Goal: Task Accomplishment & Management: Complete application form

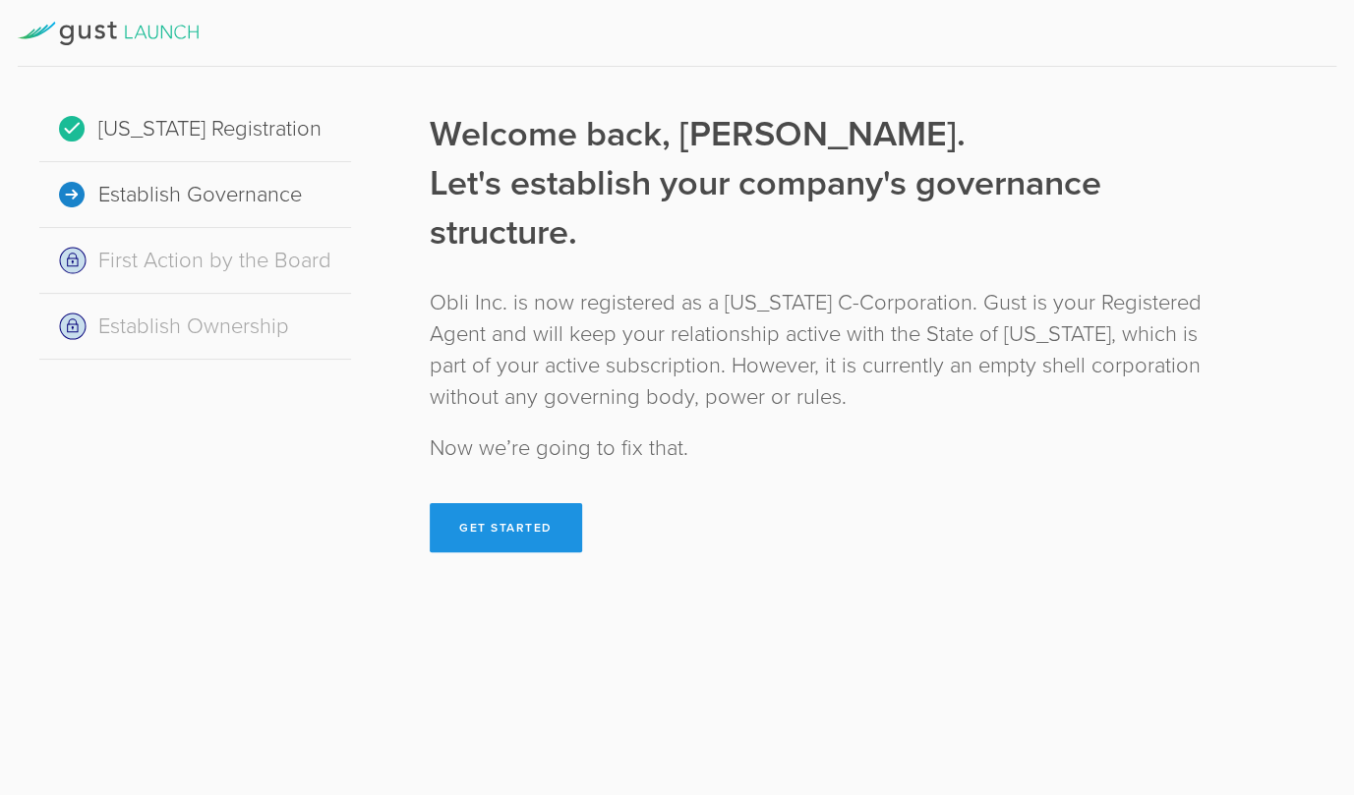
click at [533, 515] on button "Get Started" at bounding box center [506, 527] width 152 height 49
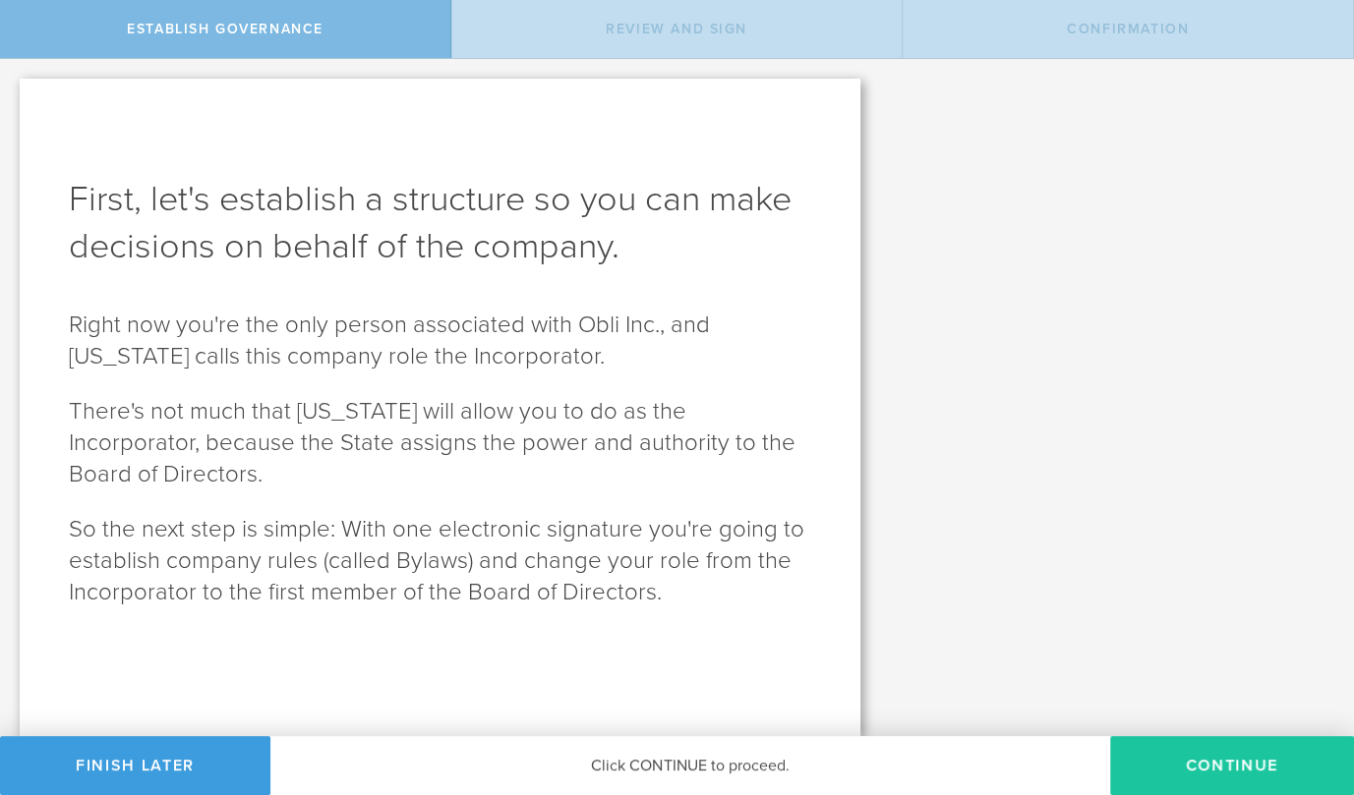
click at [1230, 766] on button "Continue" at bounding box center [1232, 765] width 244 height 59
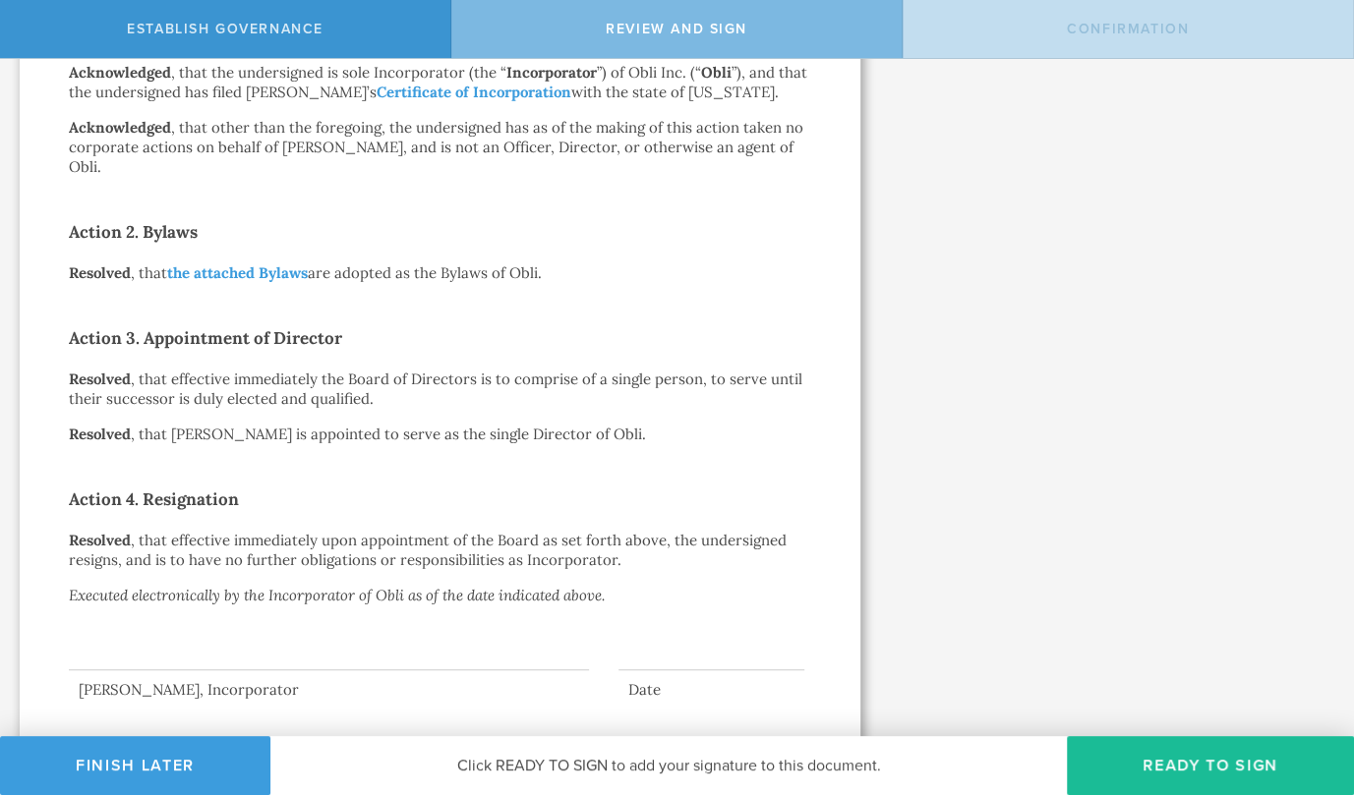
scroll to position [452, 0]
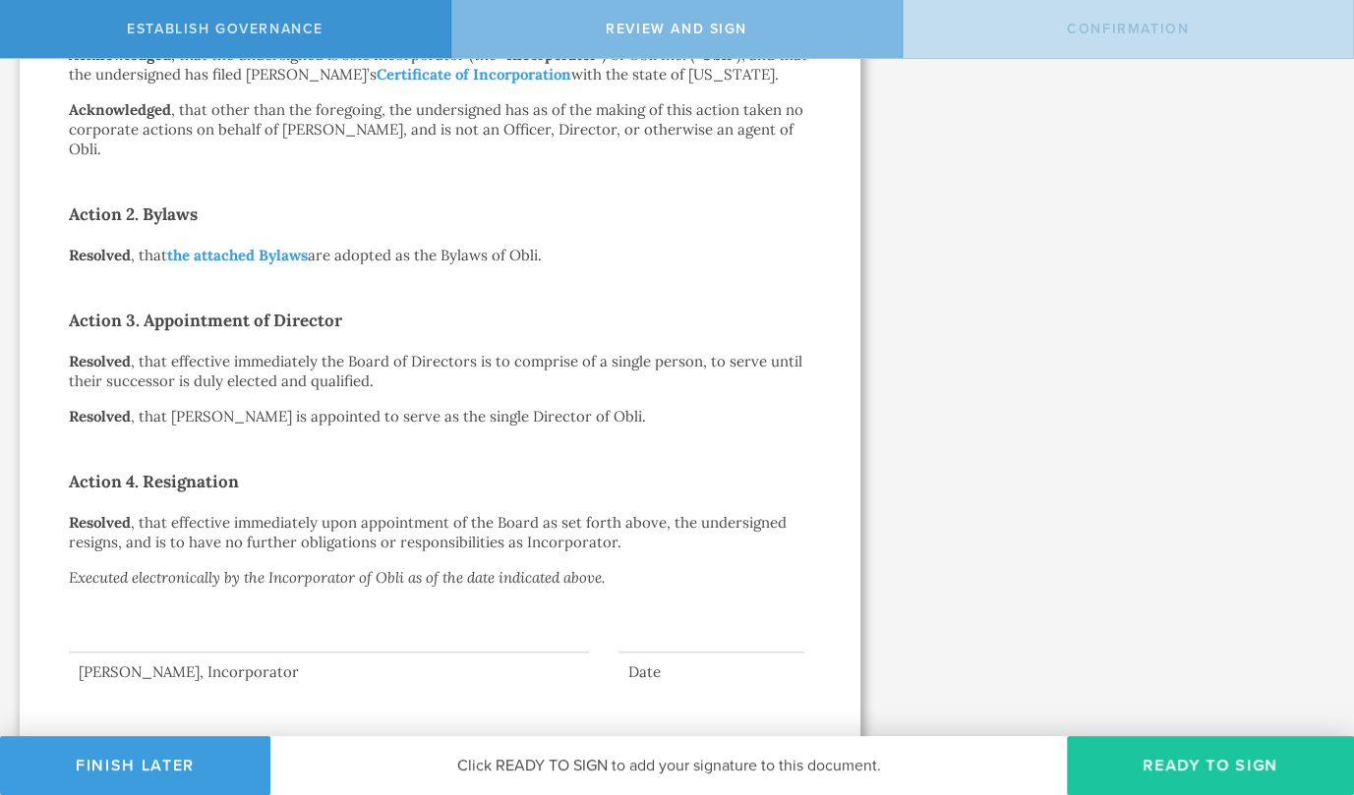
click at [1169, 762] on button "Ready to Sign" at bounding box center [1210, 765] width 287 height 59
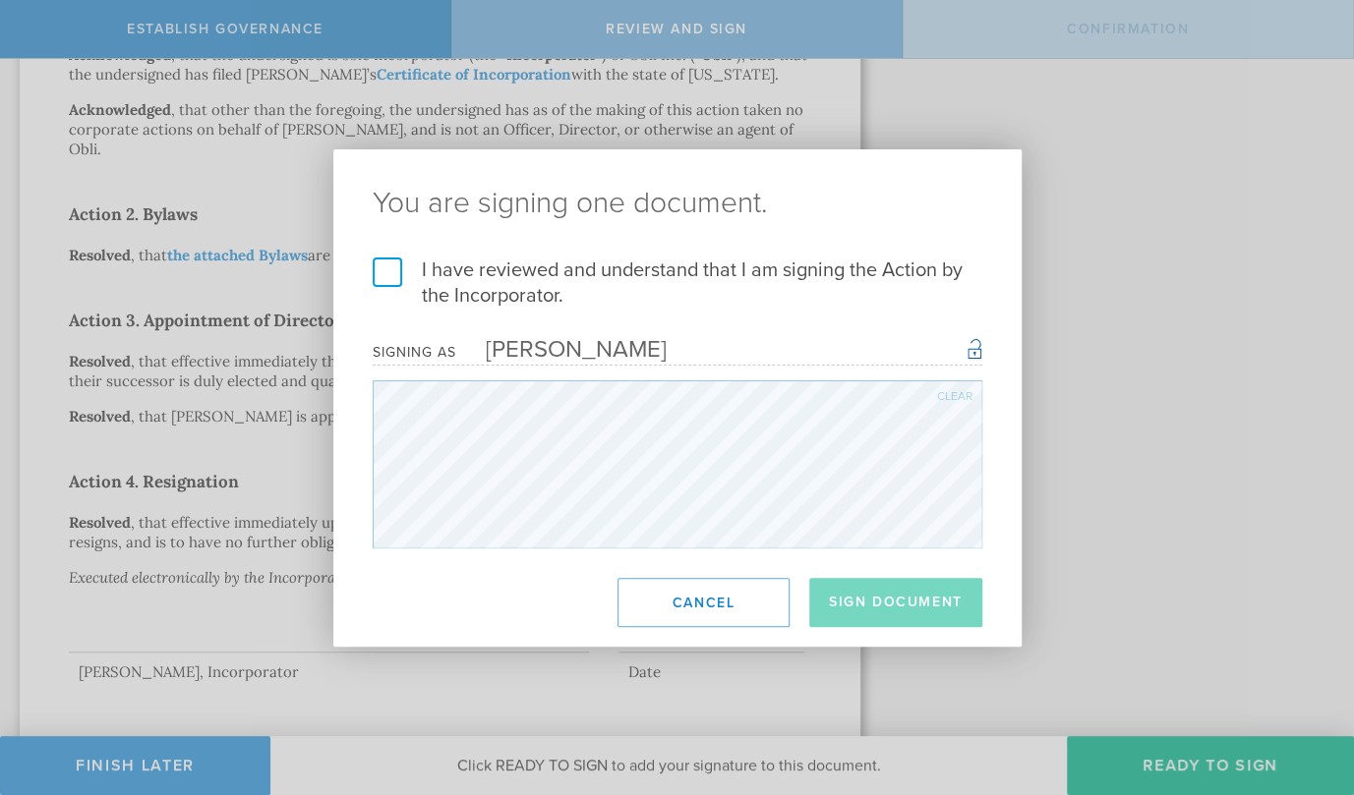
click at [404, 275] on label "I have reviewed and understand that I am signing the Action by the Incorporator." at bounding box center [678, 283] width 610 height 51
click at [0, 0] on input "I have reviewed and understand that I am signing the Action by the Incorporator." at bounding box center [0, 0] width 0 height 0
click at [883, 595] on button "Sign Document" at bounding box center [895, 602] width 173 height 49
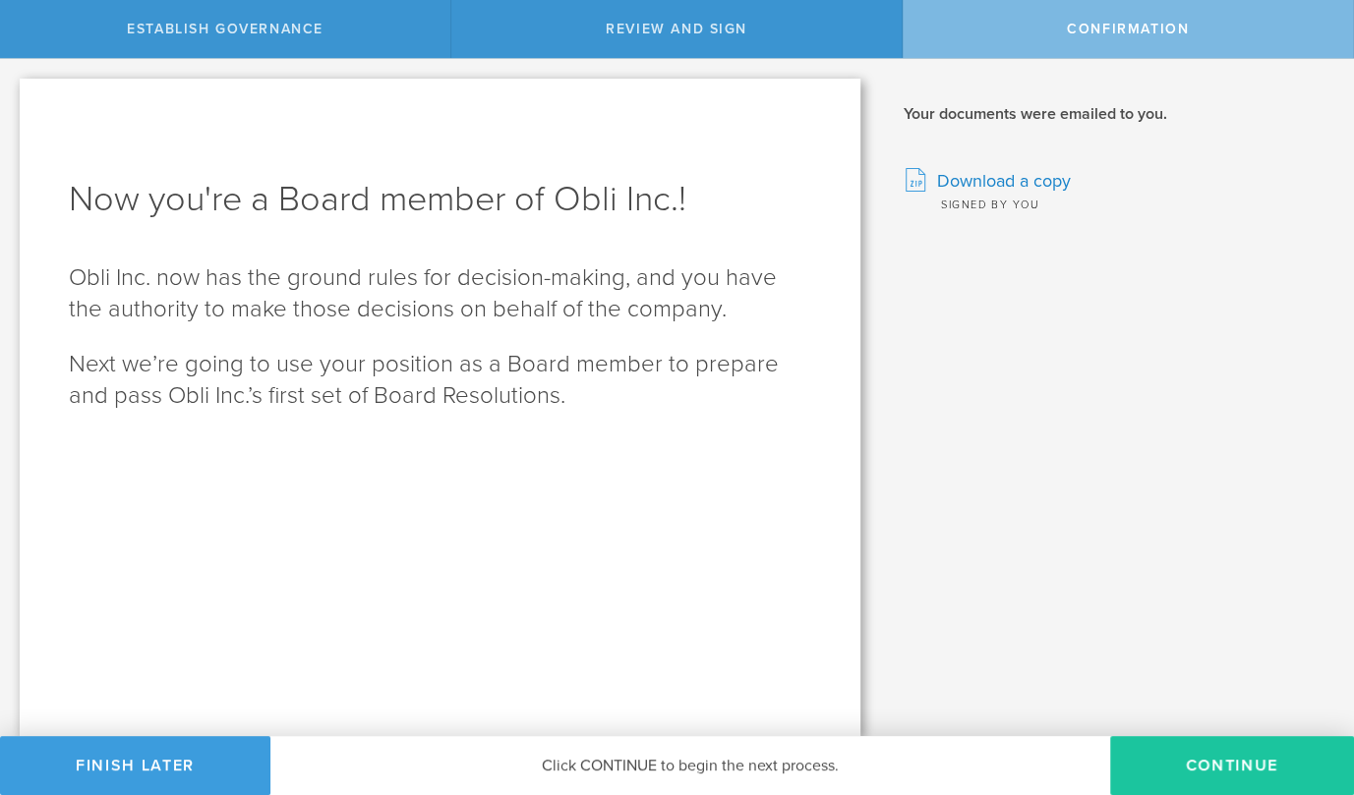
click at [1189, 767] on button "Continue" at bounding box center [1232, 765] width 244 height 59
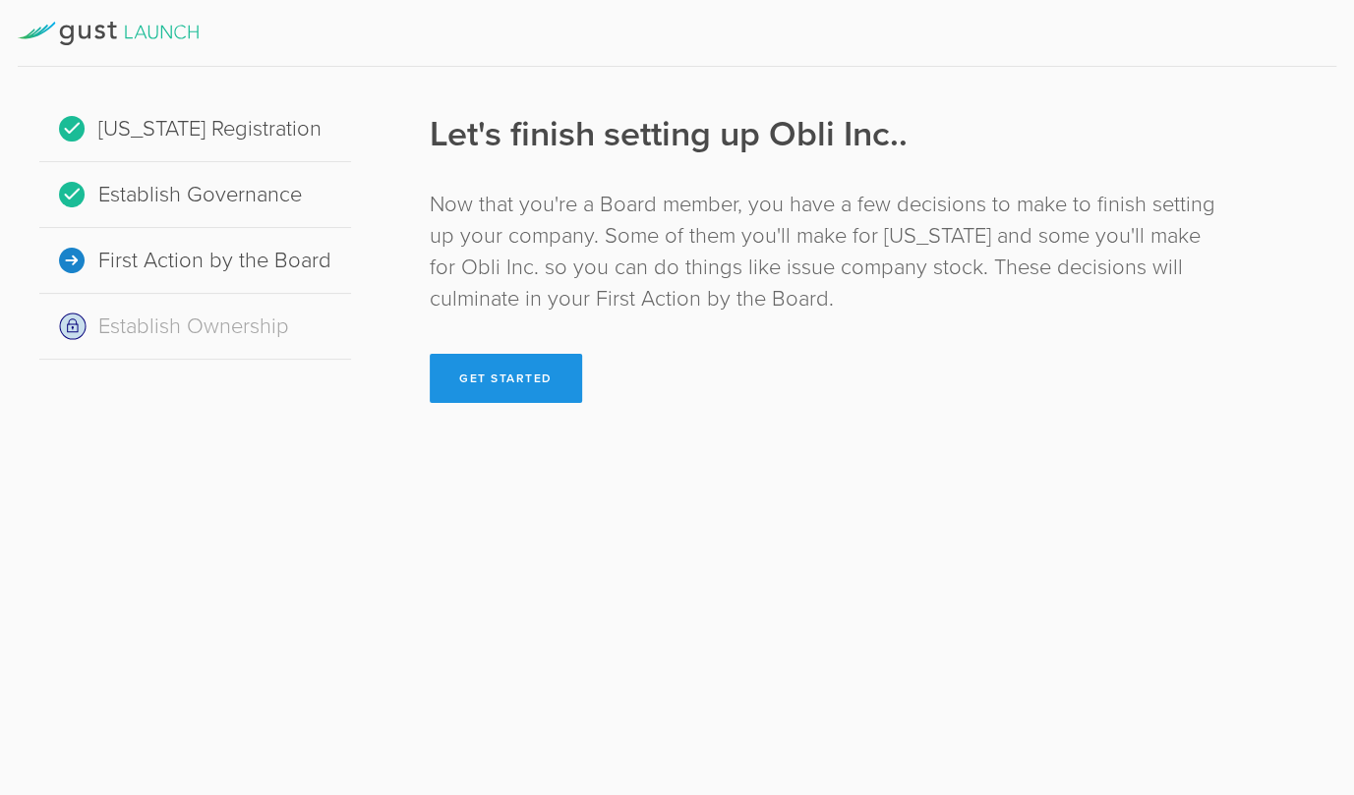
click at [534, 384] on button "Get Started" at bounding box center [506, 378] width 152 height 49
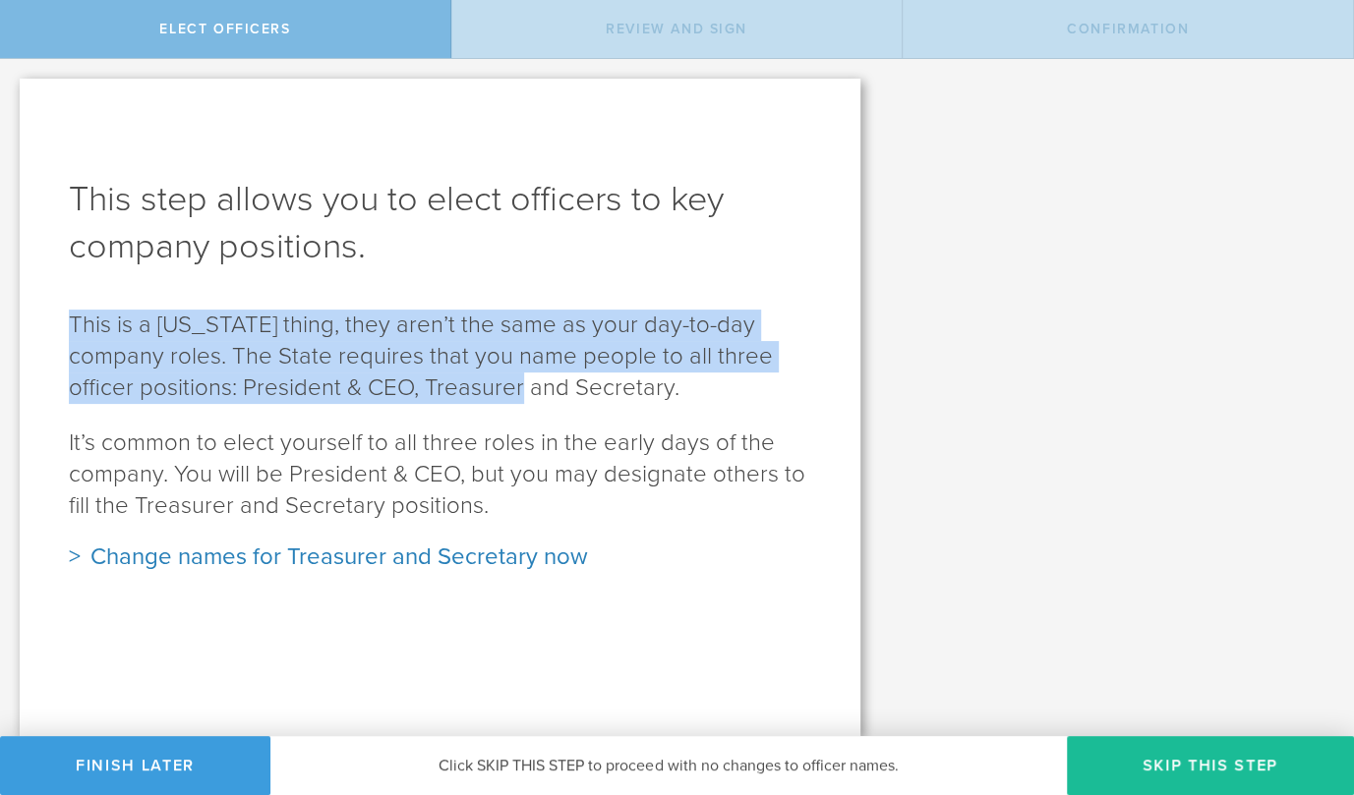
drag, startPoint x: 540, startPoint y: 309, endPoint x: 539, endPoint y: 382, distance: 72.8
click at [539, 382] on p "This is a Delaware thing, they aren’t the same as your day-to-day company roles…" at bounding box center [440, 357] width 742 height 94
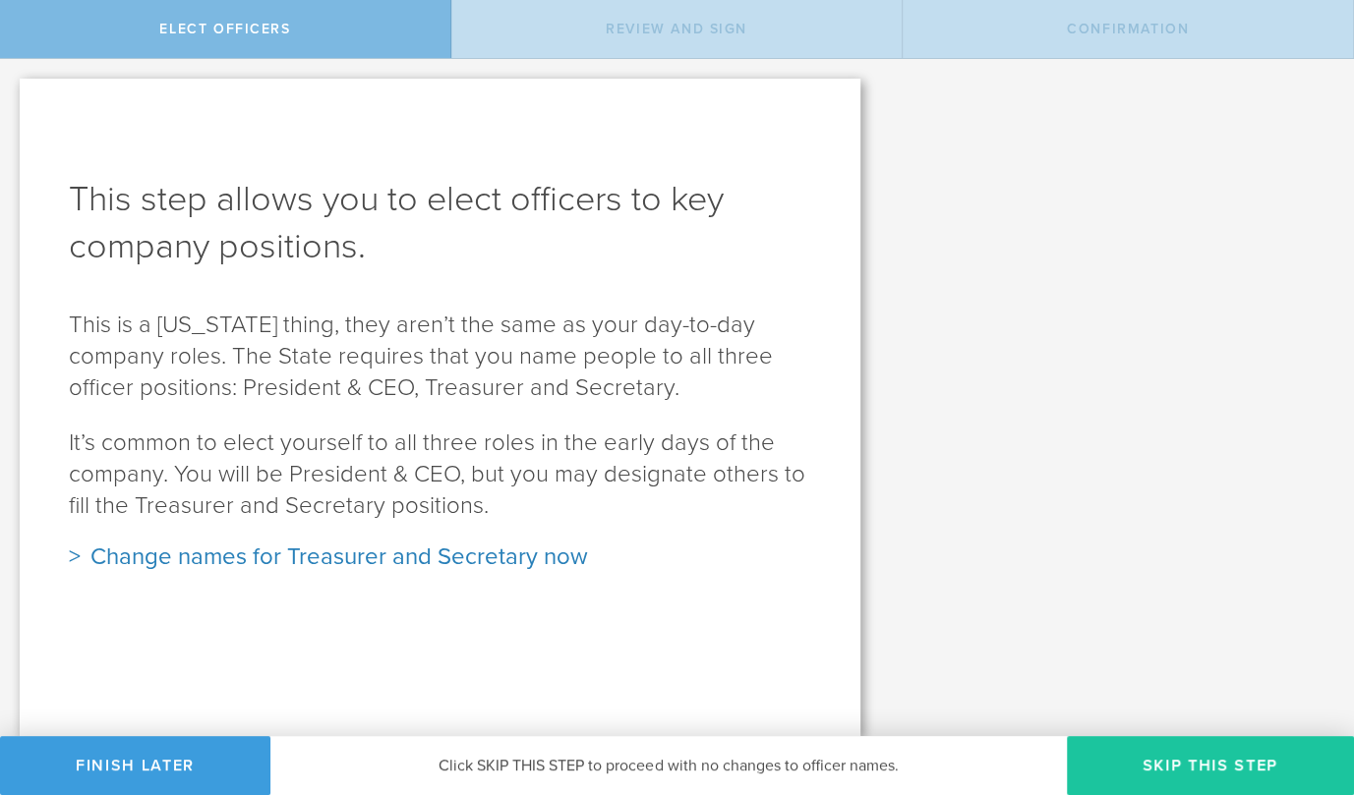
click at [1144, 764] on button "Skip this step" at bounding box center [1210, 765] width 287 height 59
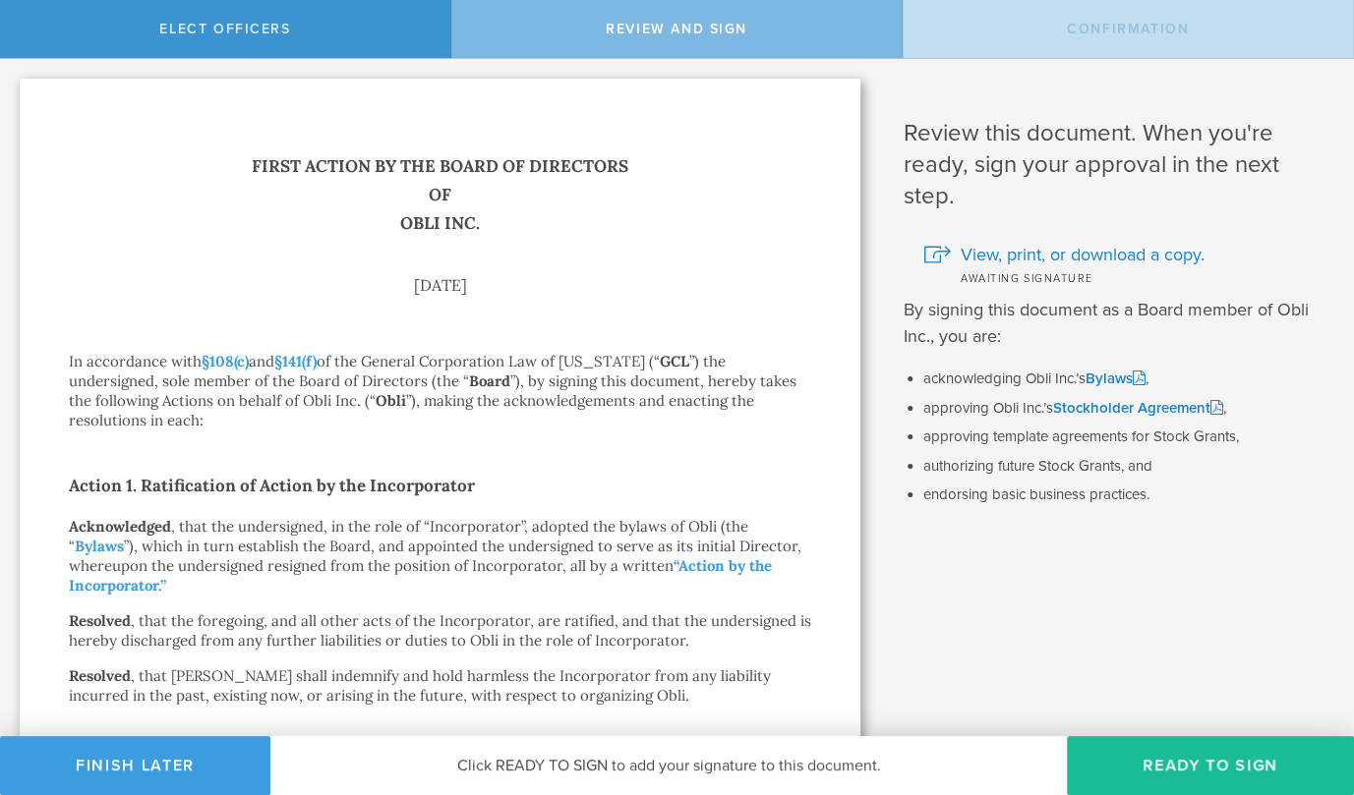
click at [642, 43] on div "Review and Sign" at bounding box center [676, 29] width 451 height 58
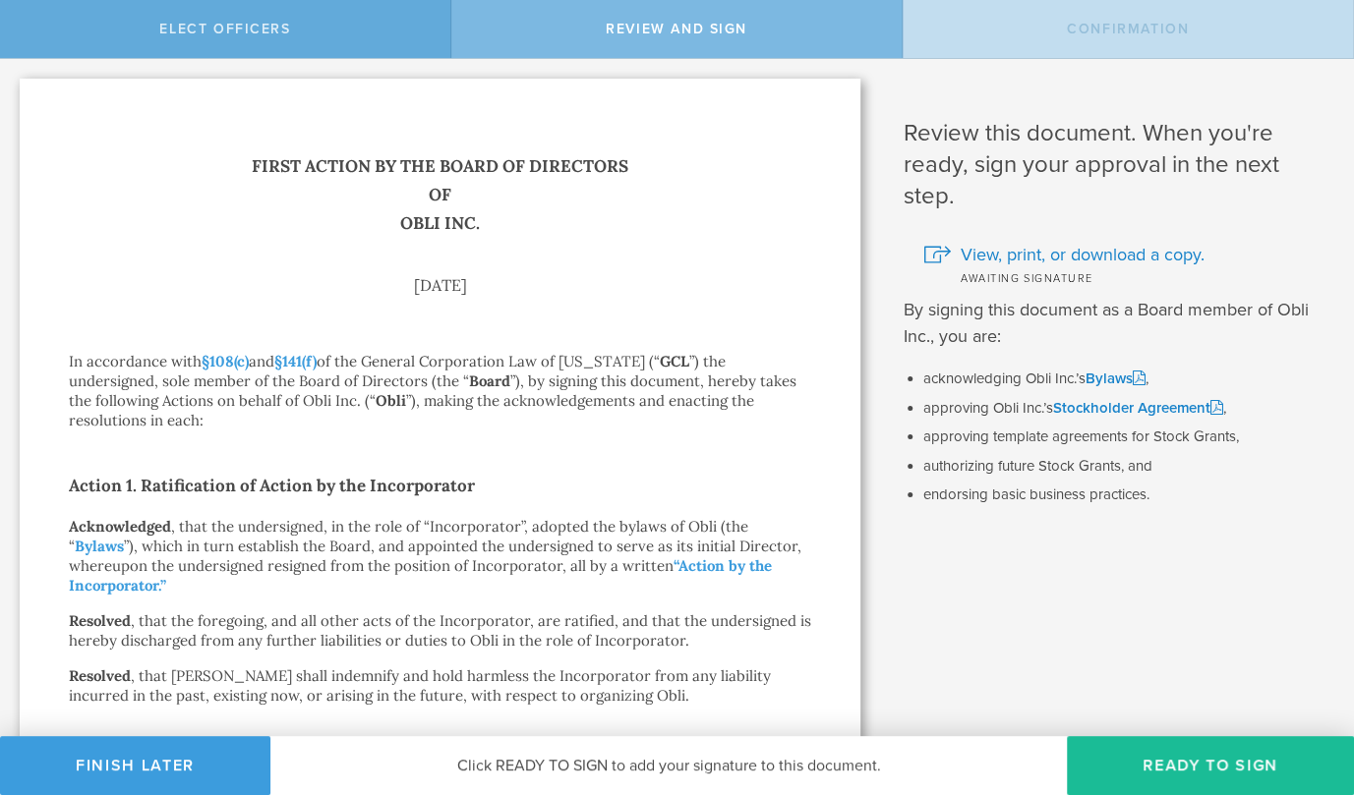
click at [343, 35] on div "Elect Officers" at bounding box center [225, 29] width 451 height 58
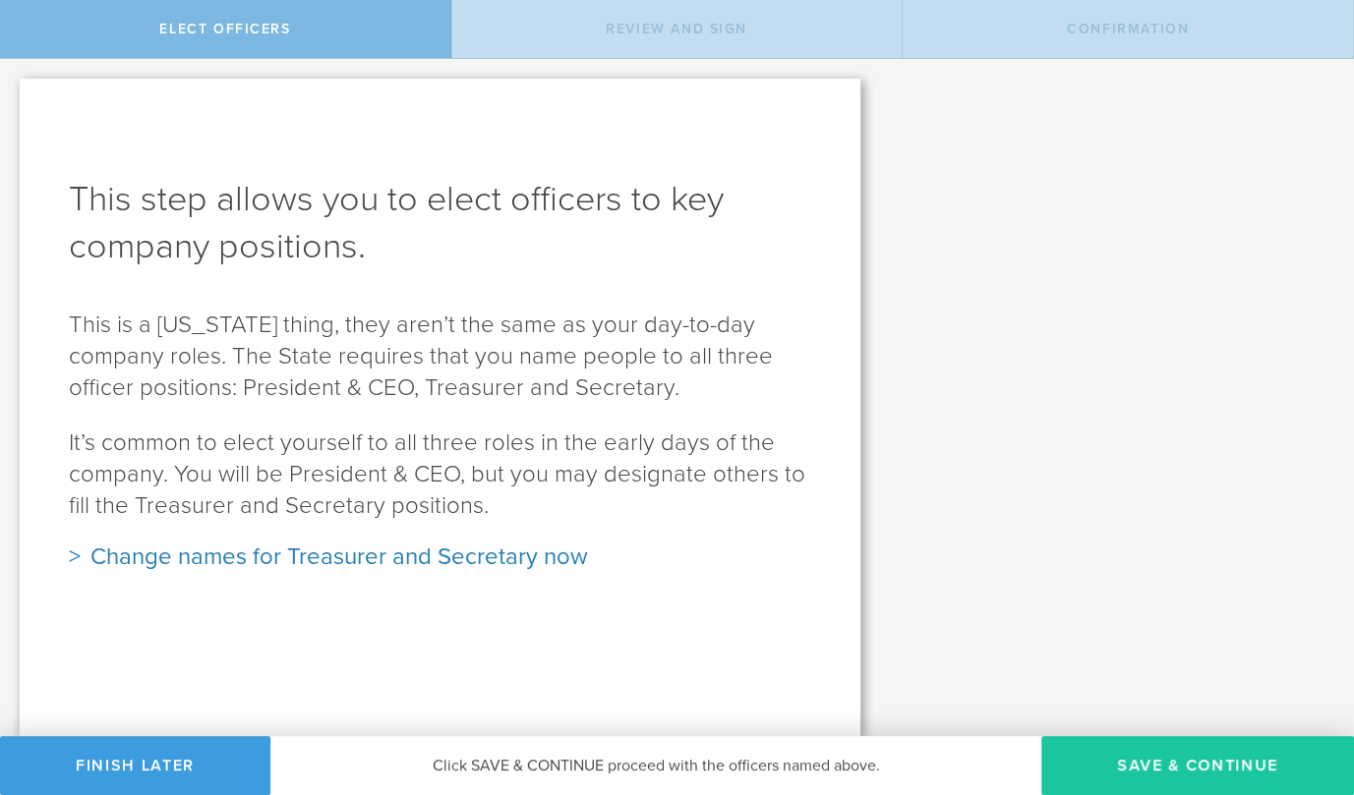
click at [1183, 767] on button "Save & Continue" at bounding box center [1197, 765] width 313 height 59
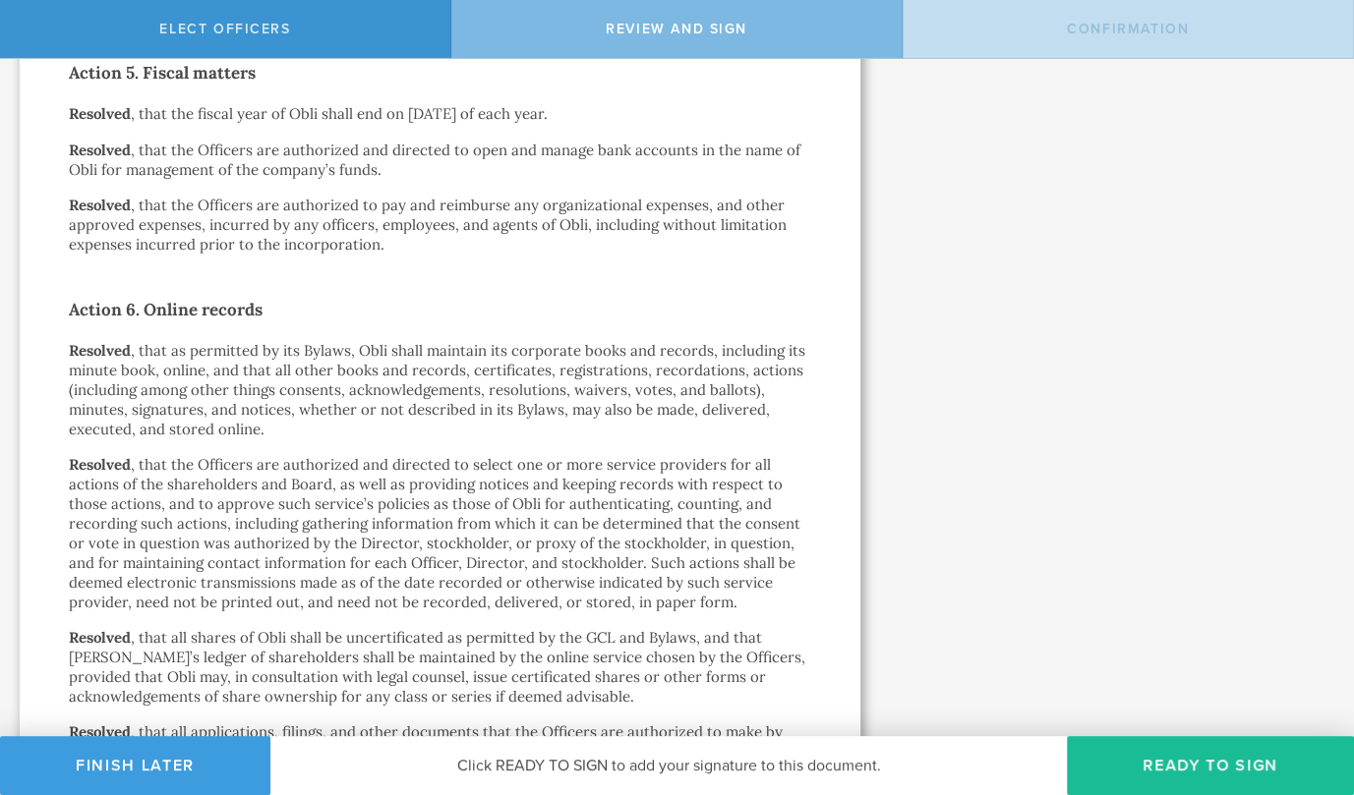
scroll to position [1978, 0]
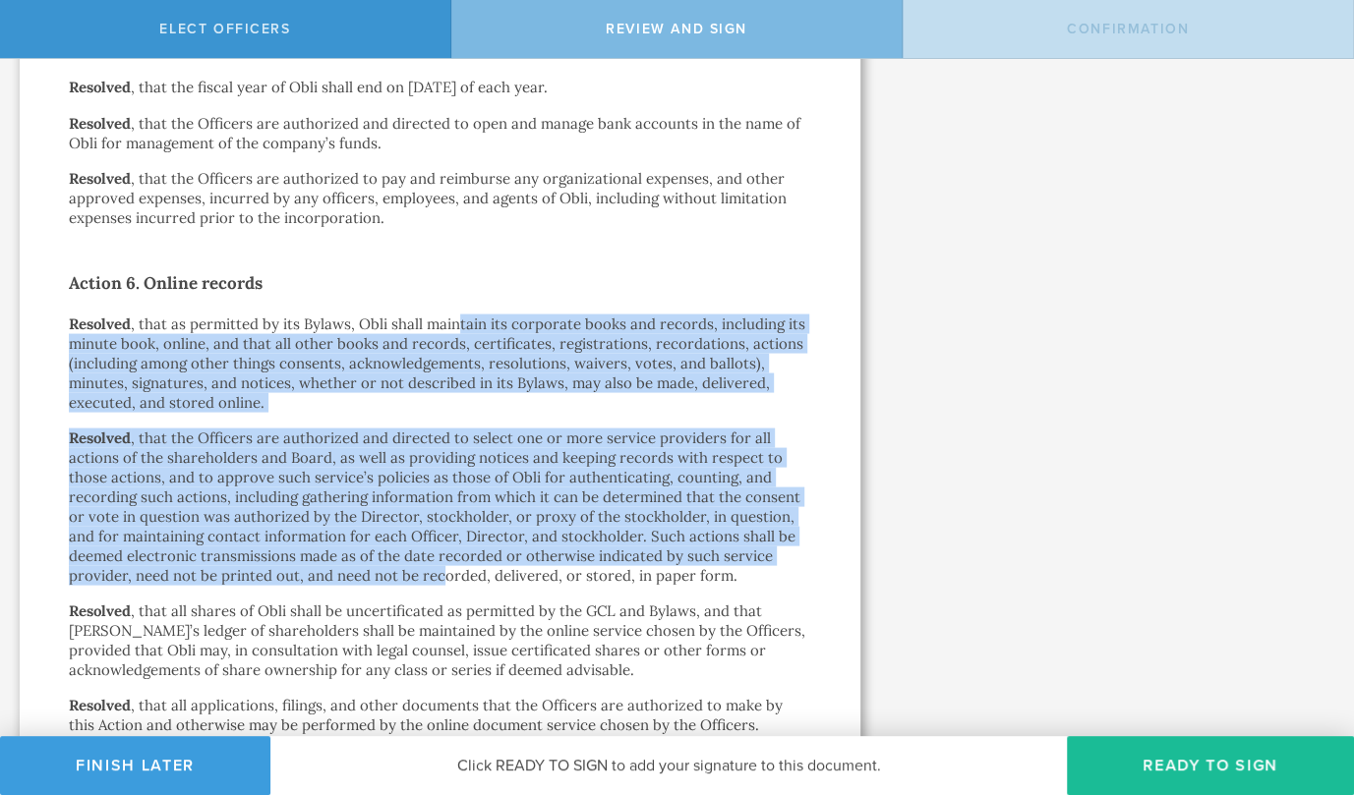
drag, startPoint x: 459, startPoint y: 304, endPoint x: 443, endPoint y: 554, distance: 250.2
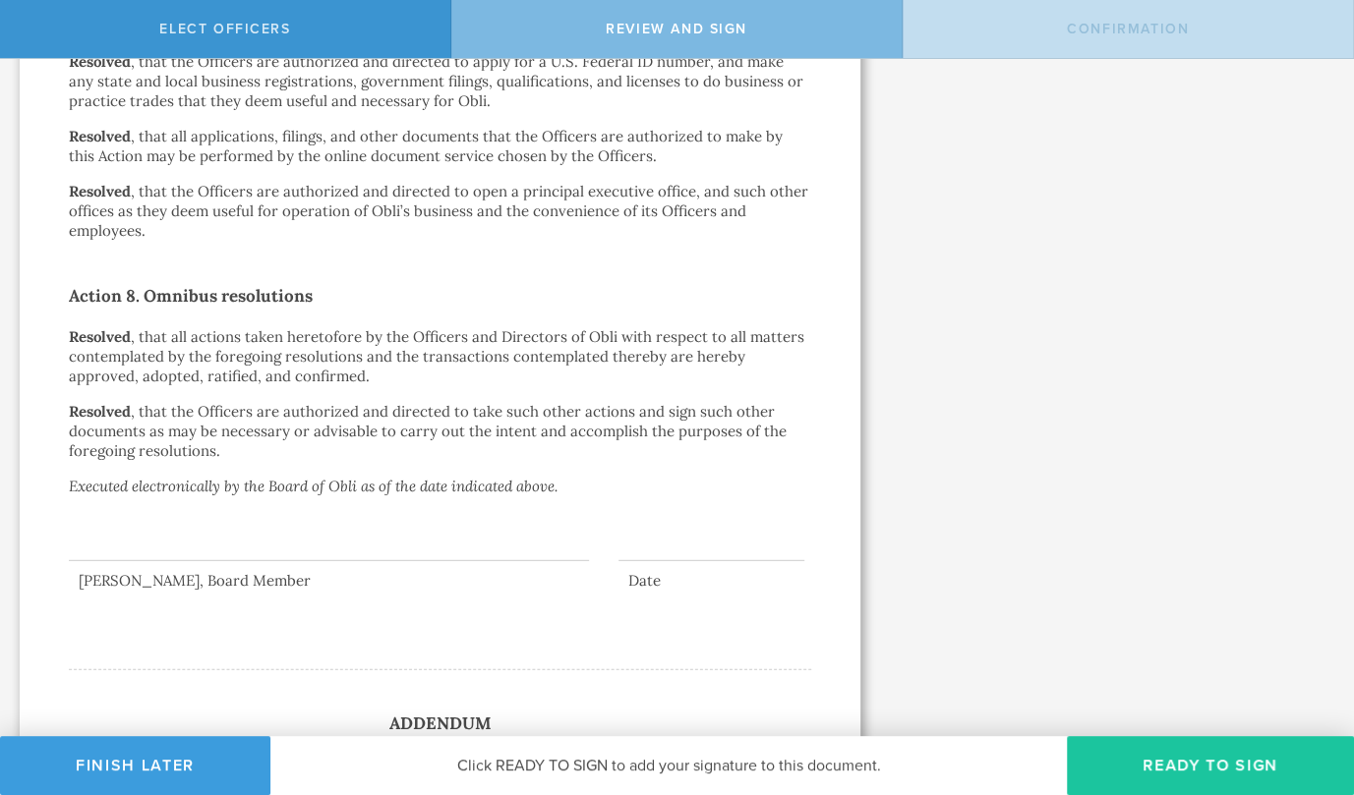
scroll to position [2755, 0]
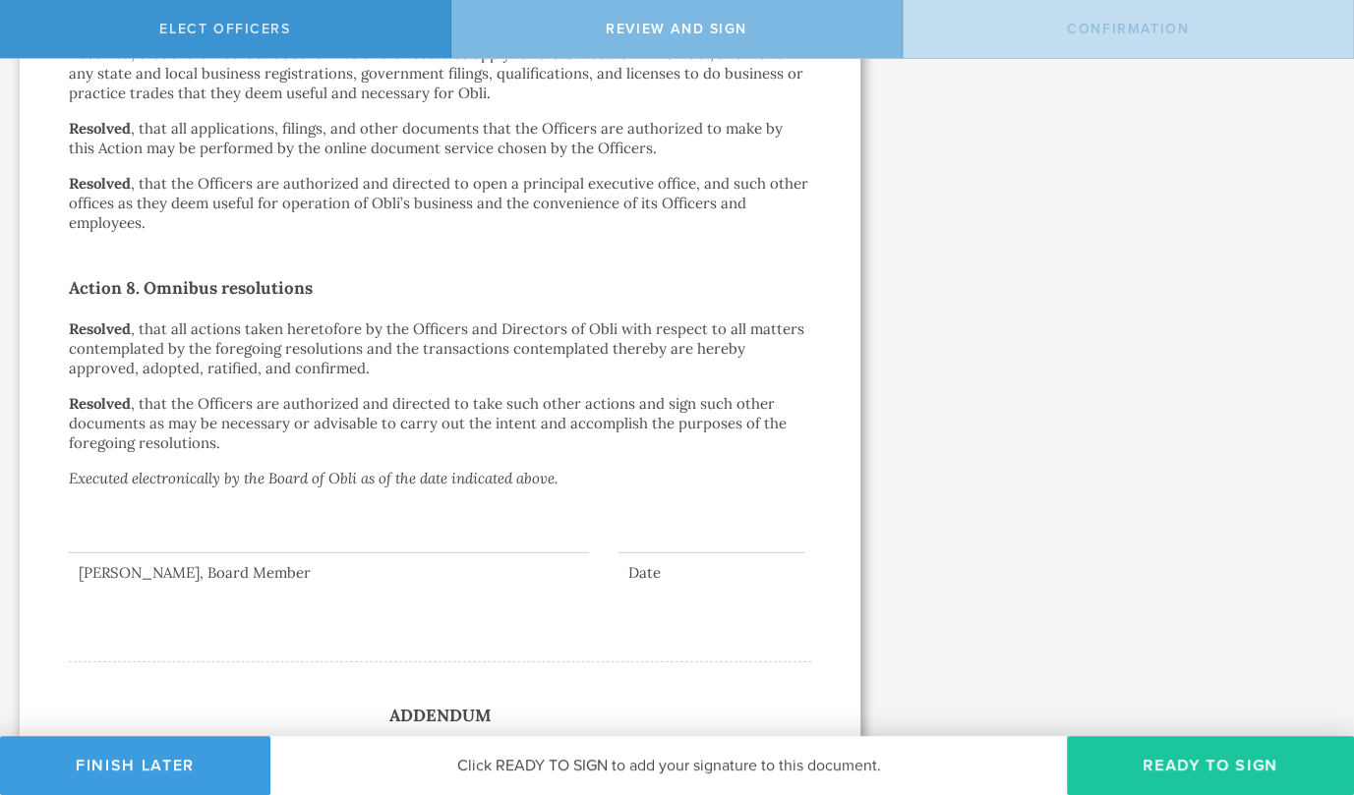
click at [1222, 762] on button "Ready to Sign" at bounding box center [1210, 765] width 287 height 59
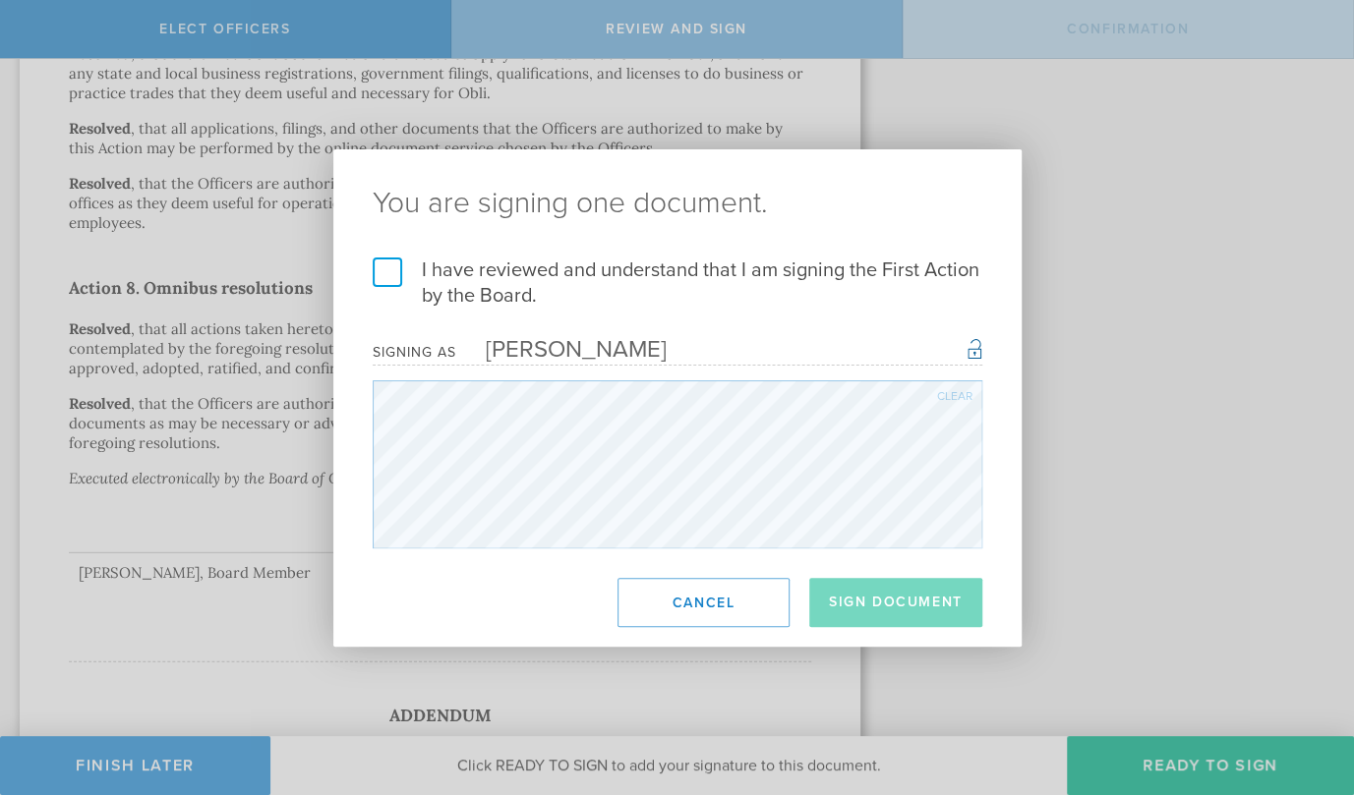
click at [391, 270] on label "I have reviewed and understand that I am signing the First Action by the Board." at bounding box center [678, 283] width 610 height 51
click at [0, 0] on input "I have reviewed and understand that I am signing the First Action by the Board." at bounding box center [0, 0] width 0 height 0
click at [892, 593] on button "Sign Document" at bounding box center [895, 602] width 173 height 49
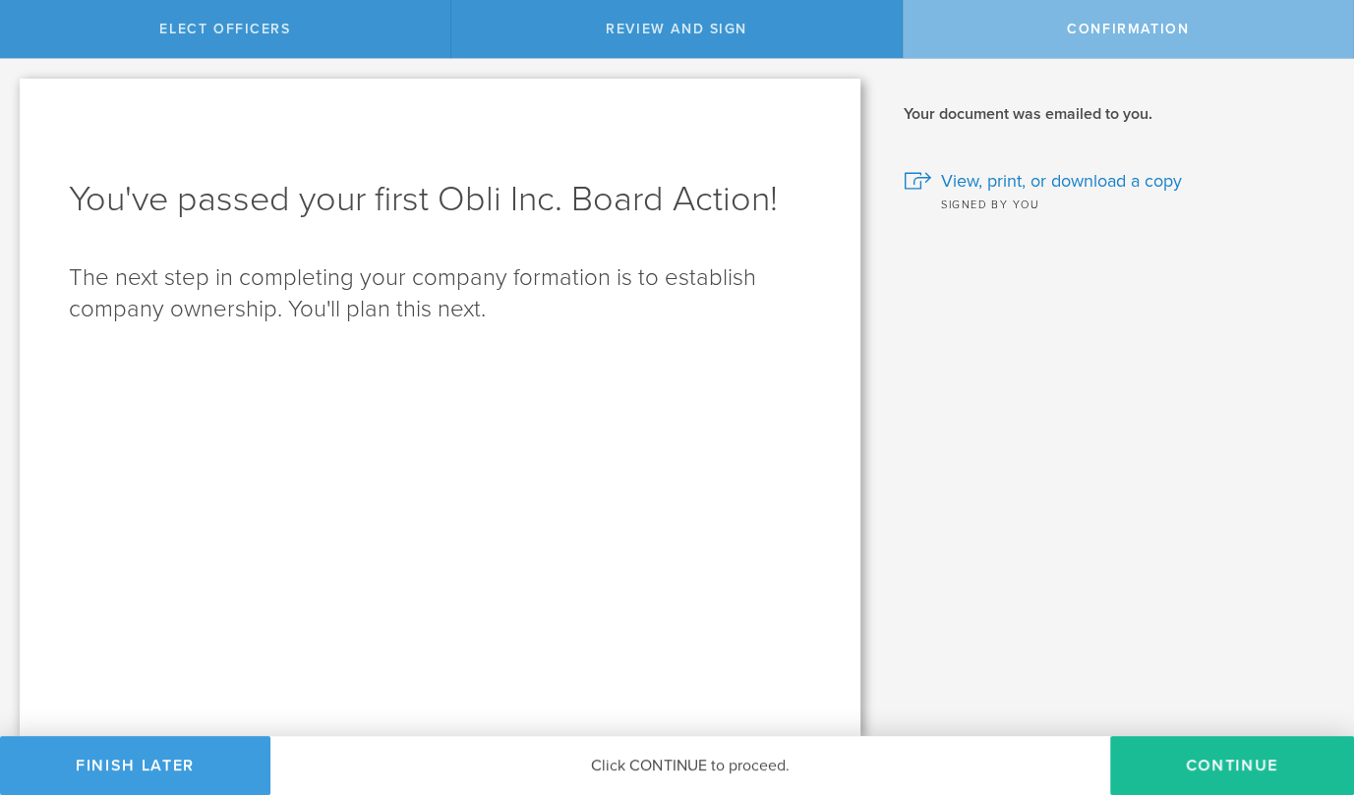
scroll to position [0, 0]
click at [1177, 754] on button "Continue" at bounding box center [1232, 765] width 244 height 59
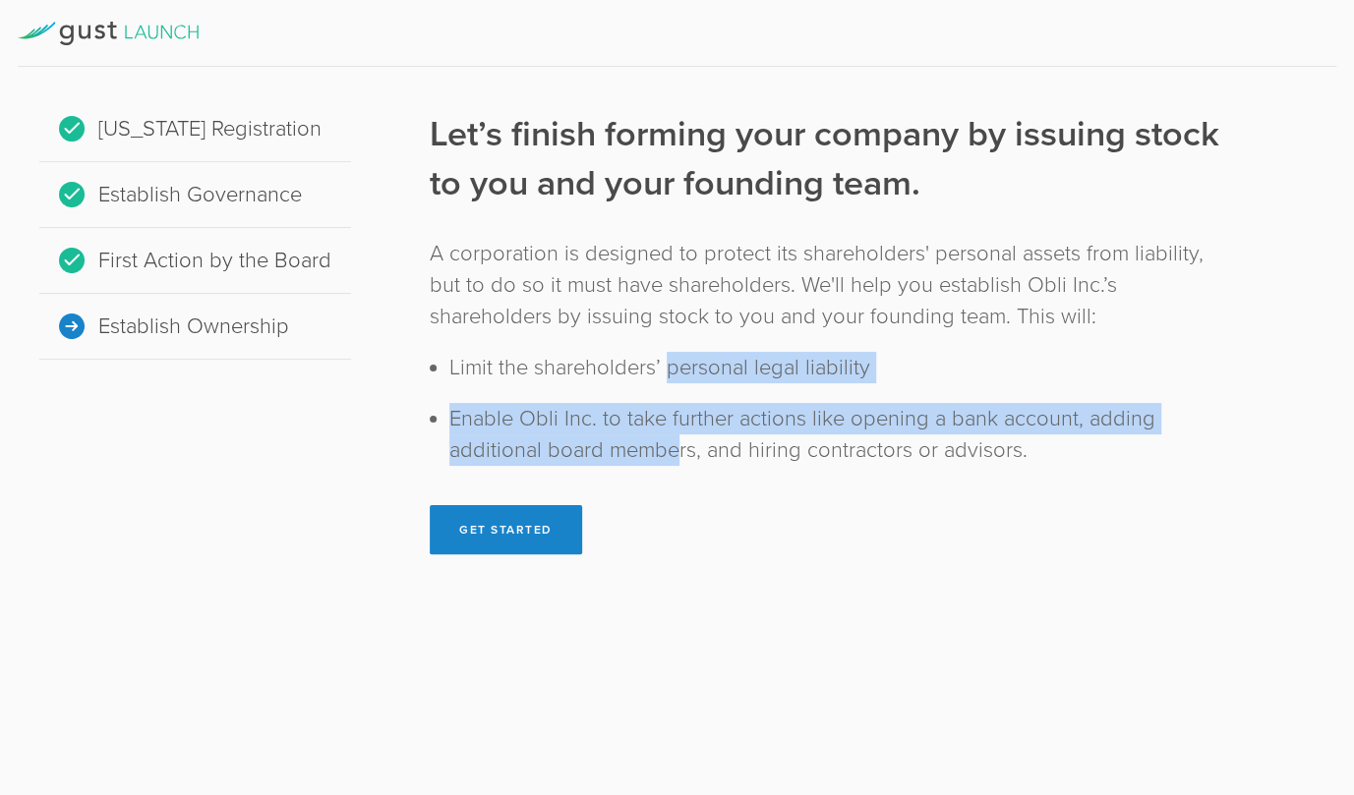
drag, startPoint x: 668, startPoint y: 354, endPoint x: 676, endPoint y: 446, distance: 92.9
click at [676, 446] on ul "Limit the shareholders’ personal legal liability Enable Obli Inc. to take furth…" at bounding box center [834, 409] width 770 height 114
click at [676, 446] on li "Enable Obli Inc. to take further actions like opening a bank account, adding ad…" at bounding box center [834, 434] width 770 height 63
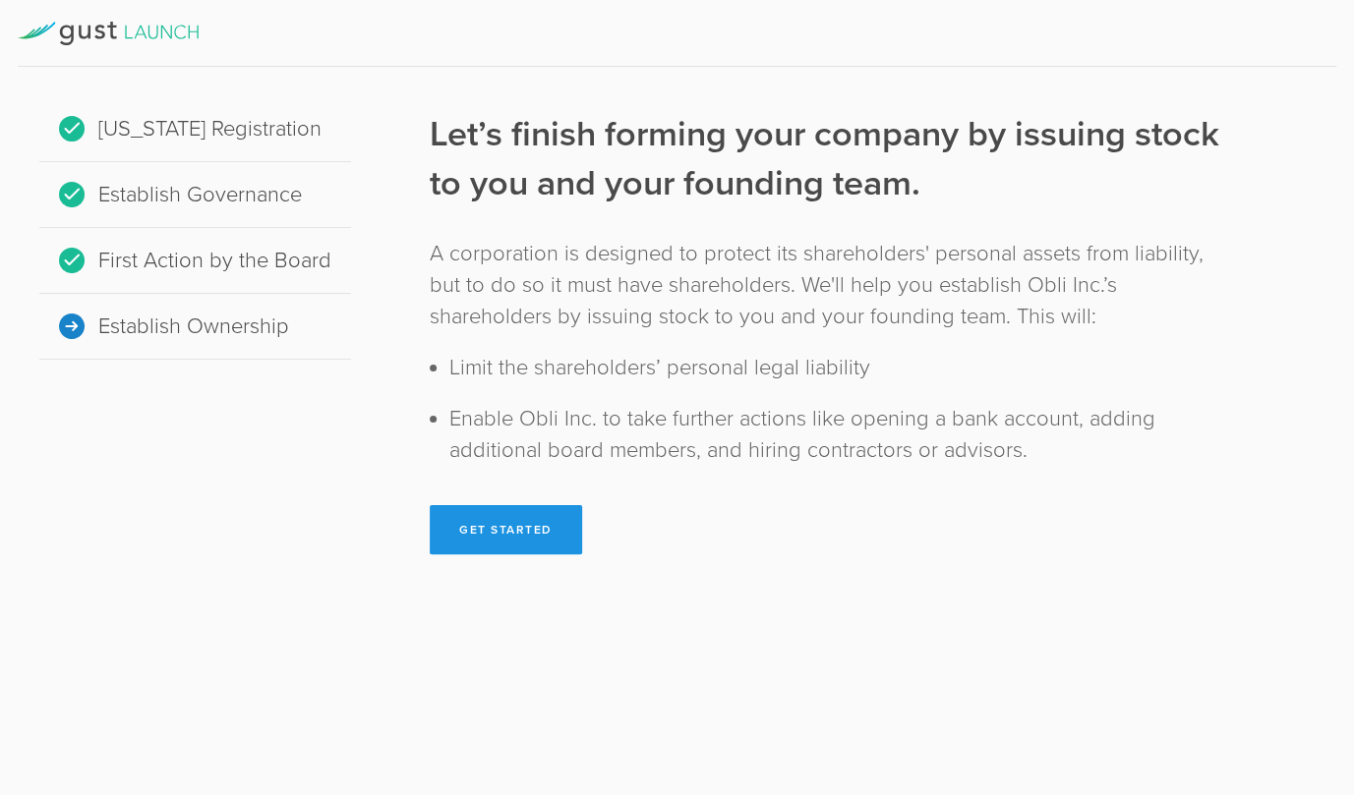
click at [498, 520] on button "Get Started" at bounding box center [506, 529] width 152 height 49
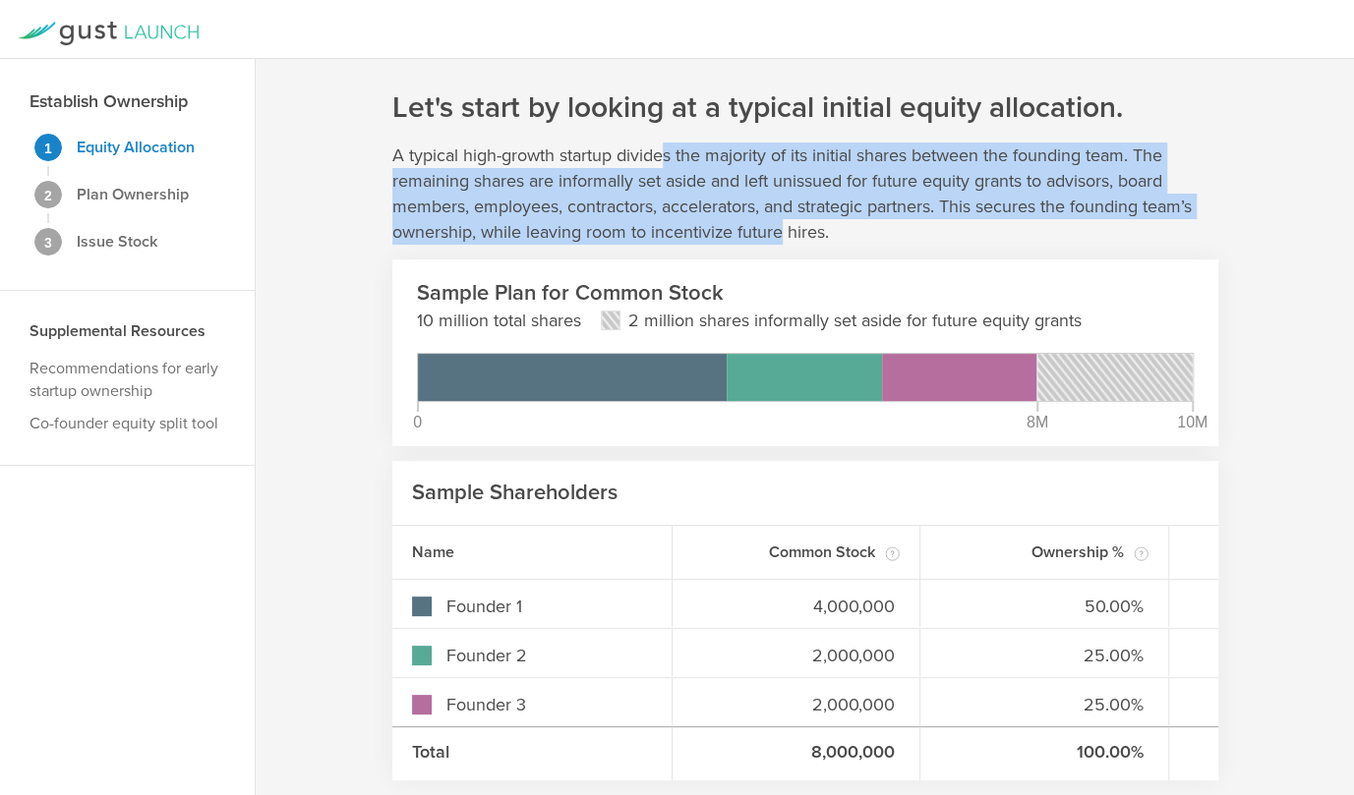
drag, startPoint x: 661, startPoint y: 157, endPoint x: 786, endPoint y: 227, distance: 143.1
click at [786, 227] on p "A typical high-growth startup divides the majority of its initial shares betwee…" at bounding box center [805, 194] width 826 height 102
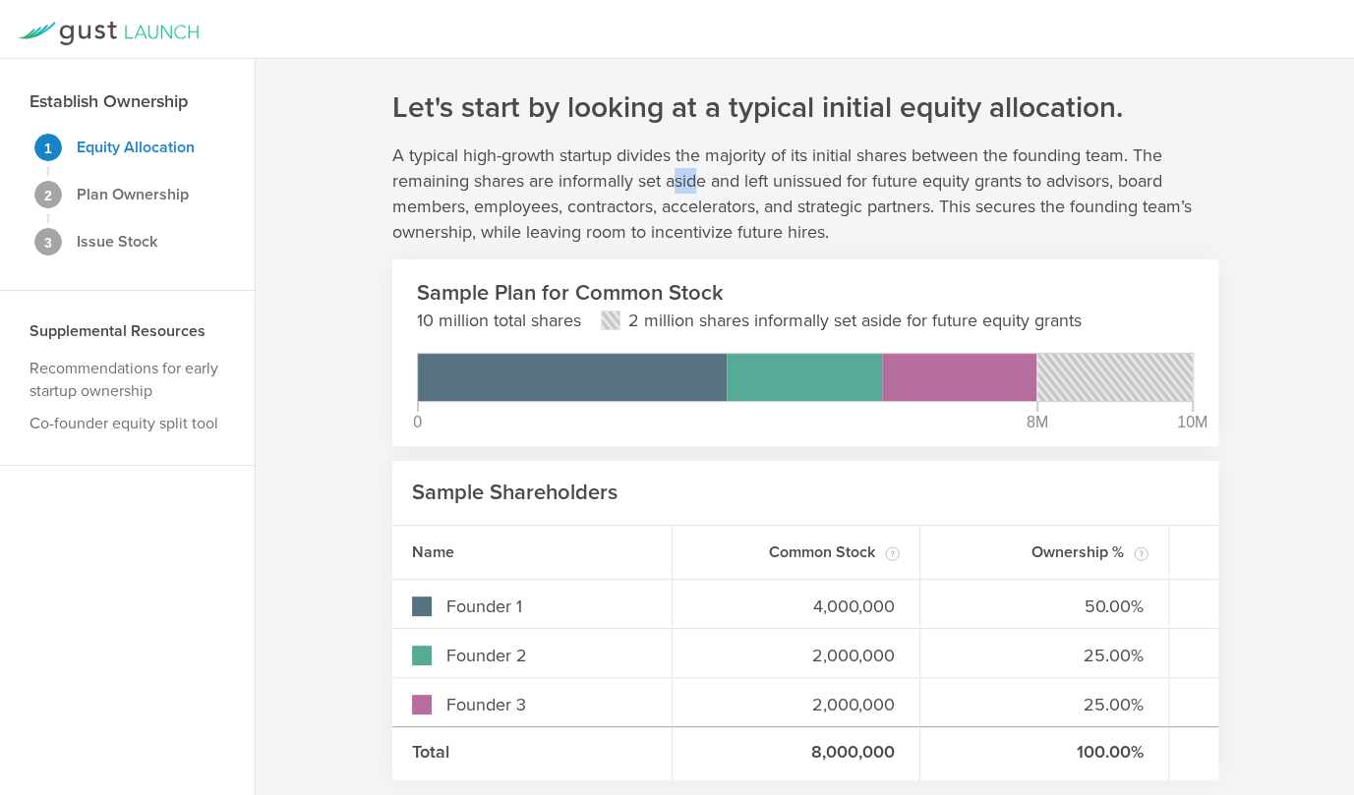
drag, startPoint x: 698, startPoint y: 181, endPoint x: 678, endPoint y: 171, distance: 22.0
click at [678, 171] on p "A typical high-growth startup divides the majority of its initial shares betwee…" at bounding box center [805, 194] width 826 height 102
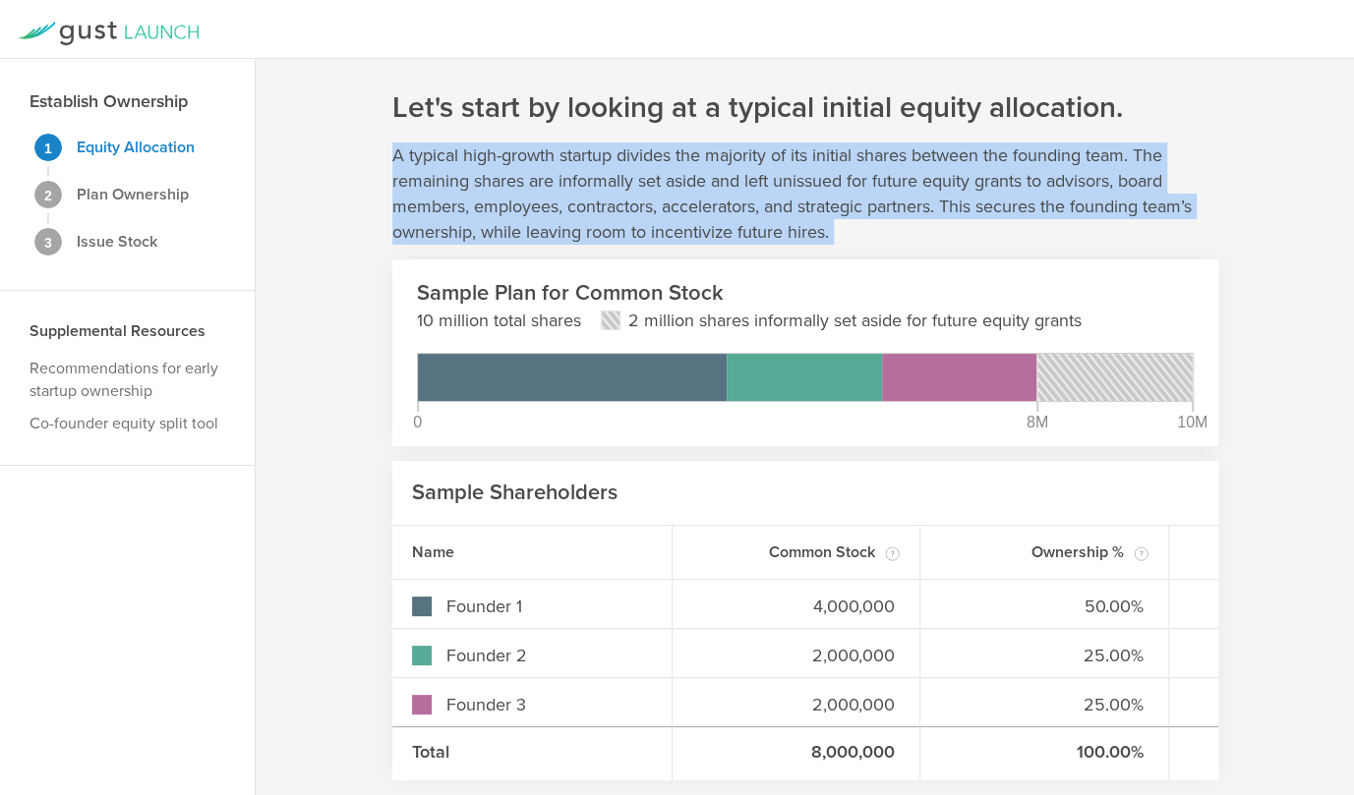
click at [678, 171] on p "A typical high-growth startup divides the majority of its initial shares betwee…" at bounding box center [805, 194] width 826 height 102
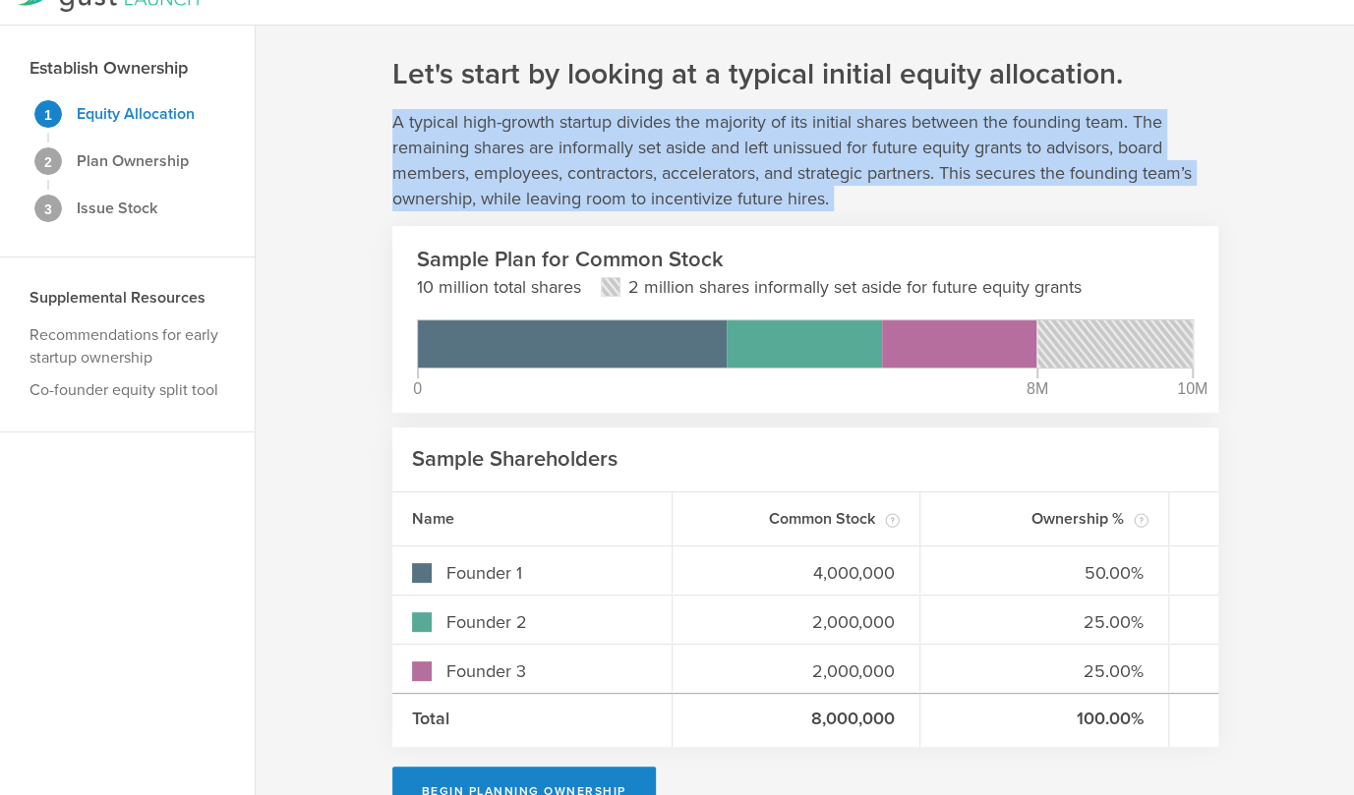
scroll to position [83, 0]
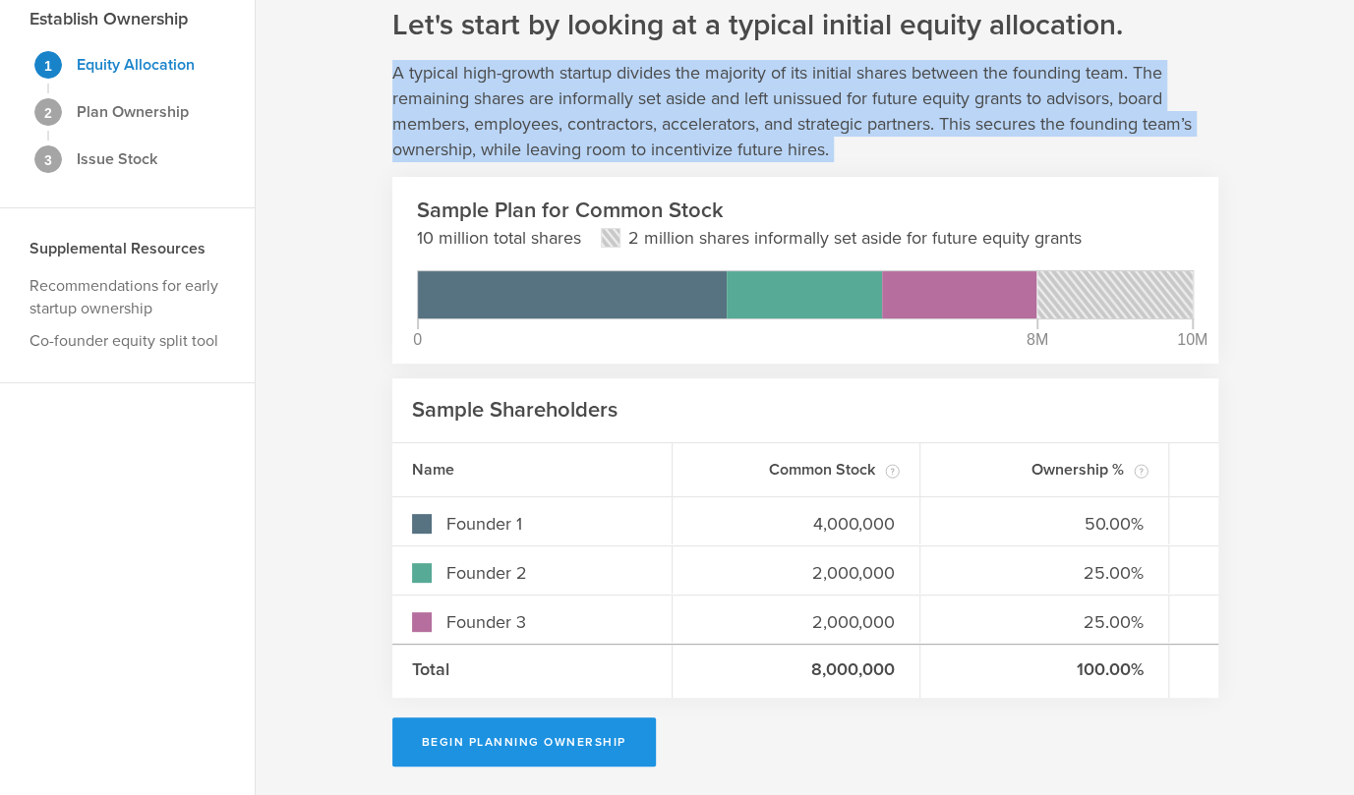
click at [549, 735] on button "Begin Planning Ownership" at bounding box center [524, 742] width 264 height 49
type input "[PERSON_NAME]"
type input "-"
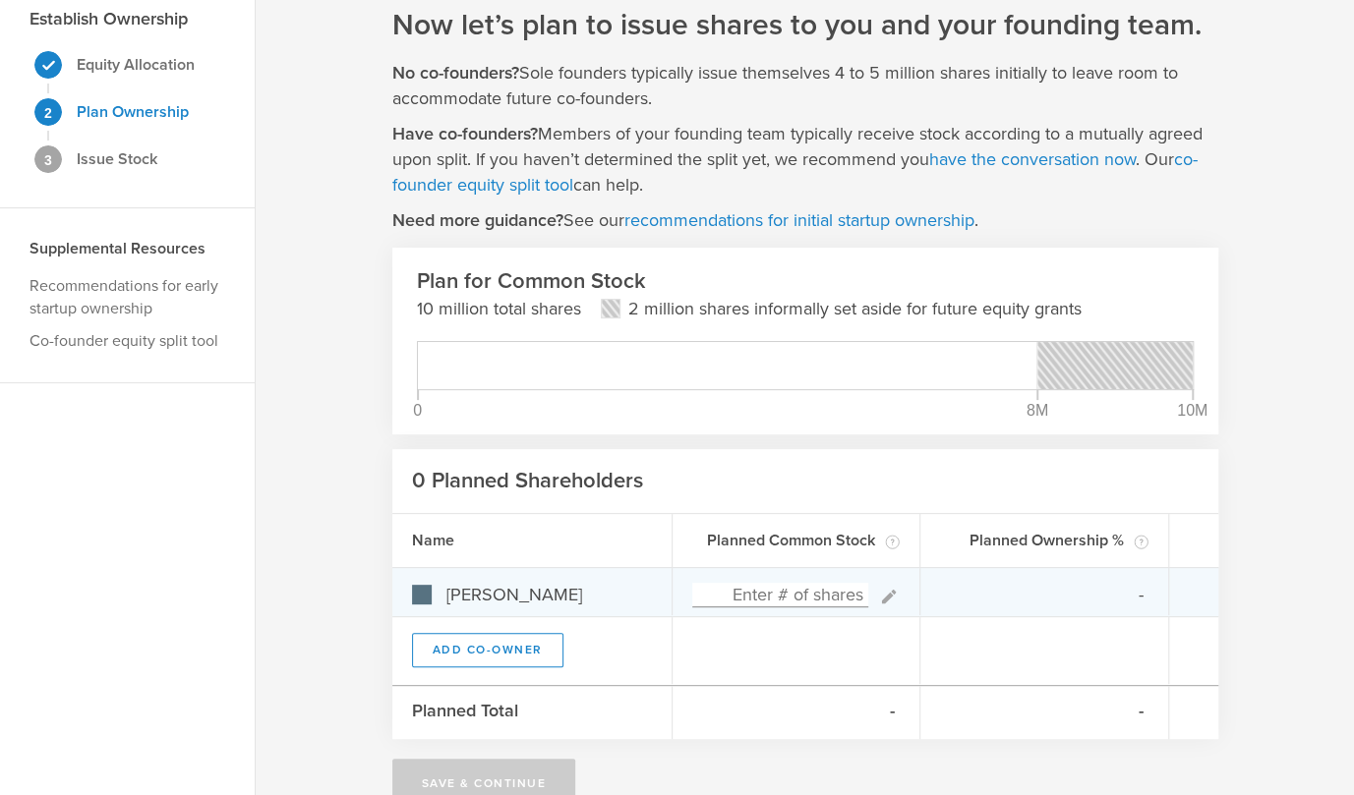
click at [803, 595] on input at bounding box center [780, 595] width 177 height 25
type input "8,000,000"
type gust-number-field "8000000"
type input "100.00%"
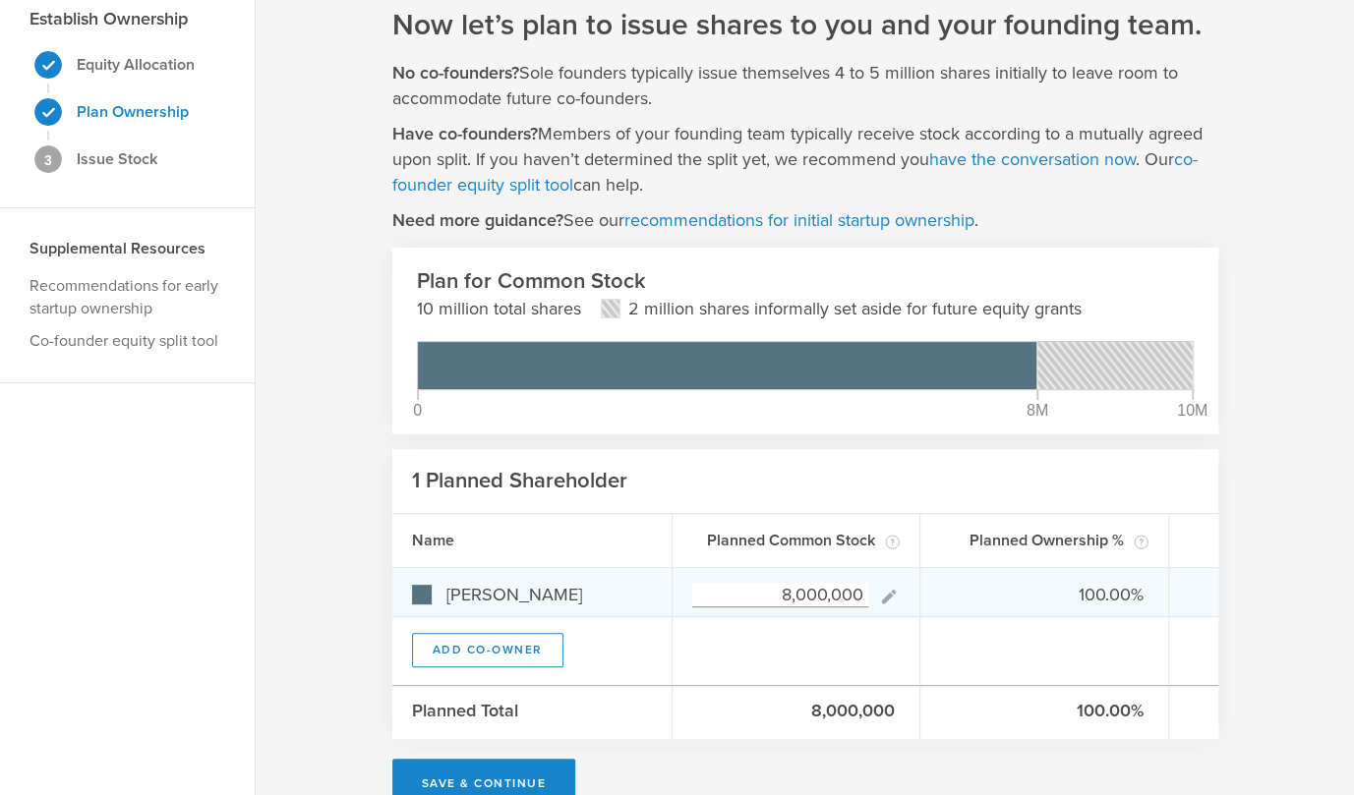
click at [936, 594] on div "100.00%" at bounding box center [1044, 591] width 249 height 47
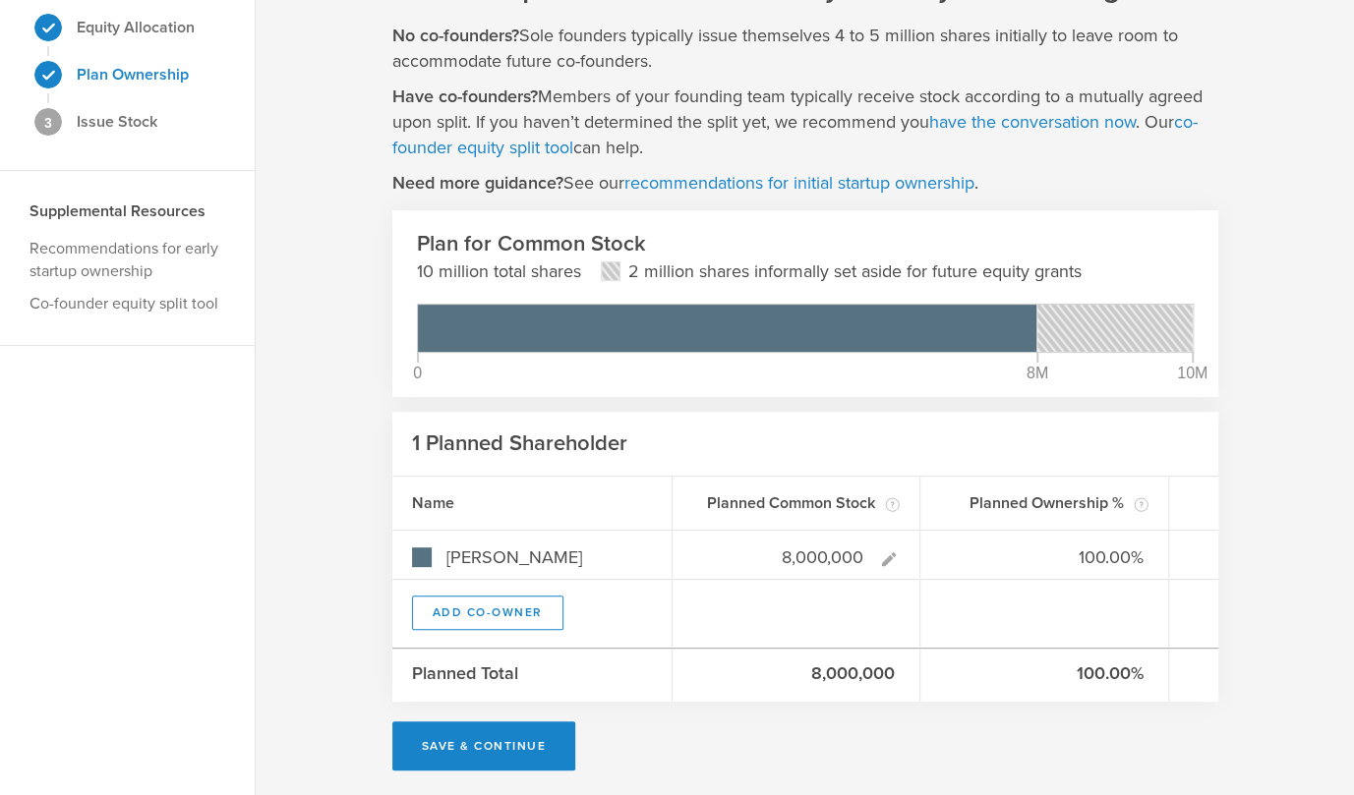
scroll to position [124, 0]
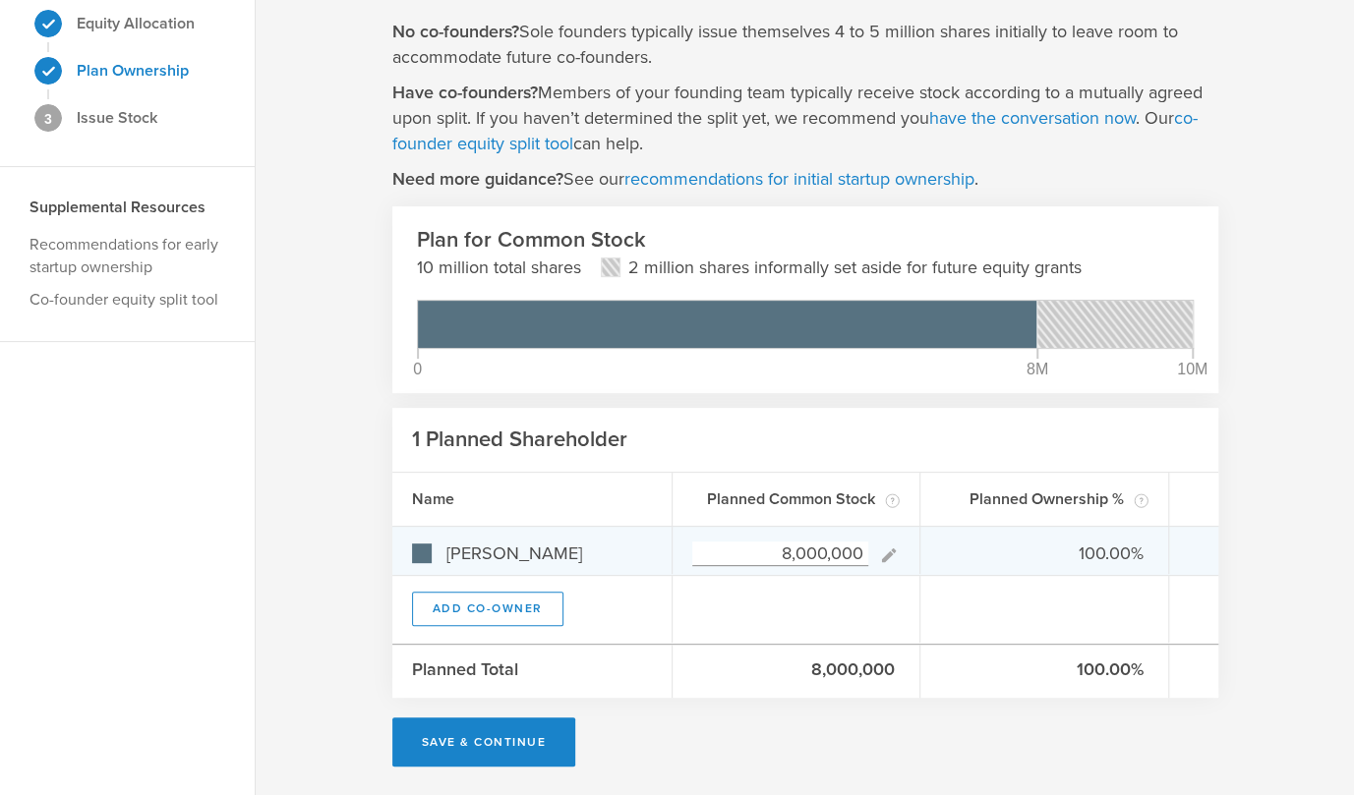
drag, startPoint x: 776, startPoint y: 548, endPoint x: 905, endPoint y: 548, distance: 128.8
click at [902, 548] on div "8,000,000" at bounding box center [797, 550] width 249 height 47
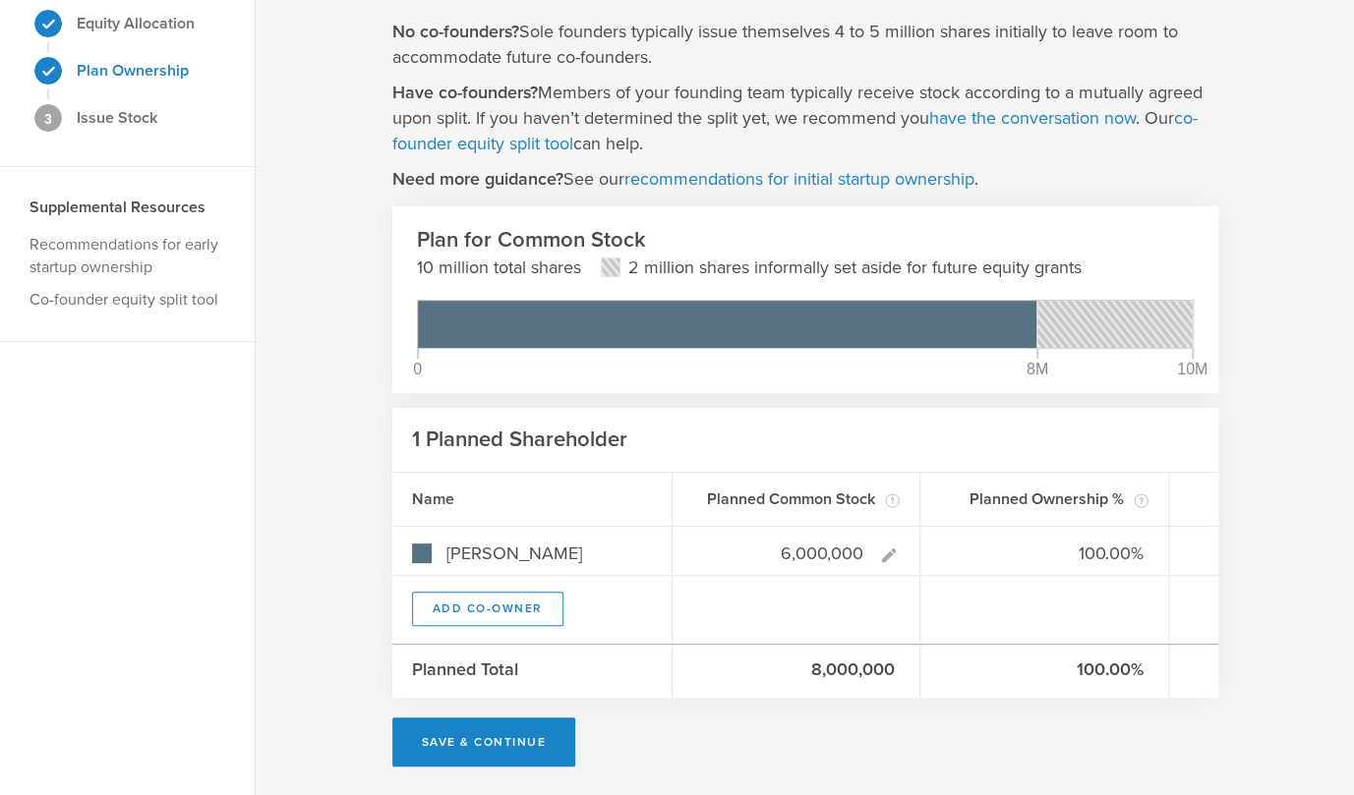
type input "6,000,000"
type gust-number-field "6000000"
click at [1271, 556] on div "Now let’s plan to issue shares to you and your founding team. No co-founders? S…" at bounding box center [805, 365] width 1098 height 861
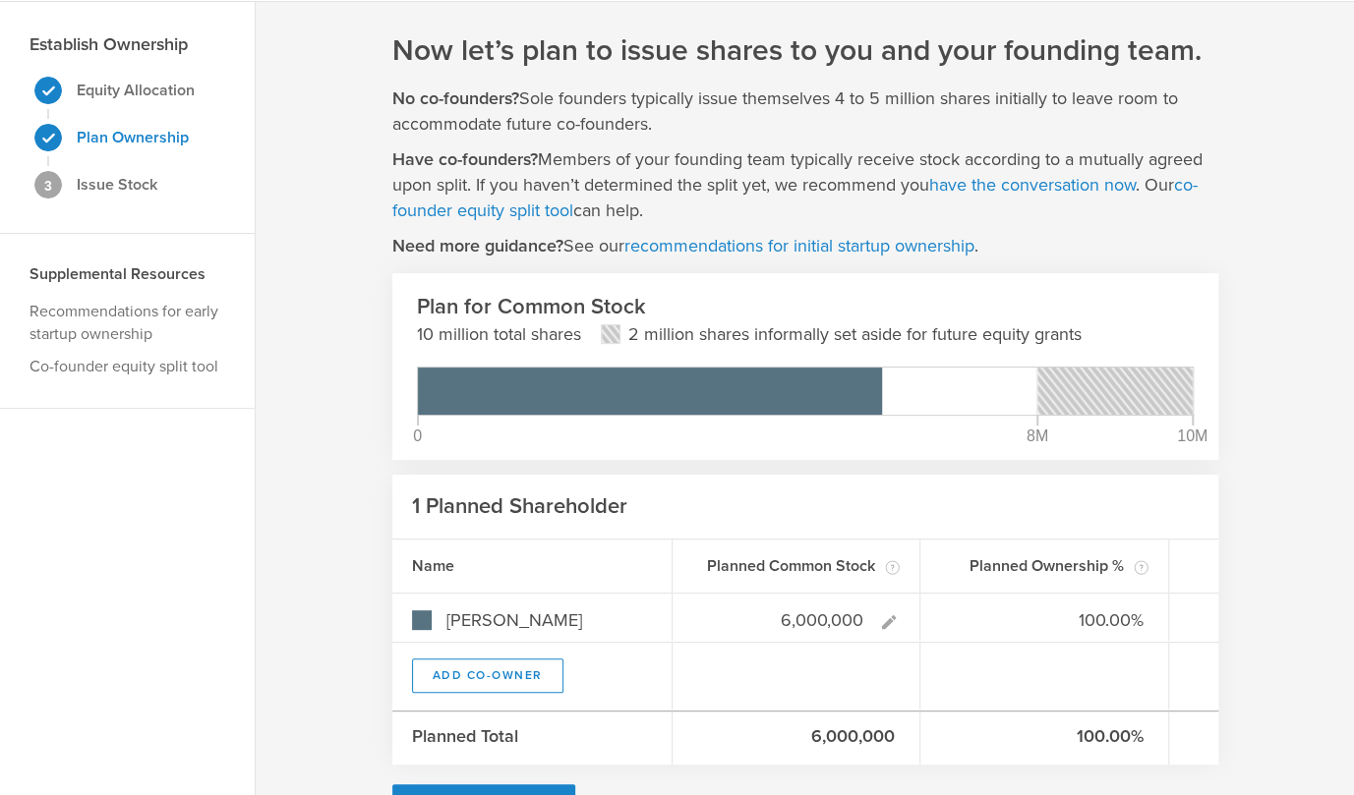
scroll to position [60, 0]
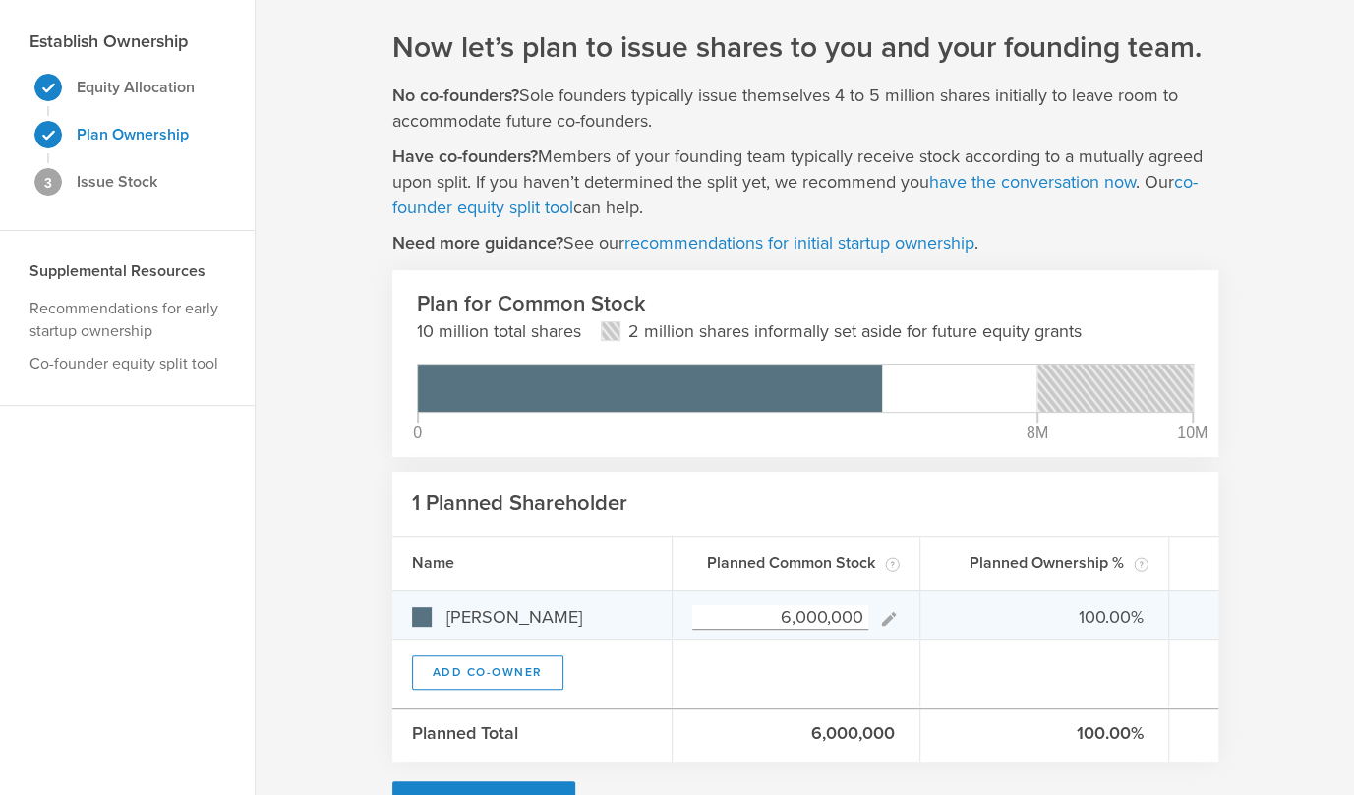
click at [824, 607] on input "6,000,000" at bounding box center [780, 618] width 177 height 25
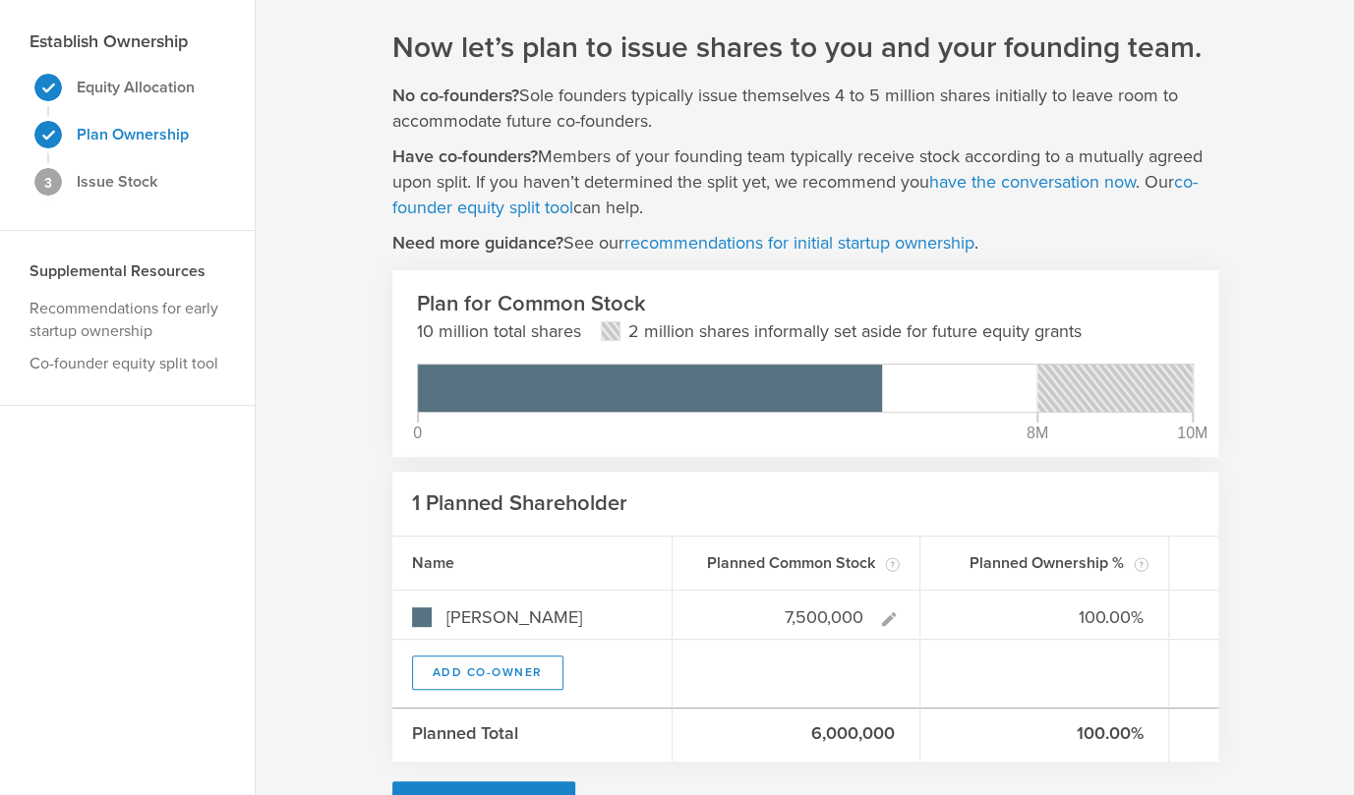
type input "7,500,000"
type gust-number-field "7500000"
click at [1265, 581] on div "Now let’s plan to issue shares to you and your founding team. No co-founders? S…" at bounding box center [805, 429] width 1098 height 861
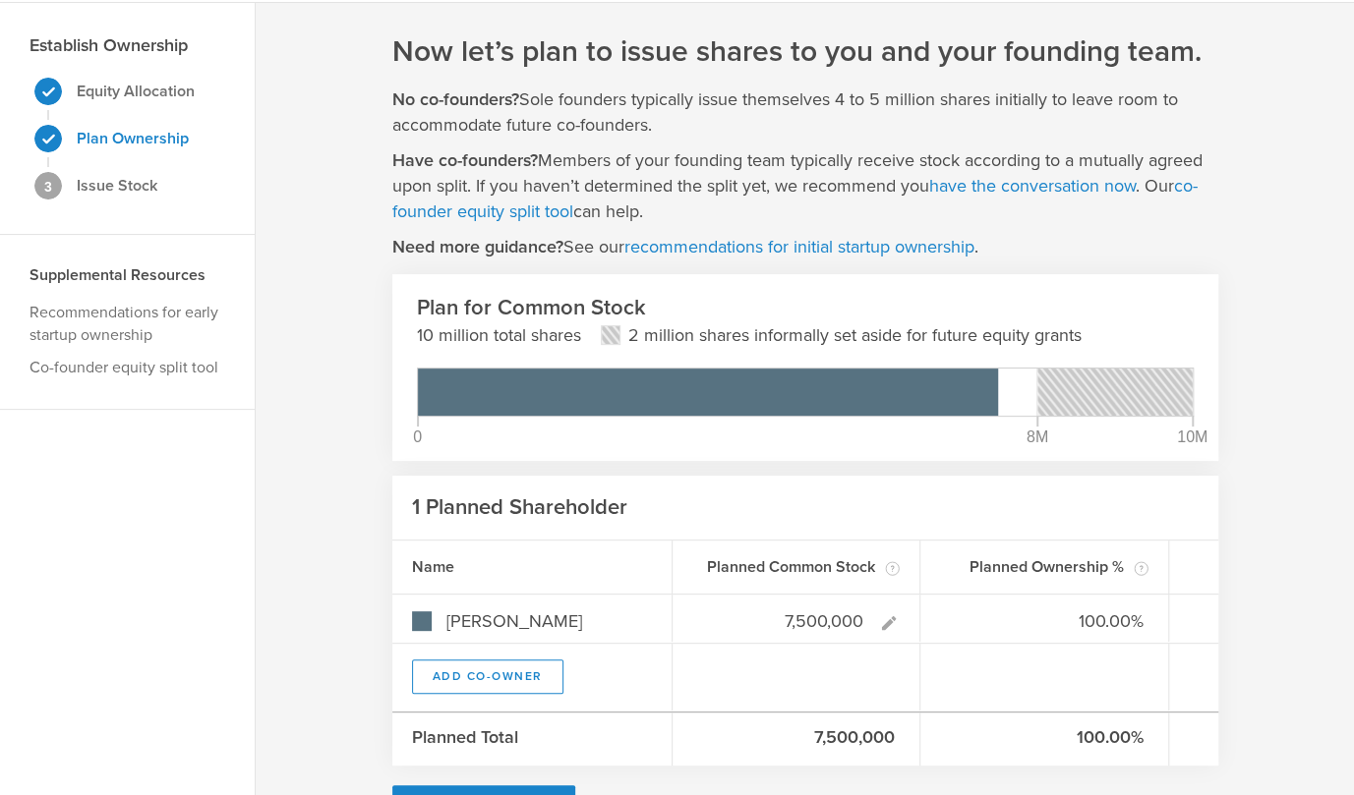
scroll to position [59, 0]
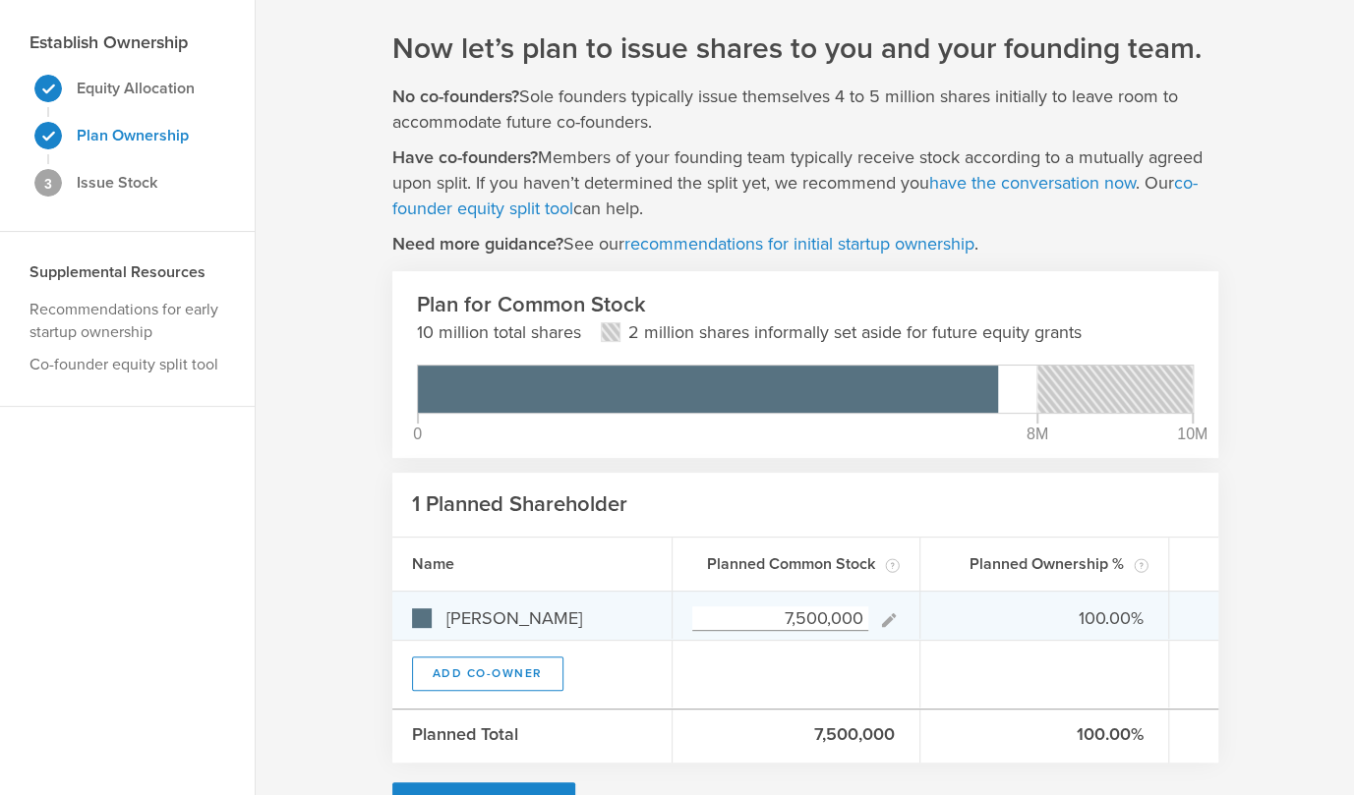
click at [804, 609] on input "7,500,000" at bounding box center [780, 619] width 177 height 25
click at [823, 617] on input "7,500,000" at bounding box center [780, 619] width 177 height 25
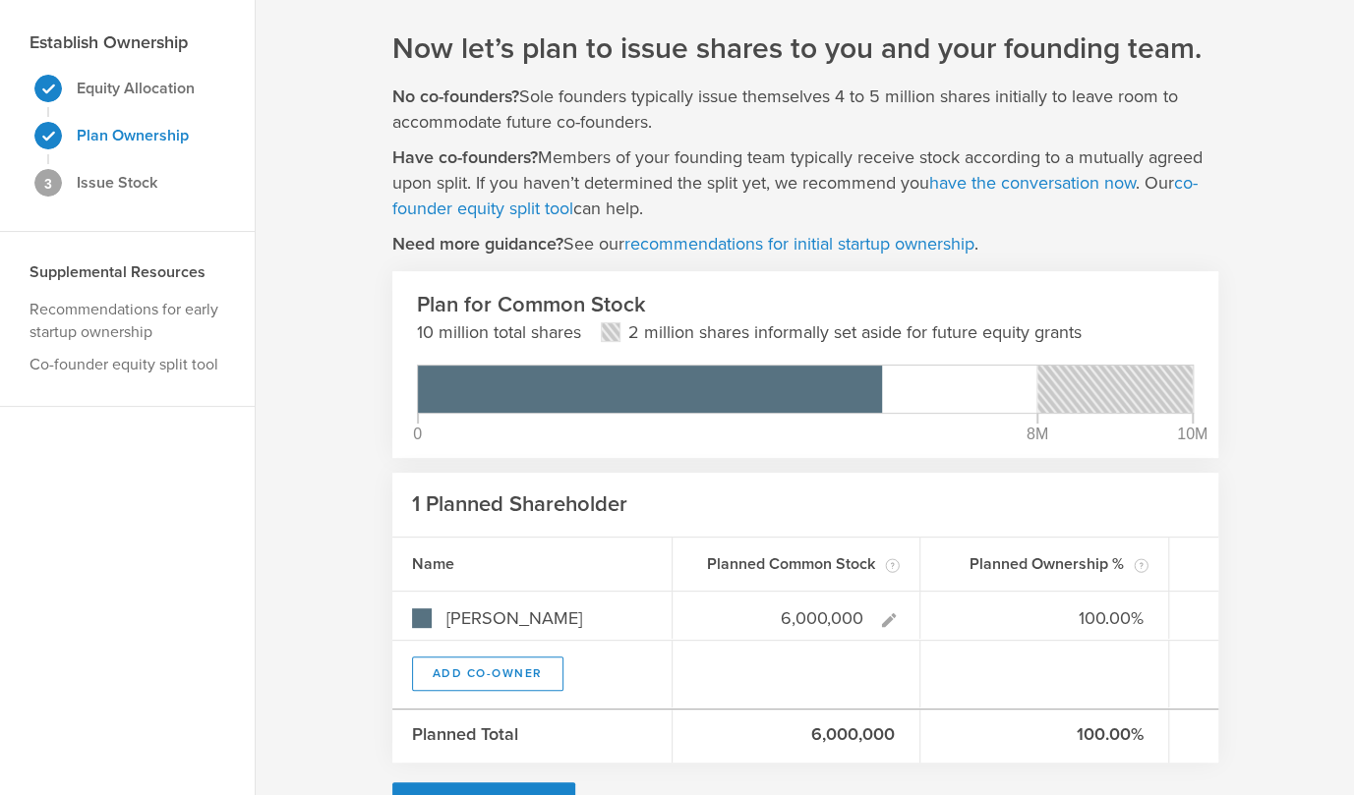
type input "6,000,000"
type gust-number-field "6000000"
click at [1245, 611] on div "Now let’s plan to issue shares to you and your founding team. No co-founders? S…" at bounding box center [805, 430] width 1098 height 861
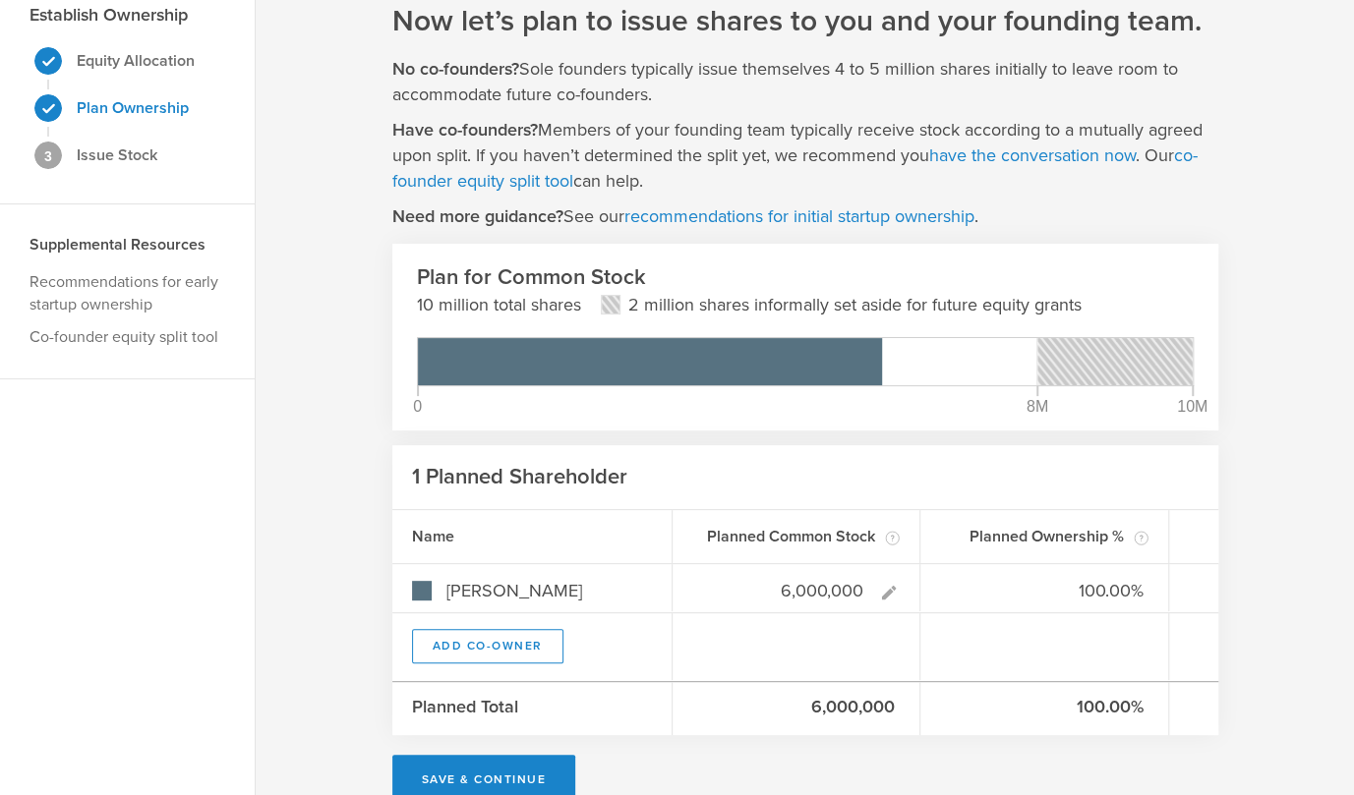
scroll to position [124, 0]
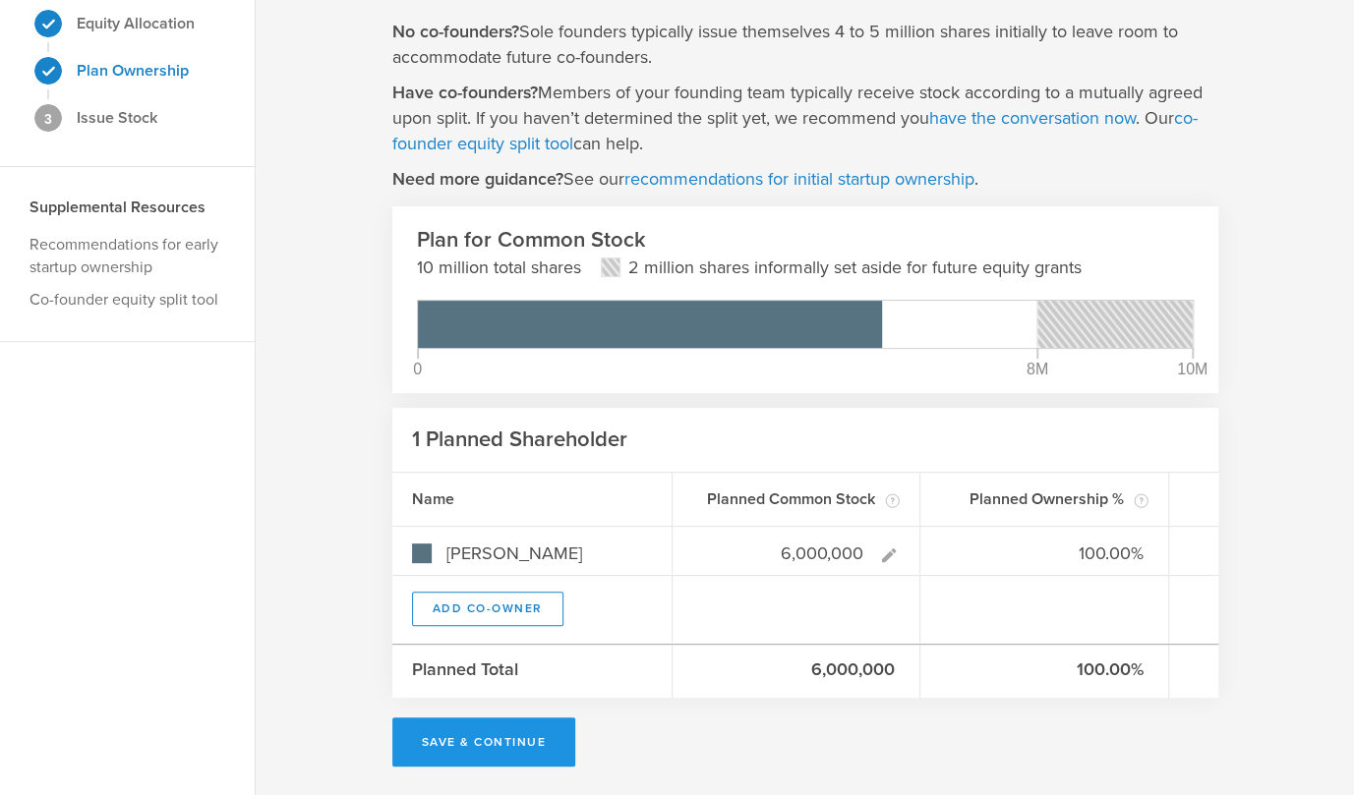
click at [491, 736] on button "Save & Continue" at bounding box center [484, 742] width 184 height 49
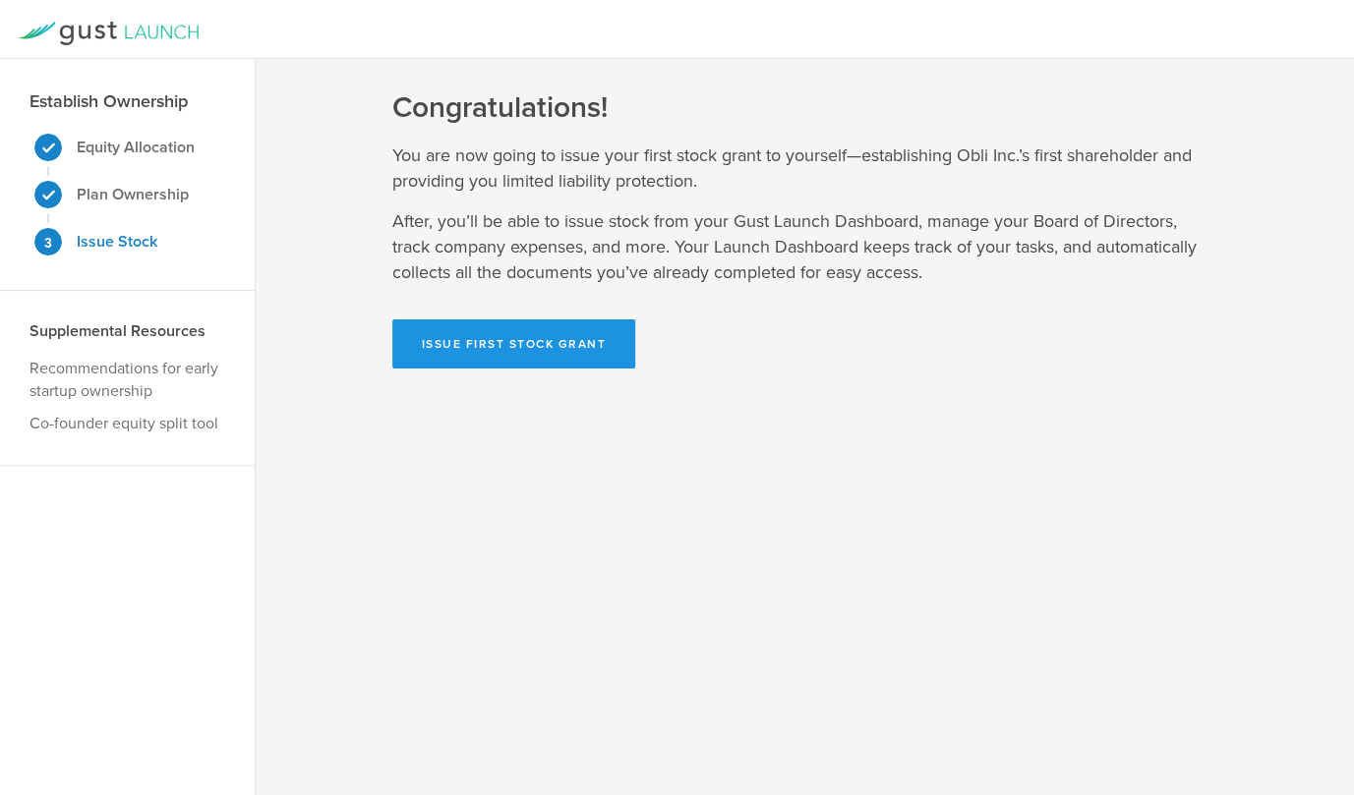
click at [561, 341] on button "Issue First Stock Grant" at bounding box center [514, 344] width 244 height 49
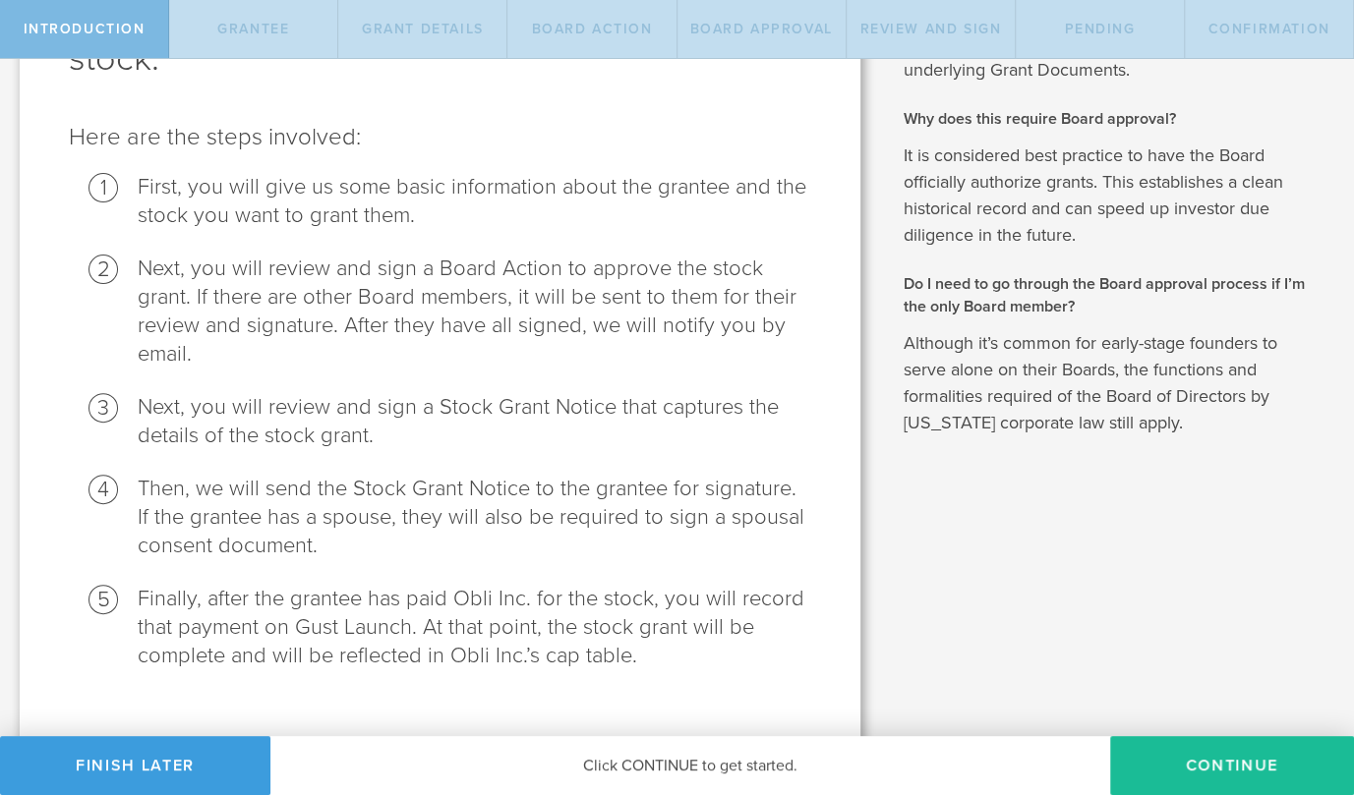
scroll to position [220, 0]
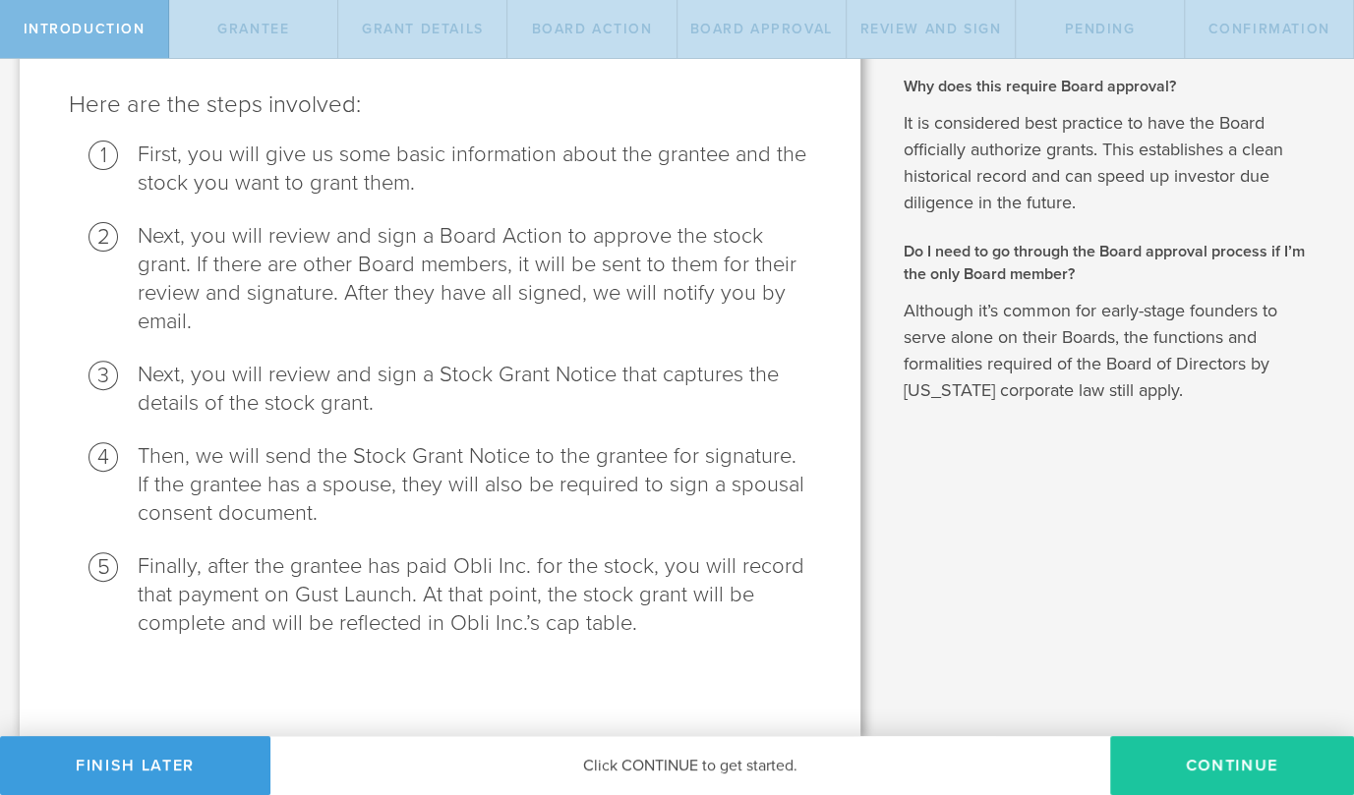
click at [1177, 753] on button "Continue" at bounding box center [1232, 765] width 244 height 59
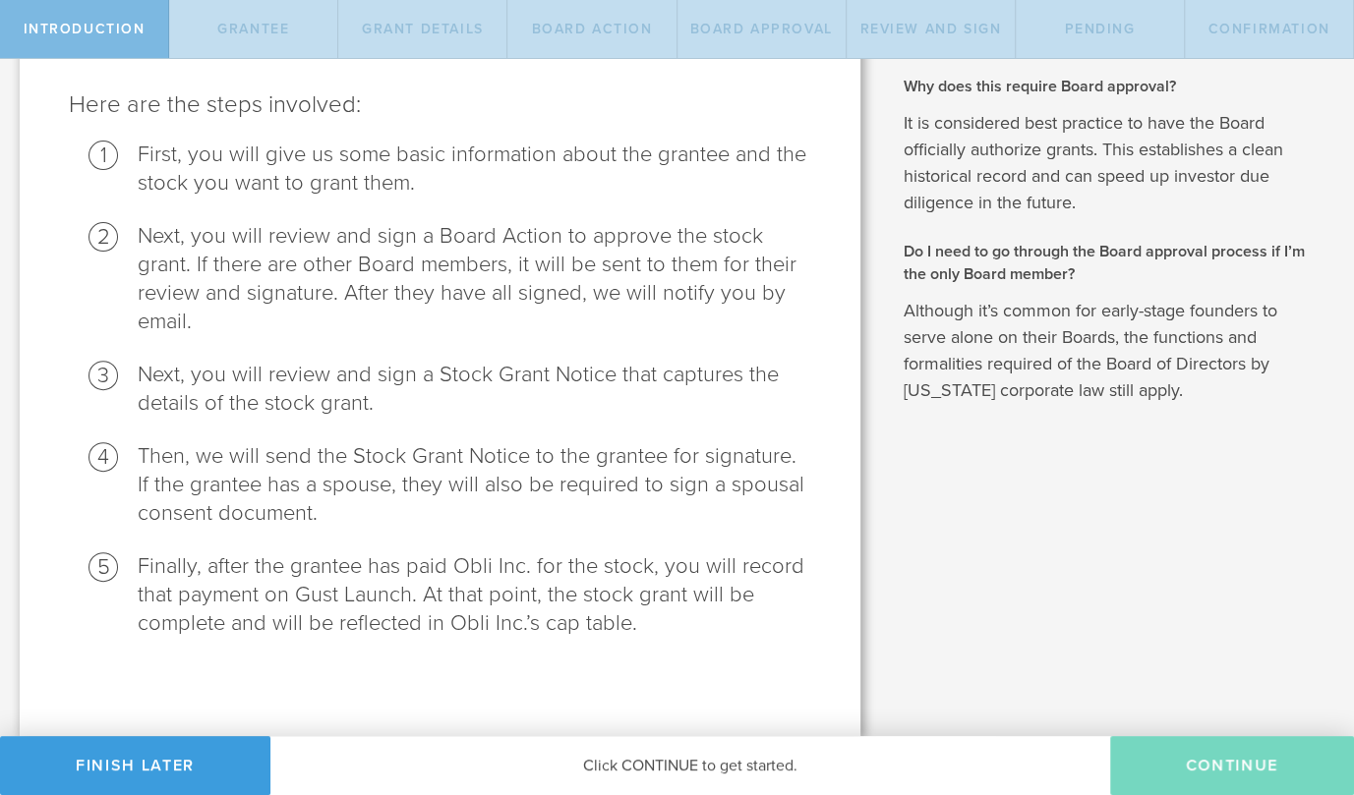
radio input "true"
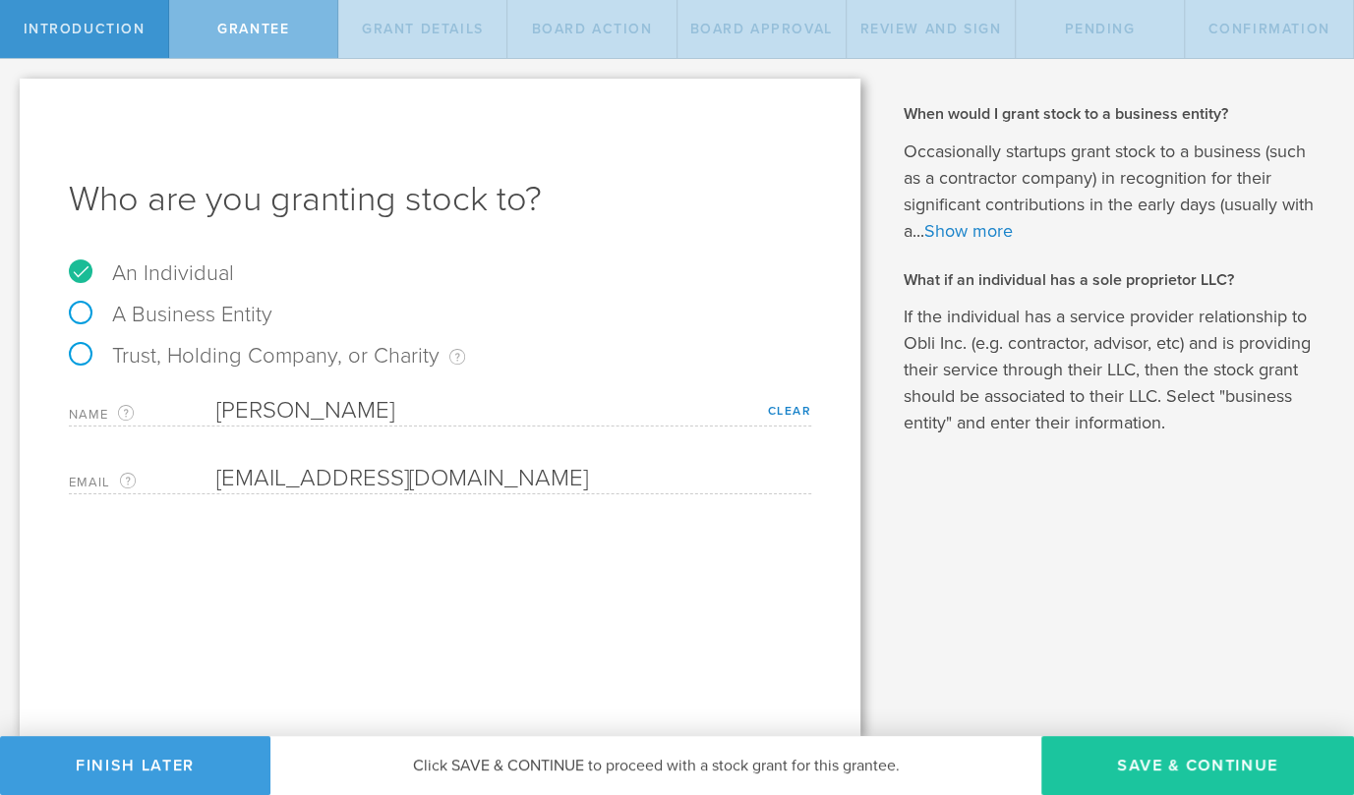
click at [1169, 765] on button "Save & Continue" at bounding box center [1197, 765] width 313 height 59
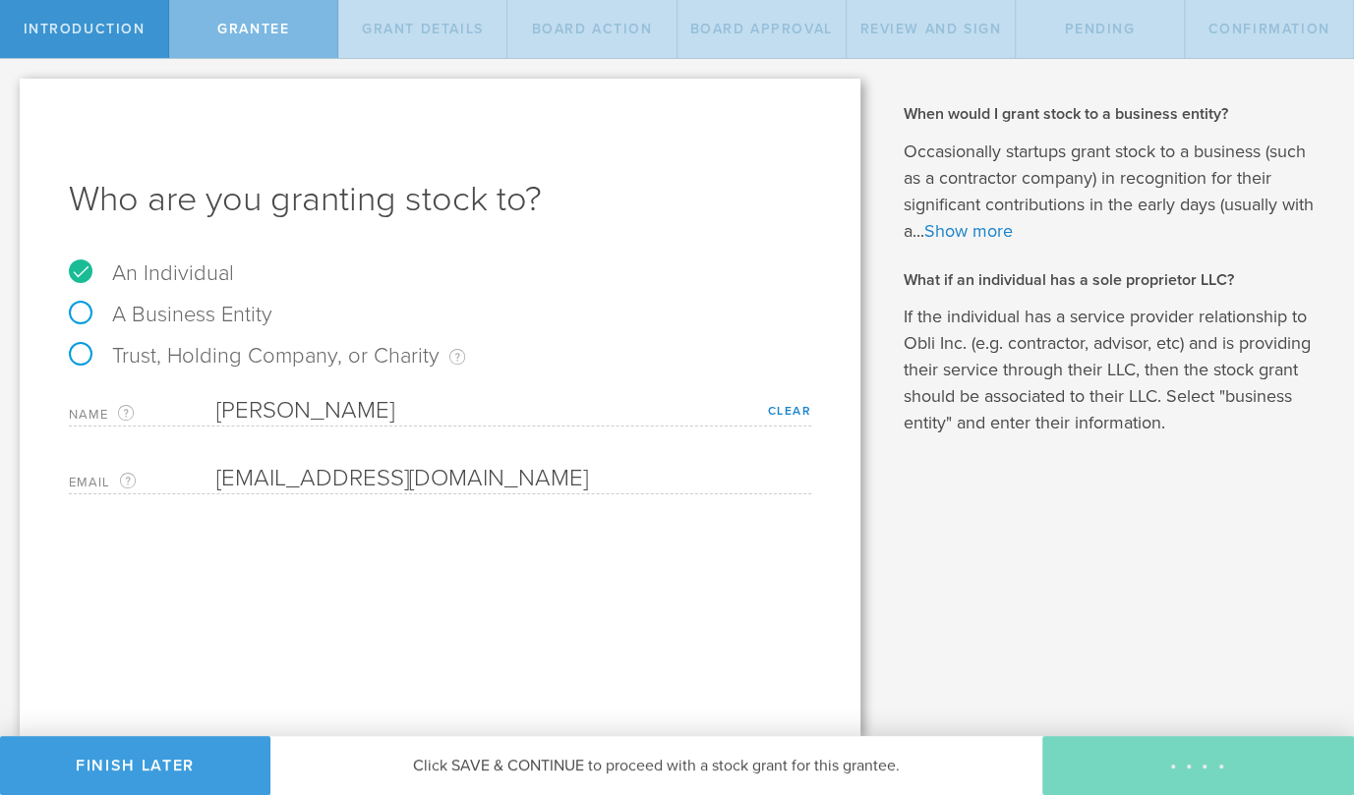
type input "6,000,000"
type input "48"
type input "12"
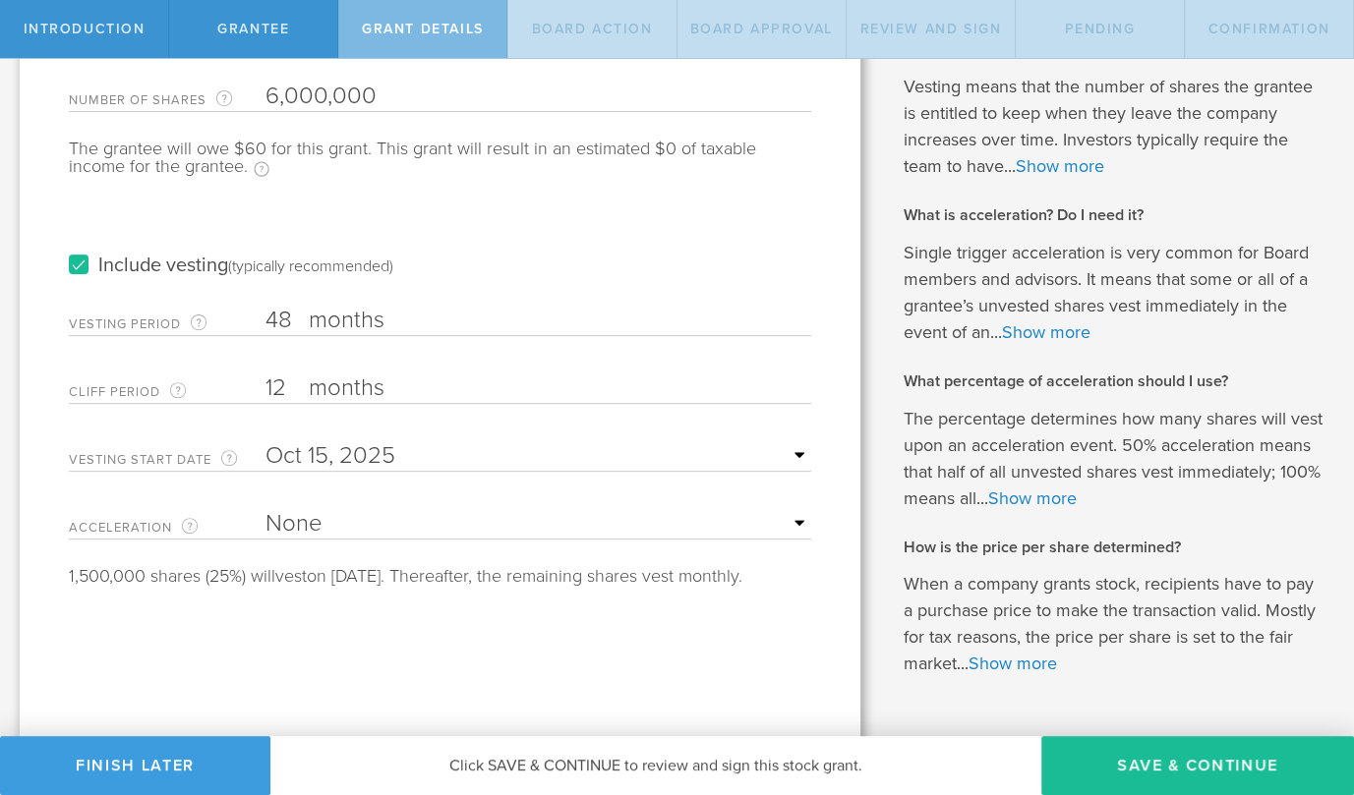
scroll to position [283, 0]
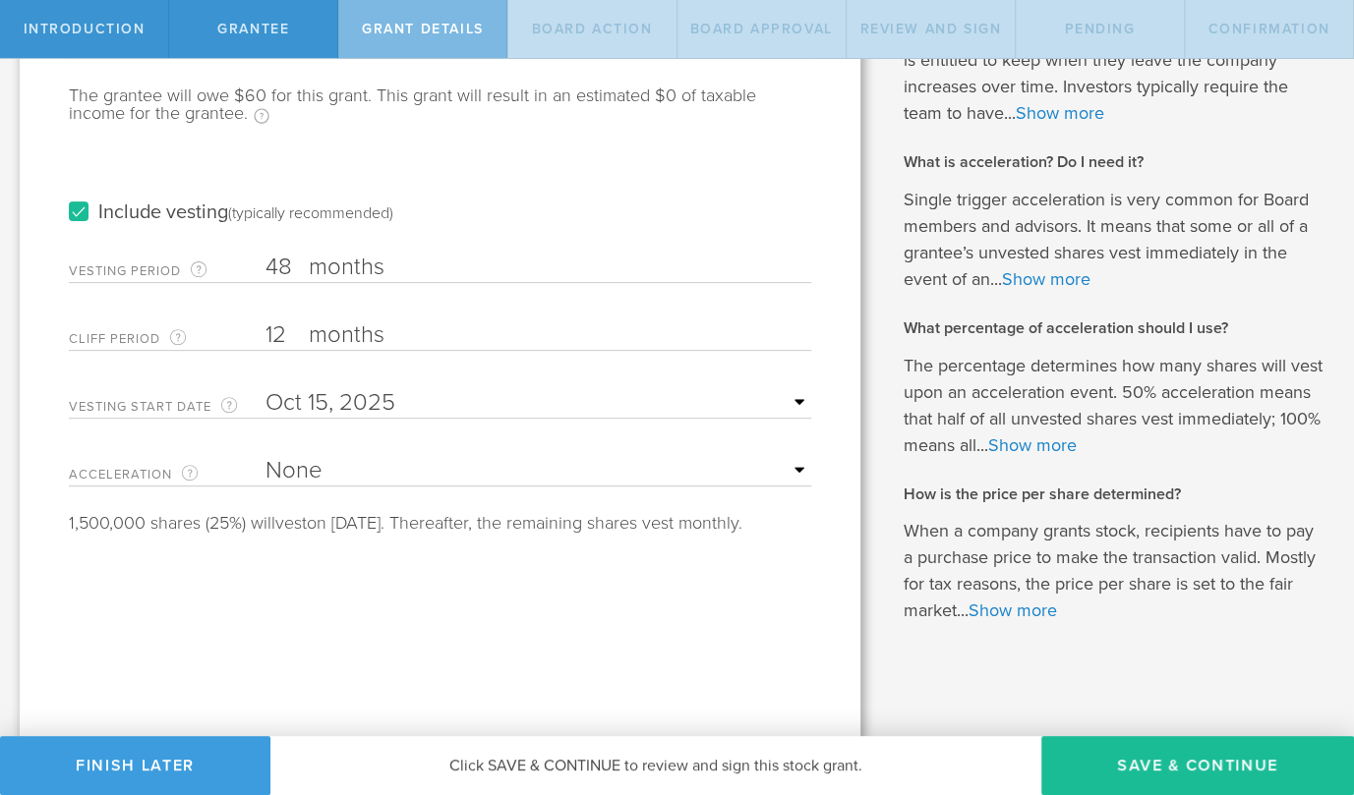
click at [793, 471] on select "None Single Trigger Double Trigger" at bounding box center [538, 470] width 546 height 29
select select "single"
click at [265, 456] on select "None Single Trigger Double Trigger" at bounding box center [538, 470] width 546 height 29
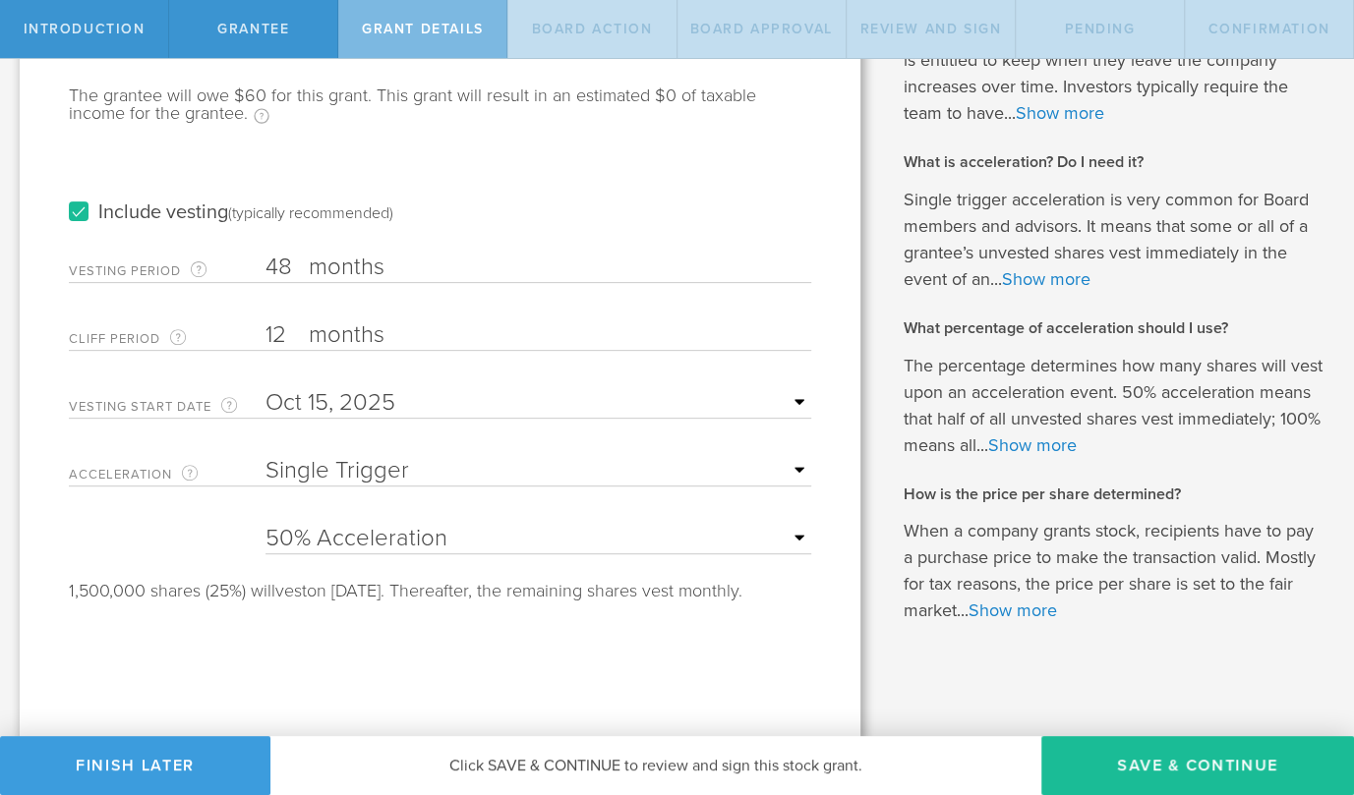
click at [792, 532] on select "25% Acceleration 50% Acceleration 75% Acceleration 100% Acceleration" at bounding box center [538, 538] width 546 height 29
select select "100"
click at [265, 524] on select "25% Acceleration 50% Acceleration 75% Acceleration 100% Acceleration" at bounding box center [538, 538] width 546 height 29
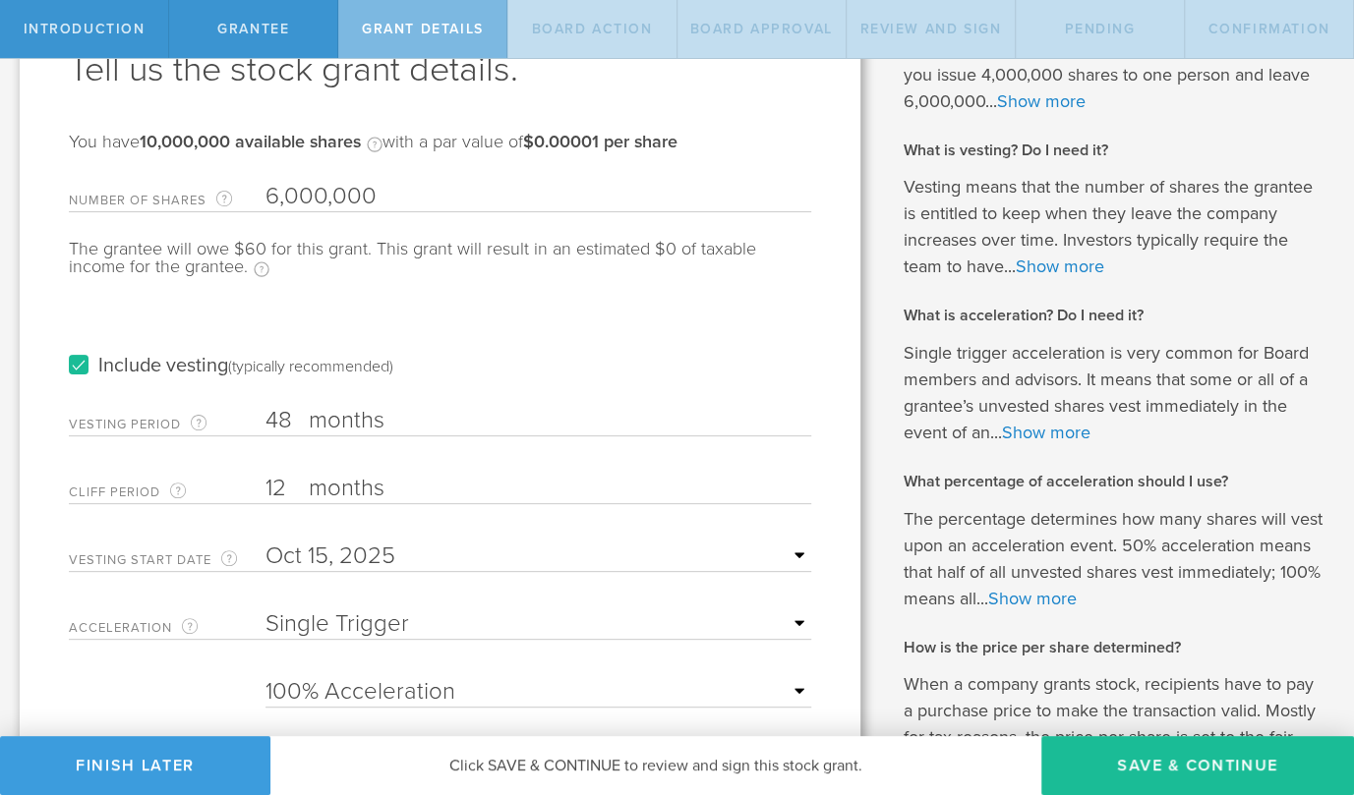
scroll to position [120, 0]
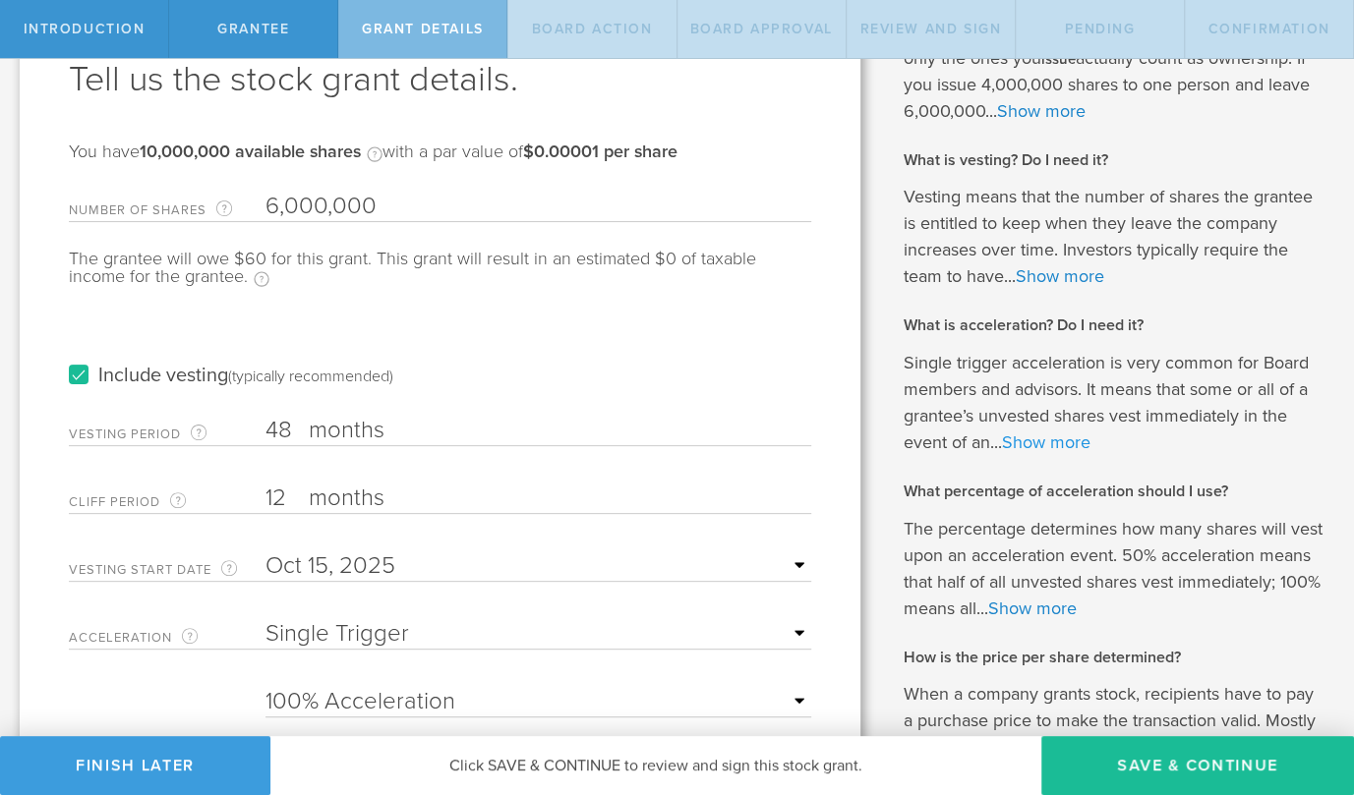
click at [1033, 444] on link "Show more" at bounding box center [1046, 443] width 88 height 22
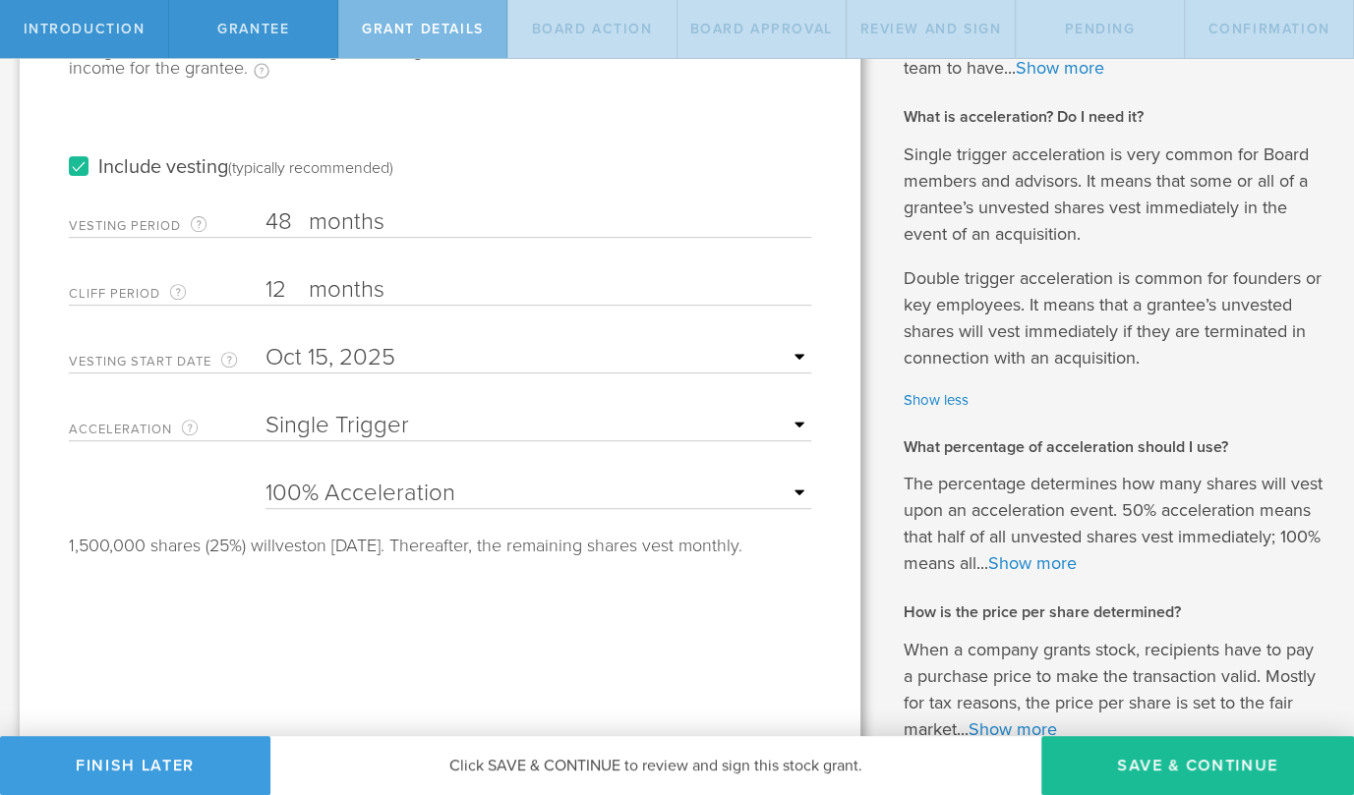
scroll to position [328, 0]
click at [532, 479] on select "25% Acceleration 50% Acceleration 75% Acceleration 100% Acceleration" at bounding box center [538, 493] width 546 height 29
click at [177, 483] on form "Number of Shares The total amount of stock the company is granting to this reci…" at bounding box center [440, 263] width 742 height 581
click at [337, 440] on form "Number of Shares The total amount of stock the company is granting to this reci…" at bounding box center [440, 263] width 742 height 581
click at [355, 428] on select "None Single Trigger Double Trigger" at bounding box center [538, 425] width 546 height 29
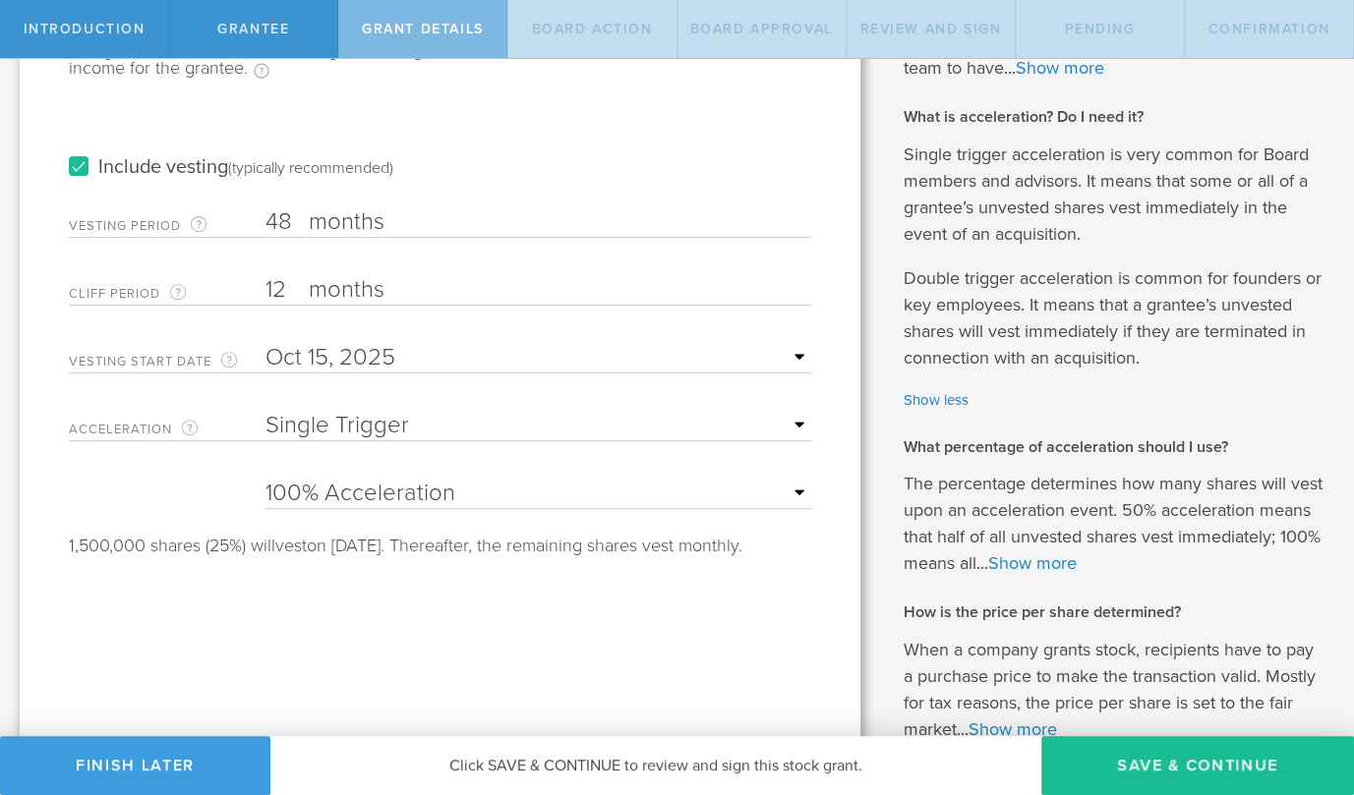
select select "double"
click at [265, 411] on select "None Single Trigger Double Trigger" at bounding box center [538, 425] width 546 height 29
click at [483, 488] on select "25% Acceleration 50% Acceleration 75% Acceleration 100% Acceleration" at bounding box center [538, 493] width 546 height 29
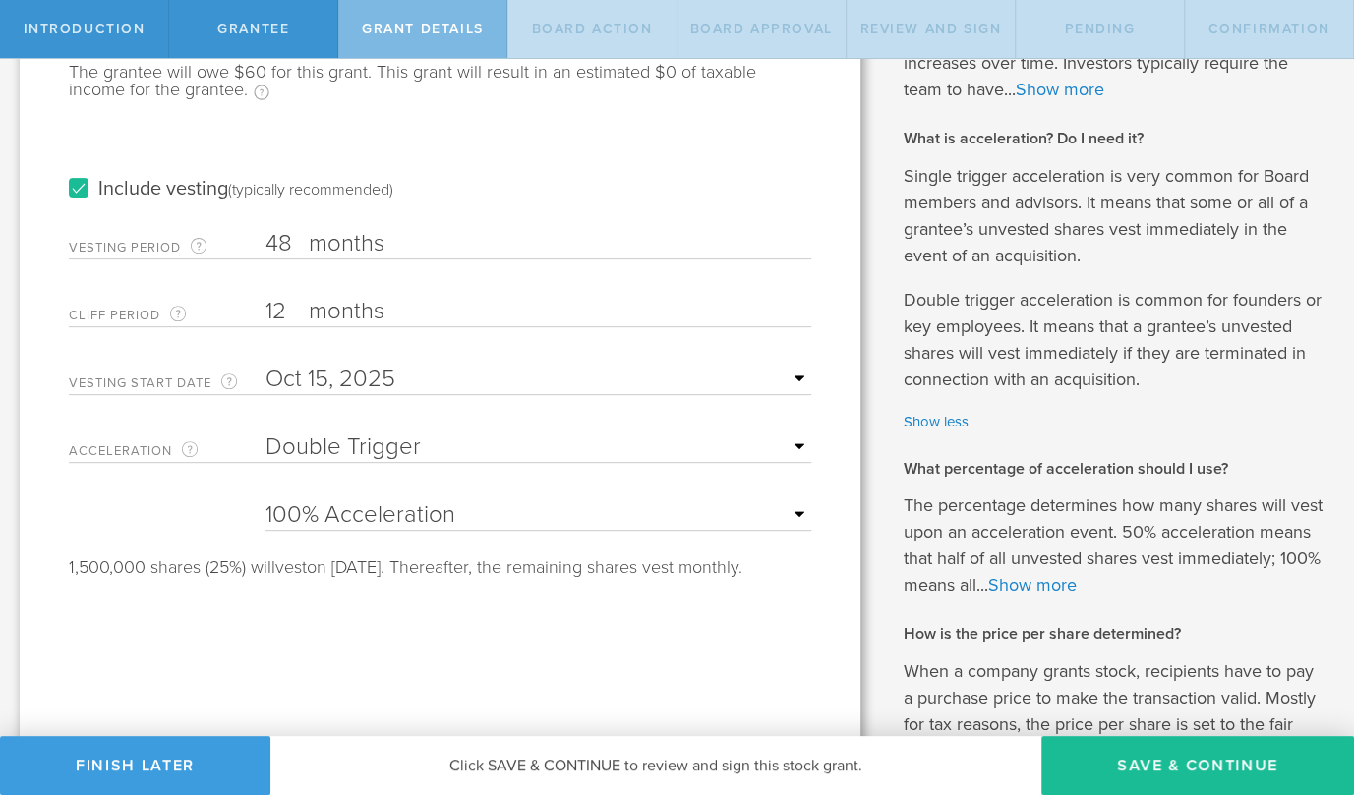
scroll to position [308, 0]
click at [799, 377] on input "text" at bounding box center [538, 378] width 546 height 29
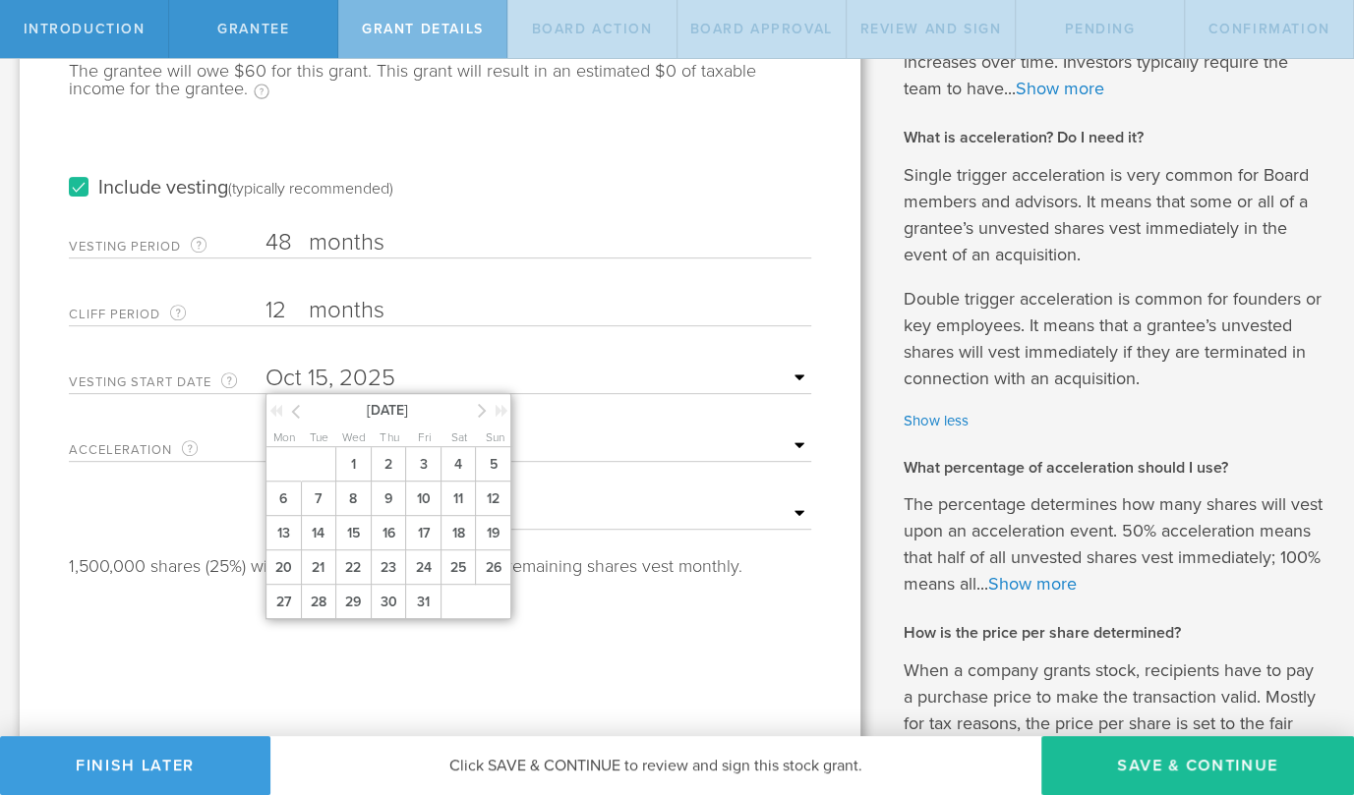
click at [204, 416] on form "Number of Shares The total amount of stock the company is granting to this reci…" at bounding box center [440, 284] width 742 height 581
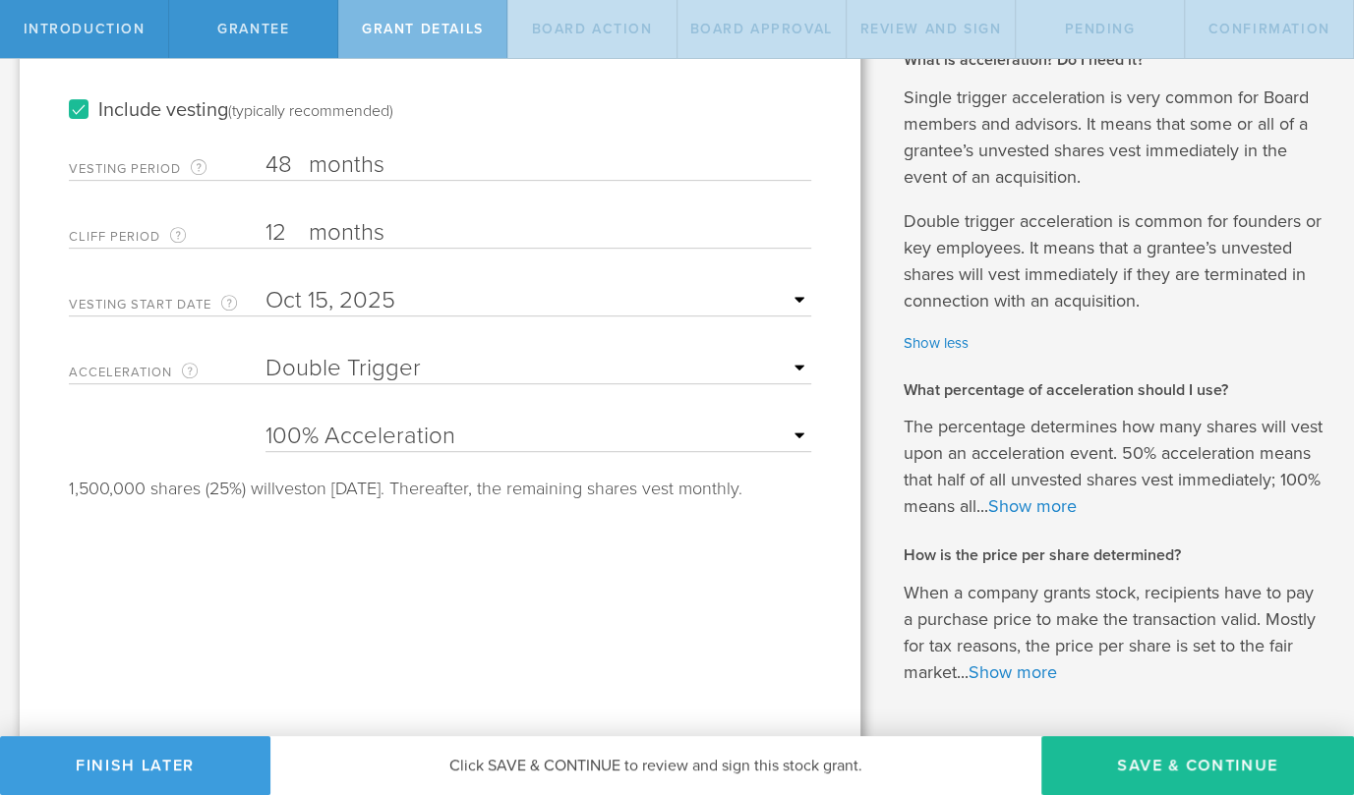
scroll to position [426, 0]
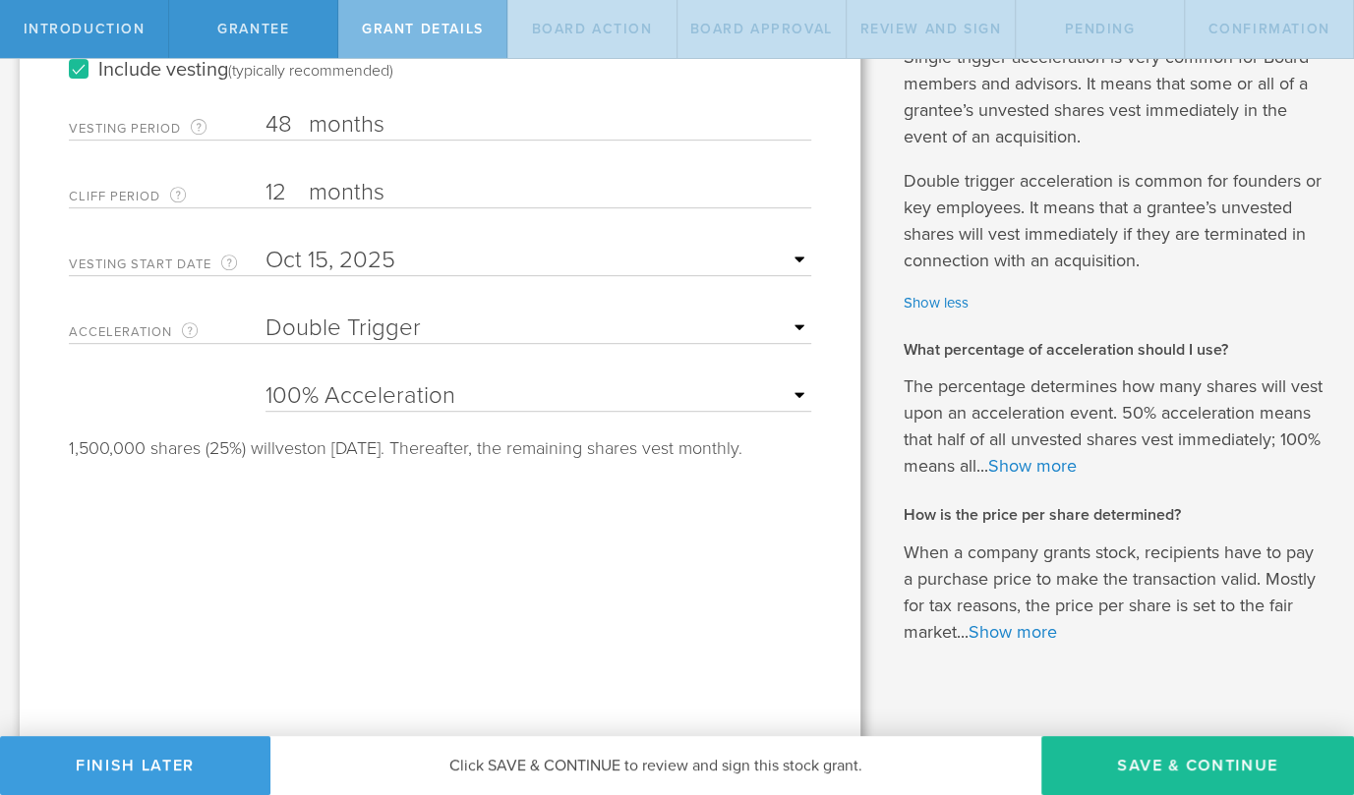
click at [797, 254] on input "text" at bounding box center [538, 260] width 546 height 29
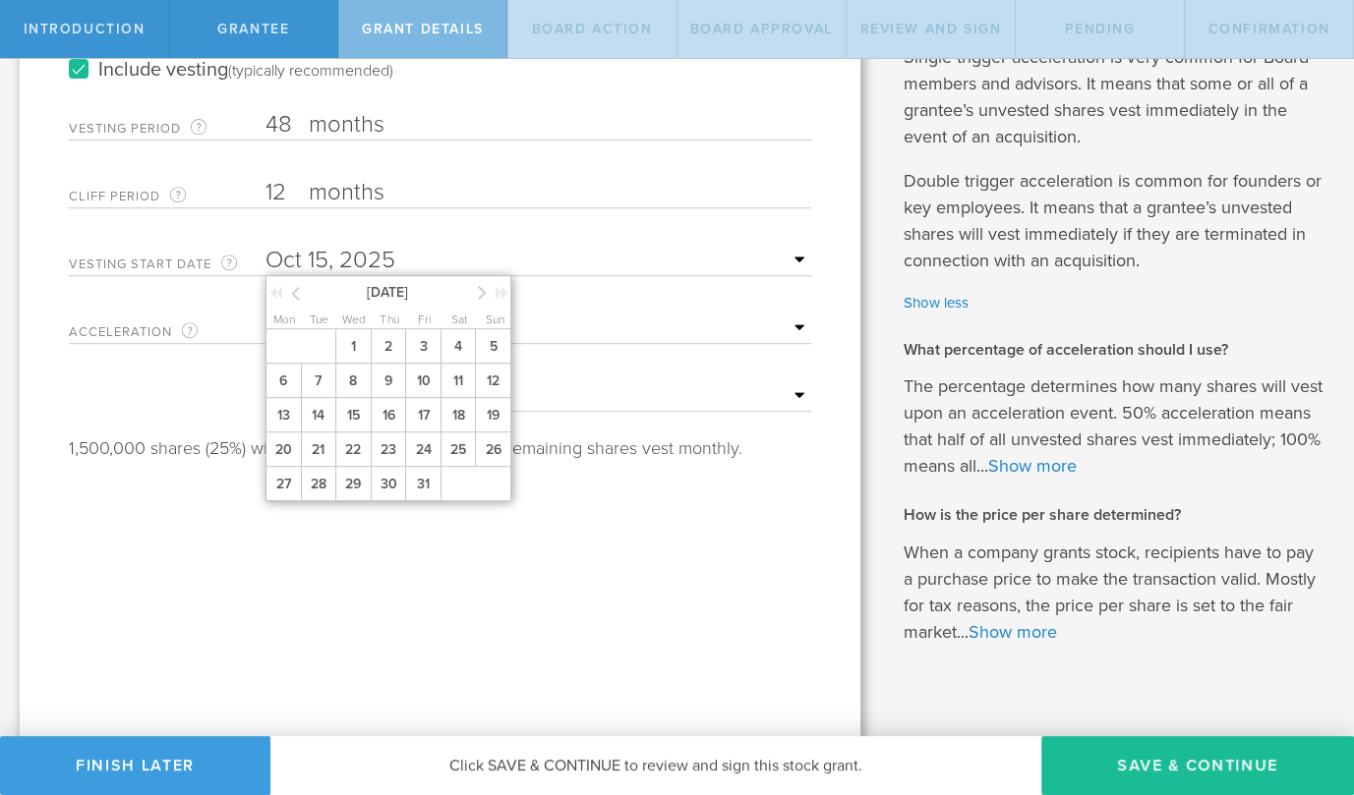
click at [295, 290] on icon at bounding box center [295, 293] width 9 height 25
click at [323, 345] on span "1" at bounding box center [318, 346] width 35 height 34
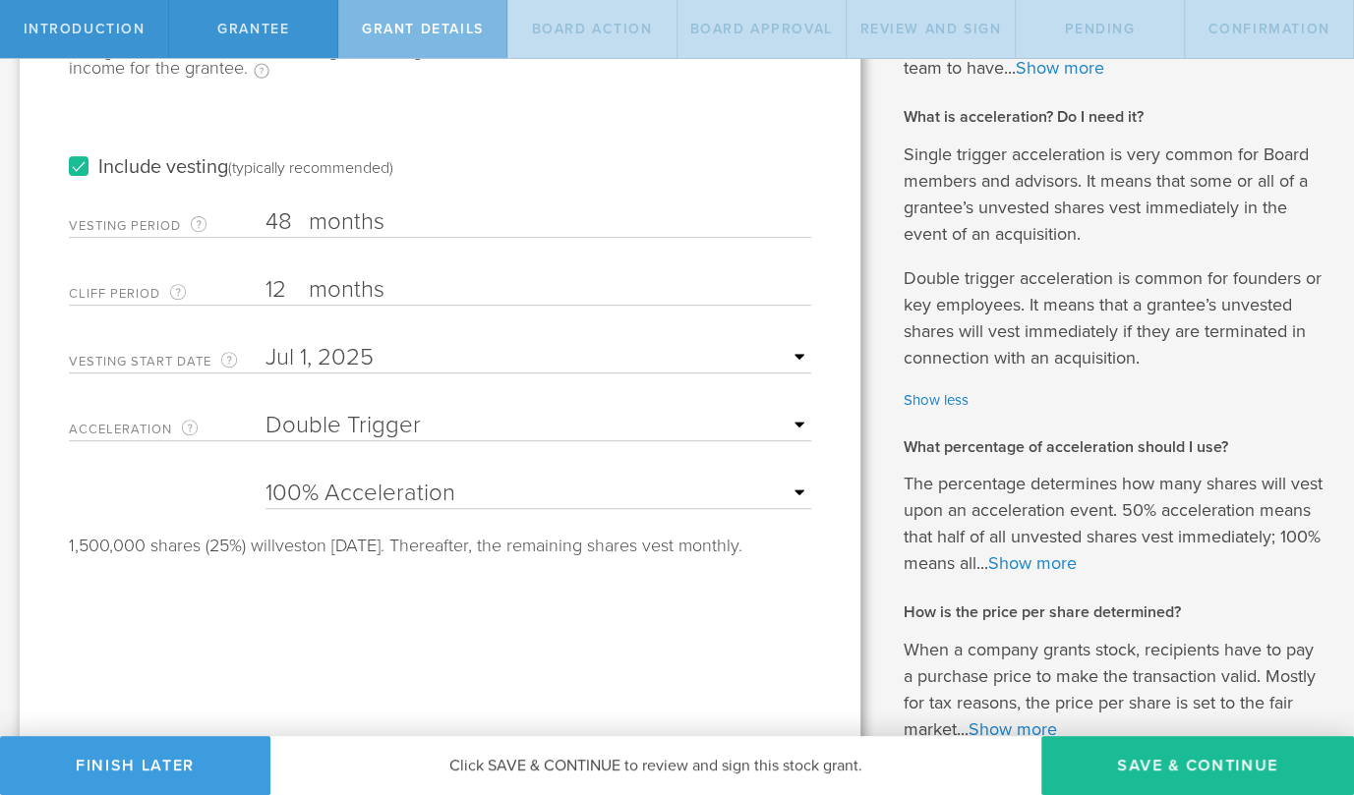
scroll to position [327, 0]
drag, startPoint x: 297, startPoint y: 284, endPoint x: 241, endPoint y: 290, distance: 56.4
click at [241, 290] on div "Cliff Period The initial waiting period before the first set of shares vests. T…" at bounding box center [440, 286] width 742 height 40
type input "1"
click at [814, 354] on div "Tell us the stock grant details. You have 10,000,000 available shares Available…" at bounding box center [440, 305] width 841 height 1109
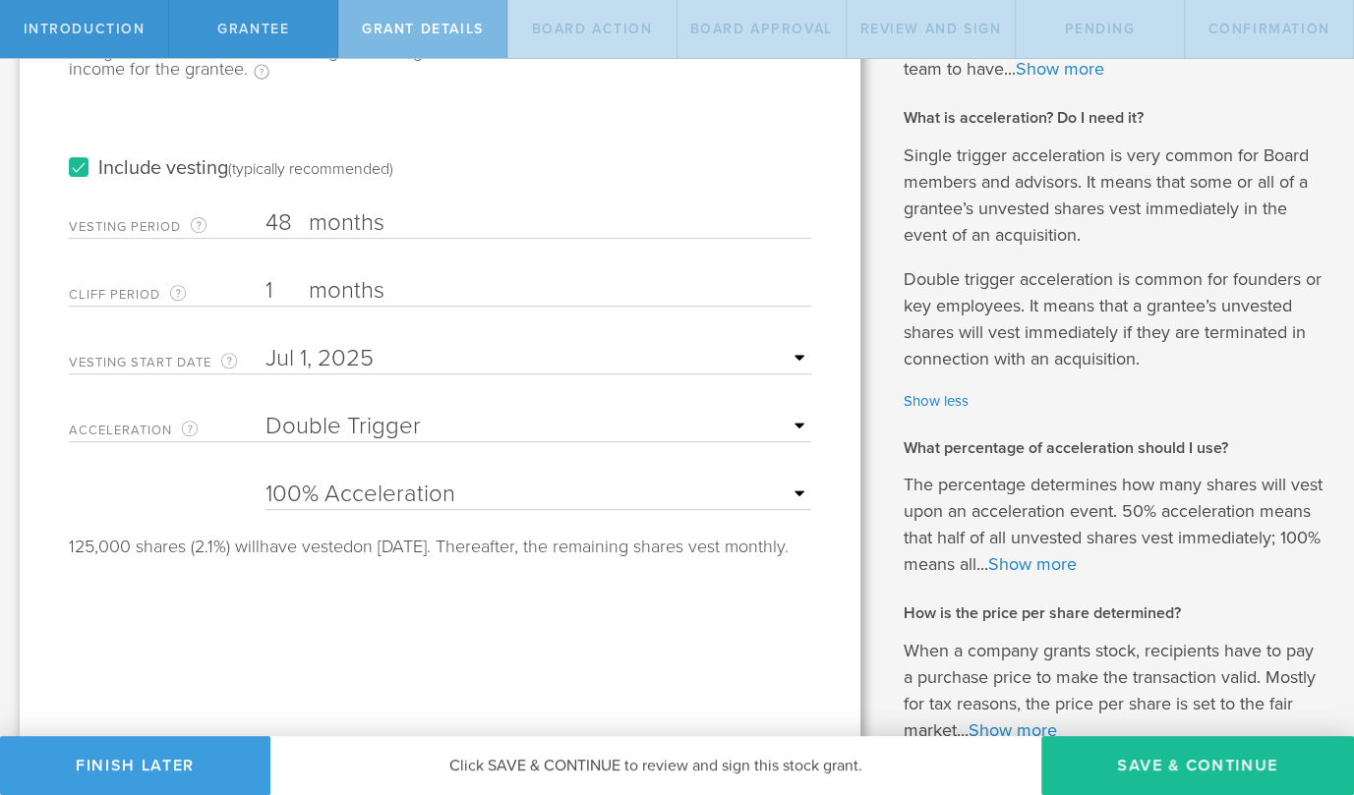
click at [797, 354] on input "text" at bounding box center [538, 358] width 546 height 29
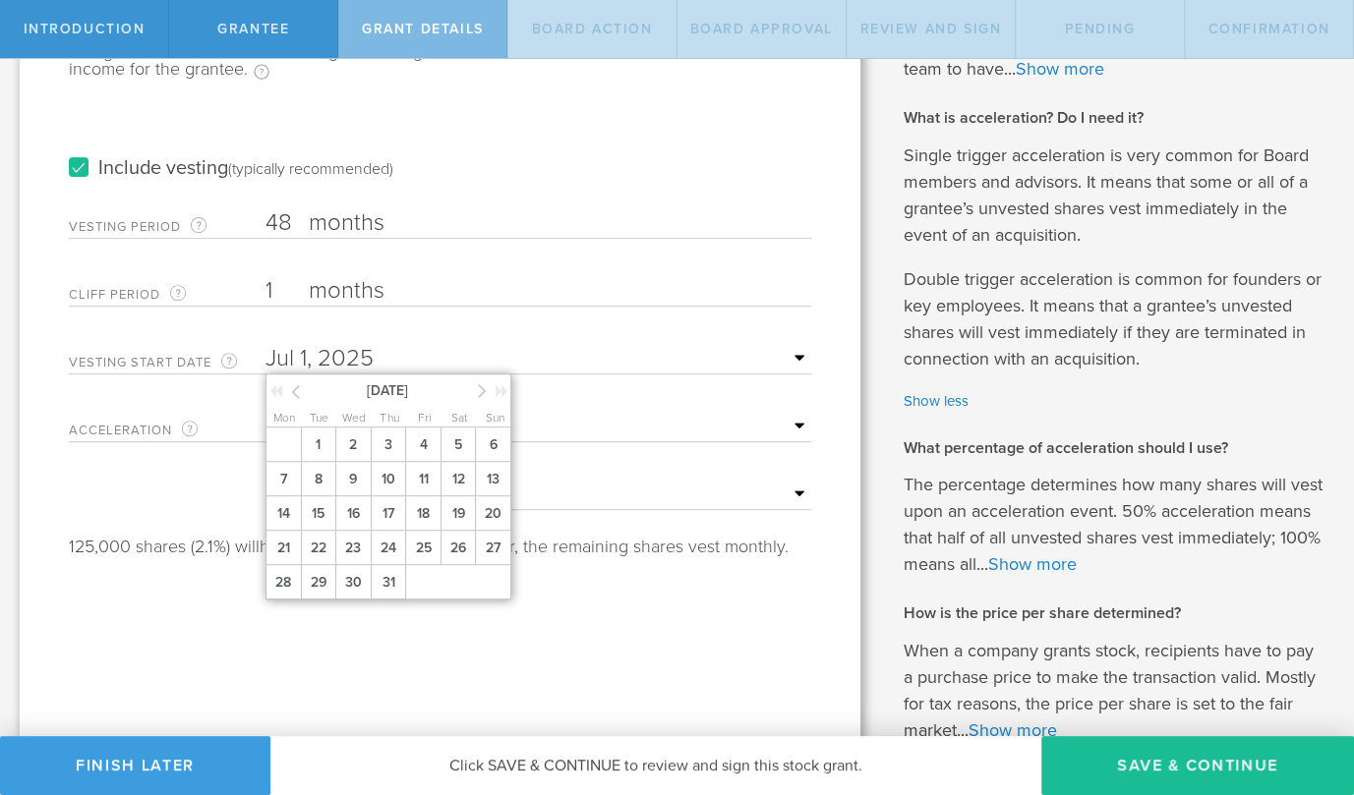
click at [813, 353] on div "Tell us the stock grant details. You have 10,000,000 available shares Available…" at bounding box center [440, 305] width 841 height 1109
click at [319, 352] on input "text" at bounding box center [538, 358] width 546 height 29
click at [298, 382] on icon at bounding box center [295, 392] width 9 height 25
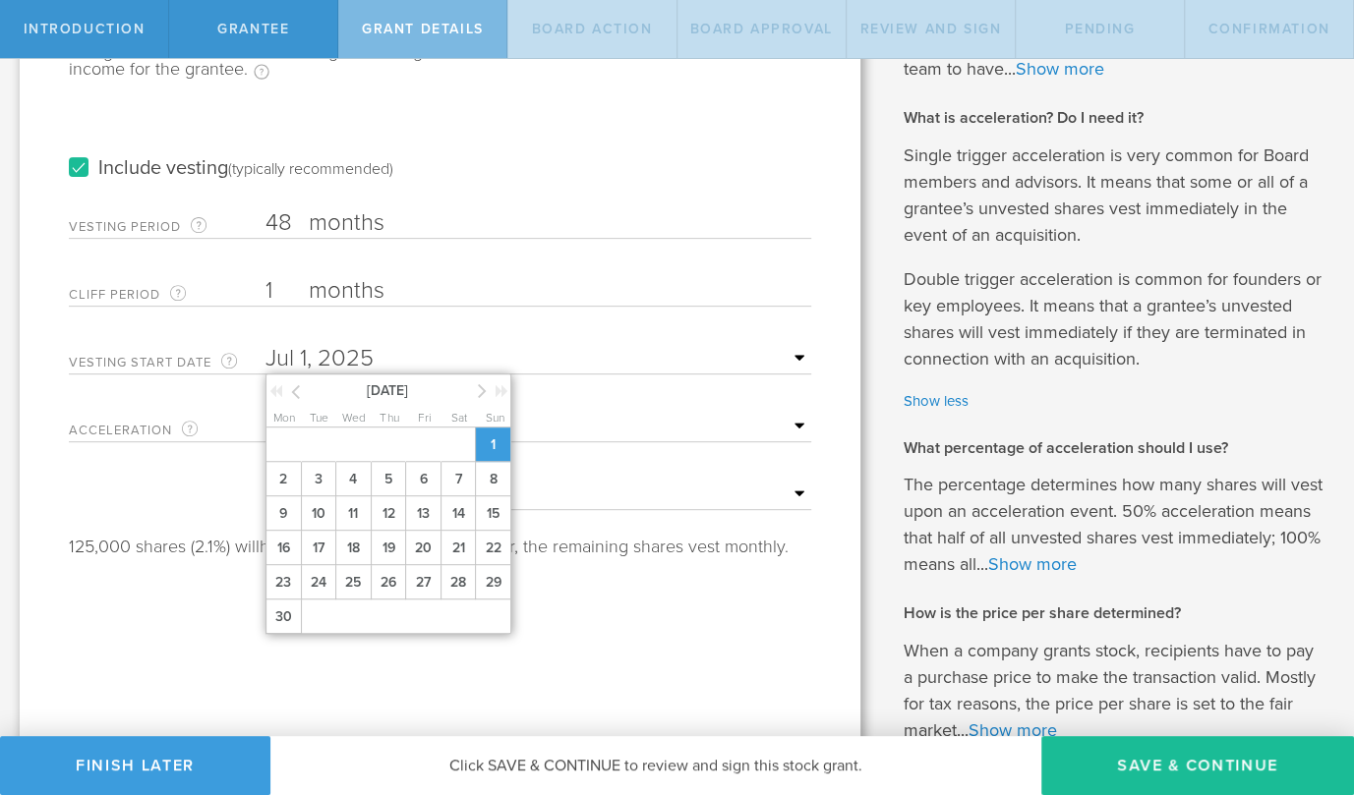
click at [493, 442] on span "1" at bounding box center [492, 445] width 35 height 34
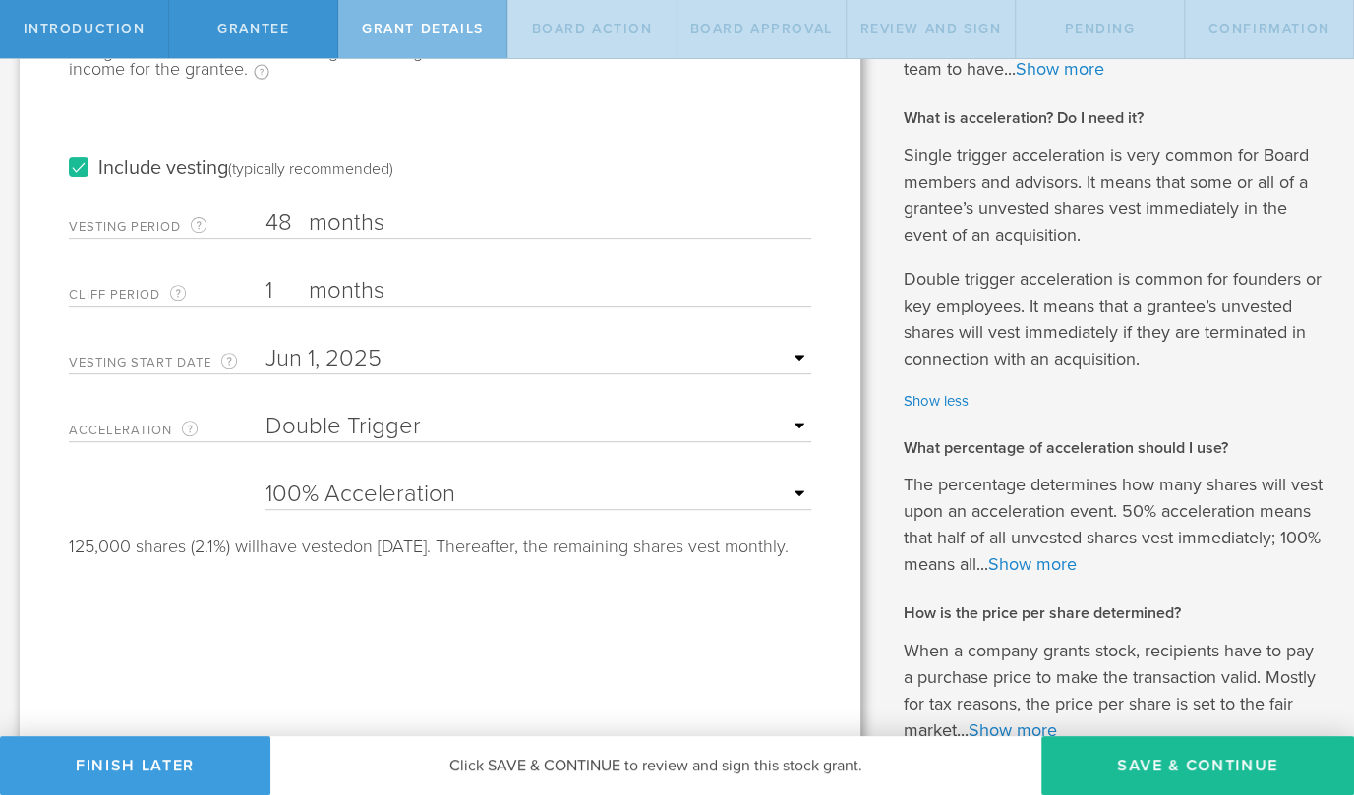
click at [311, 344] on input "text" at bounding box center [538, 358] width 546 height 29
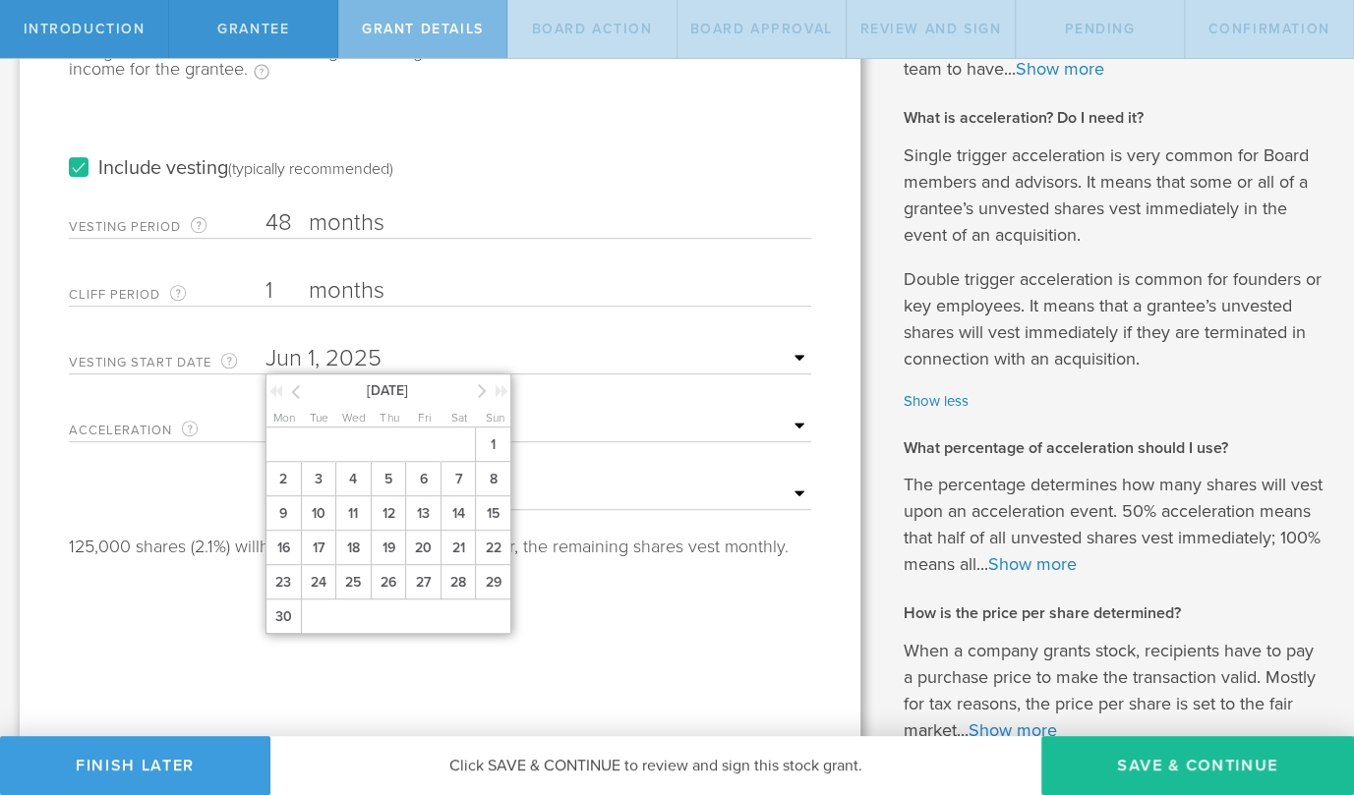
click at [297, 396] on icon at bounding box center [295, 392] width 9 height 25
click at [398, 435] on span "1" at bounding box center [388, 445] width 35 height 34
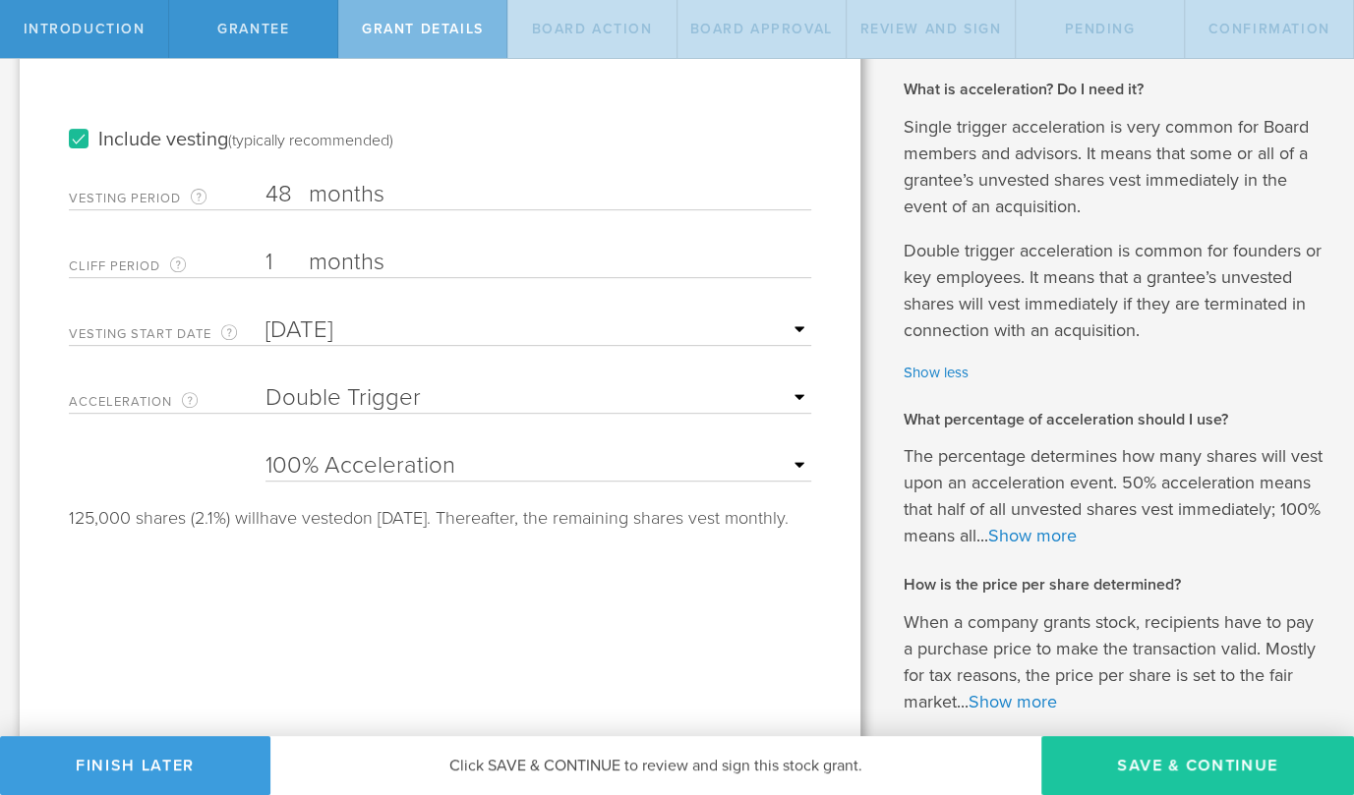
scroll to position [373, 0]
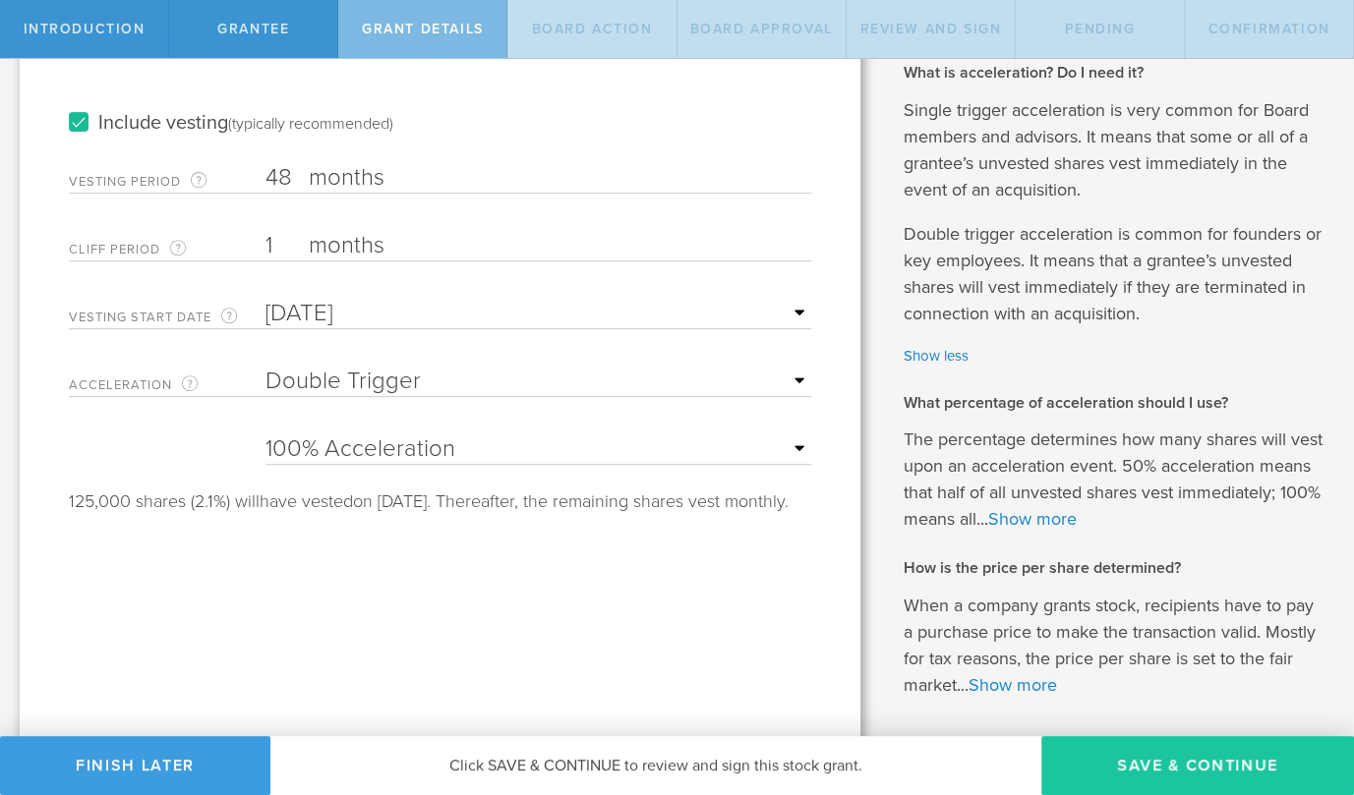
click at [1207, 759] on button "Save & Continue" at bounding box center [1197, 765] width 313 height 59
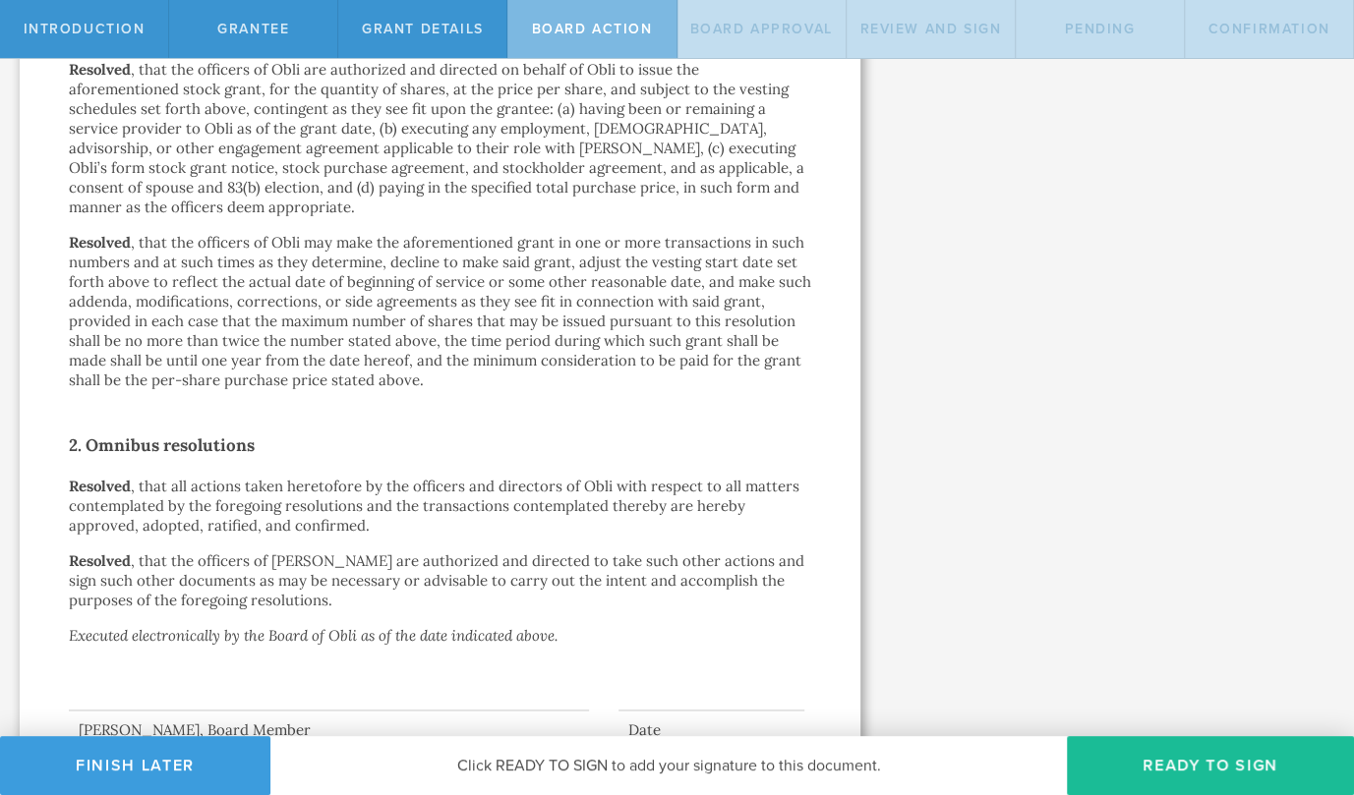
scroll to position [1158, 0]
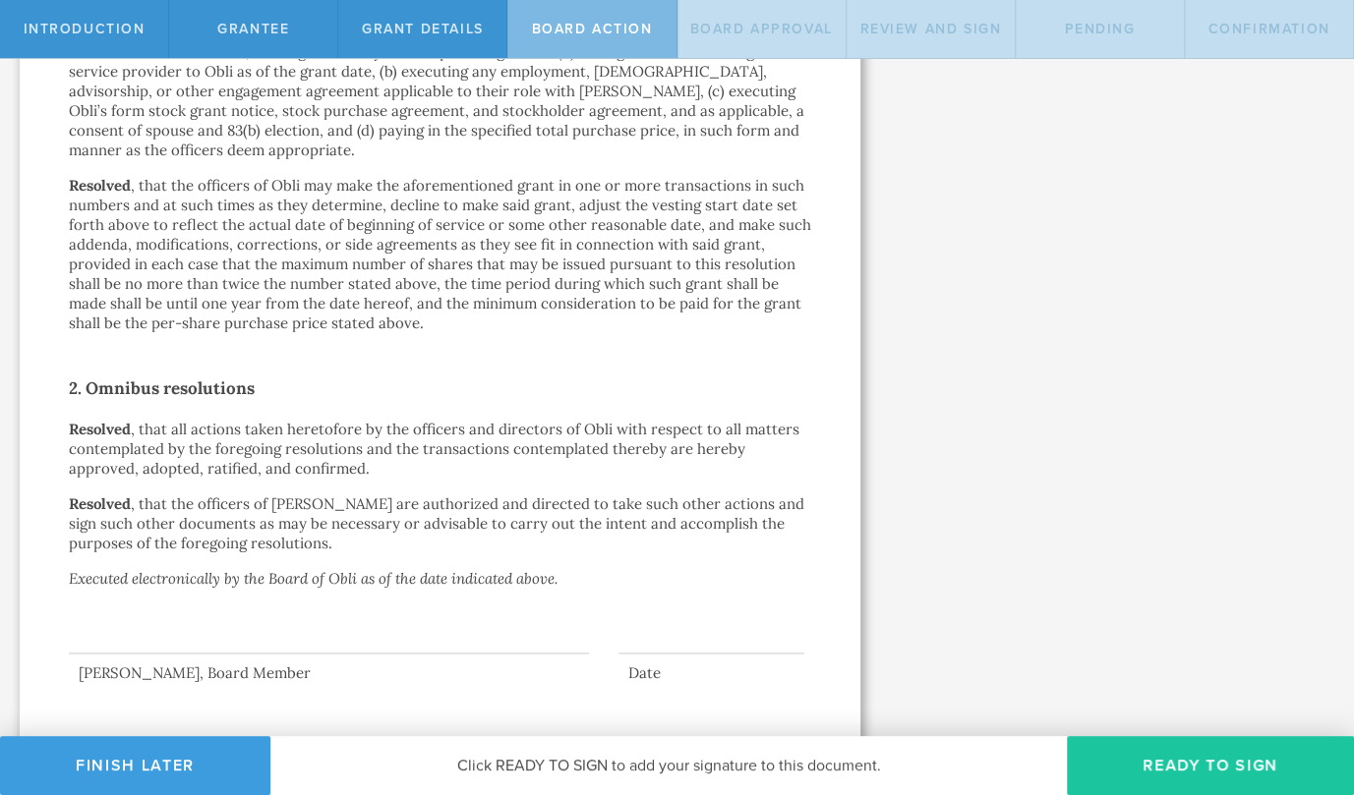
click at [1177, 760] on button "Ready to Sign" at bounding box center [1210, 765] width 287 height 59
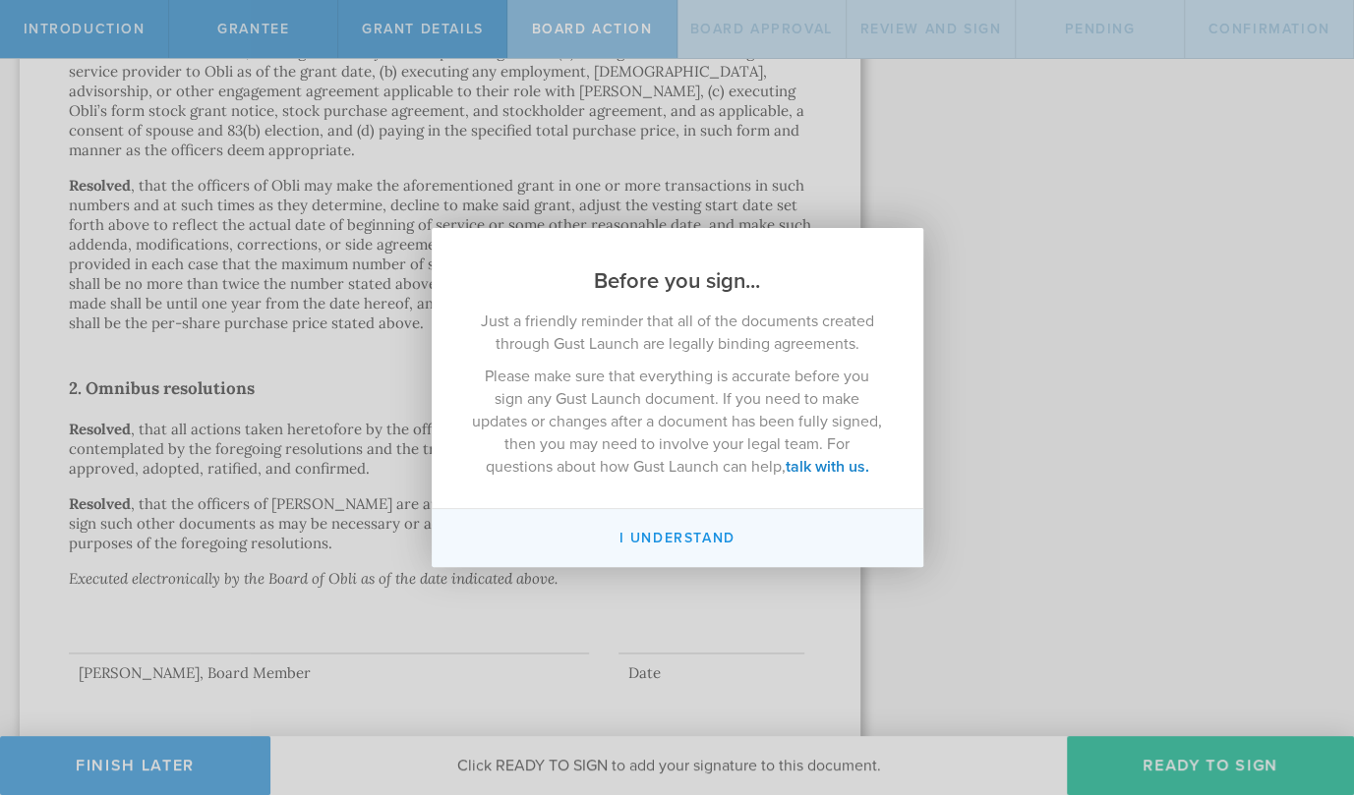
click at [641, 540] on button "I understand" at bounding box center [678, 538] width 492 height 58
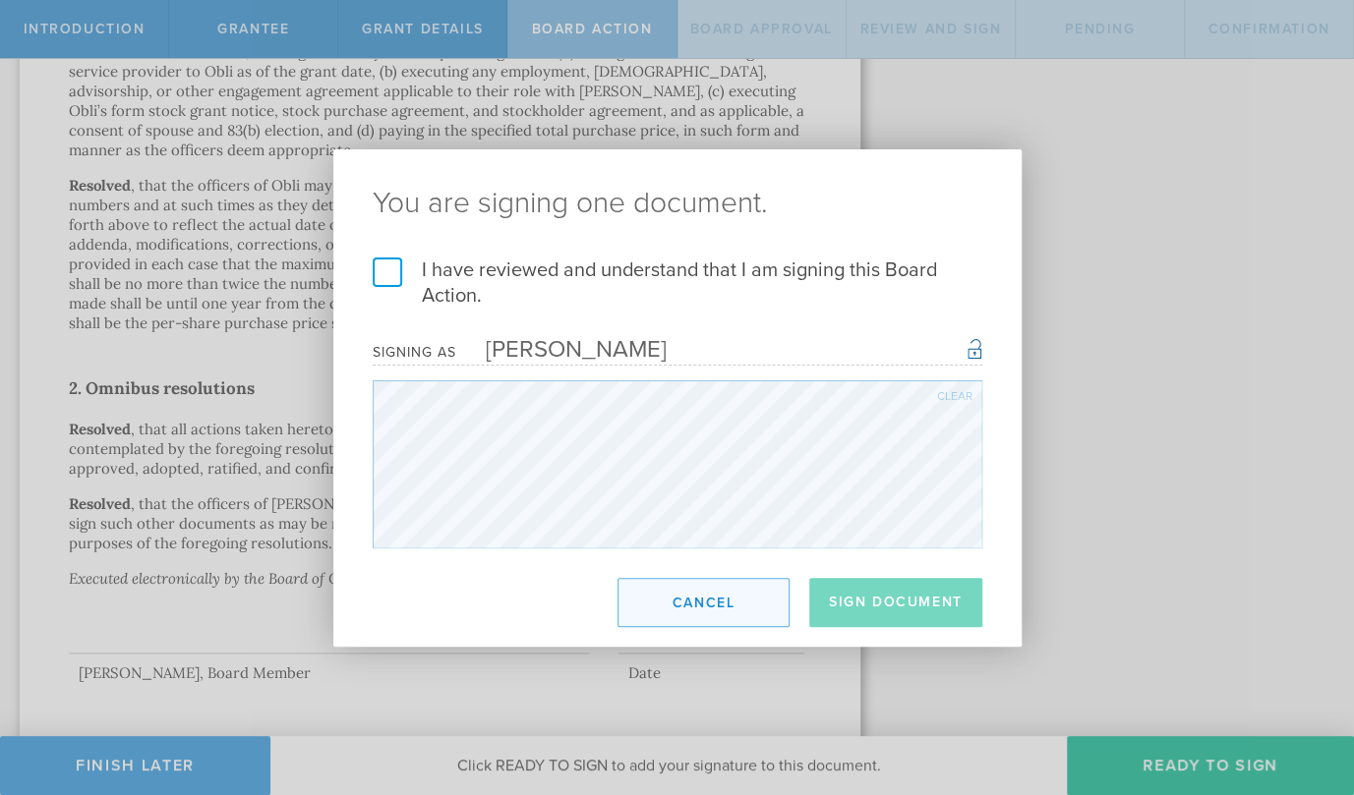
click at [648, 588] on button "Cancel" at bounding box center [703, 602] width 172 height 49
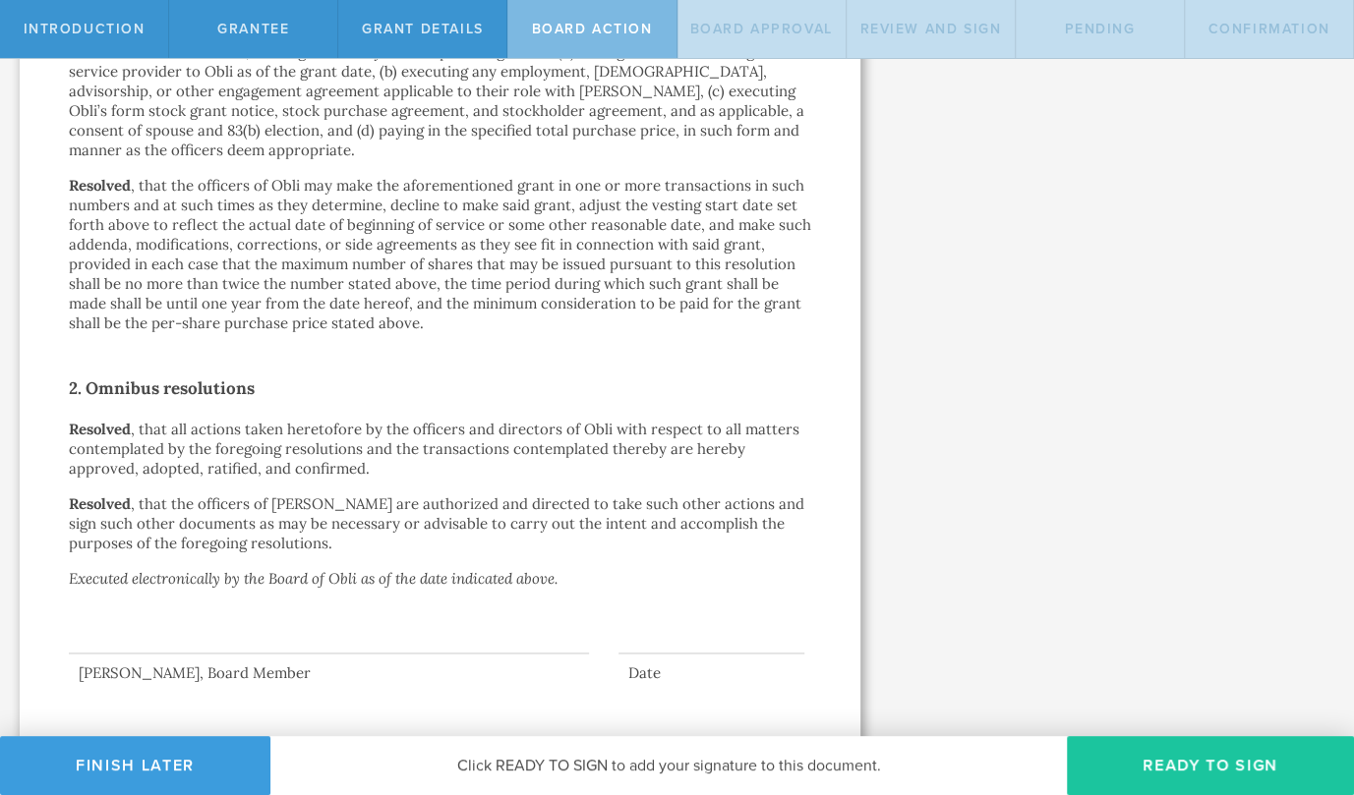
click at [1246, 790] on button "Ready to Sign" at bounding box center [1210, 765] width 287 height 59
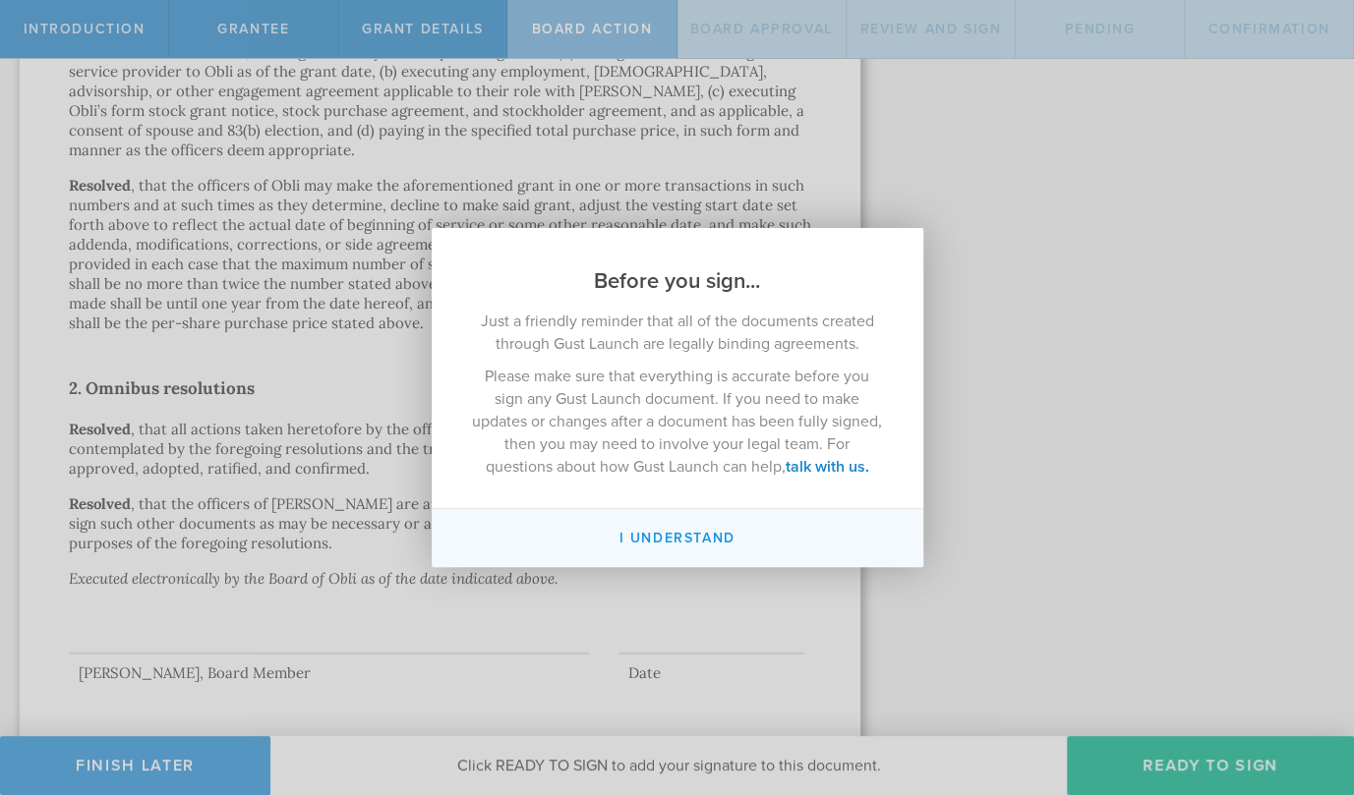
click at [656, 542] on button "I understand" at bounding box center [678, 538] width 492 height 58
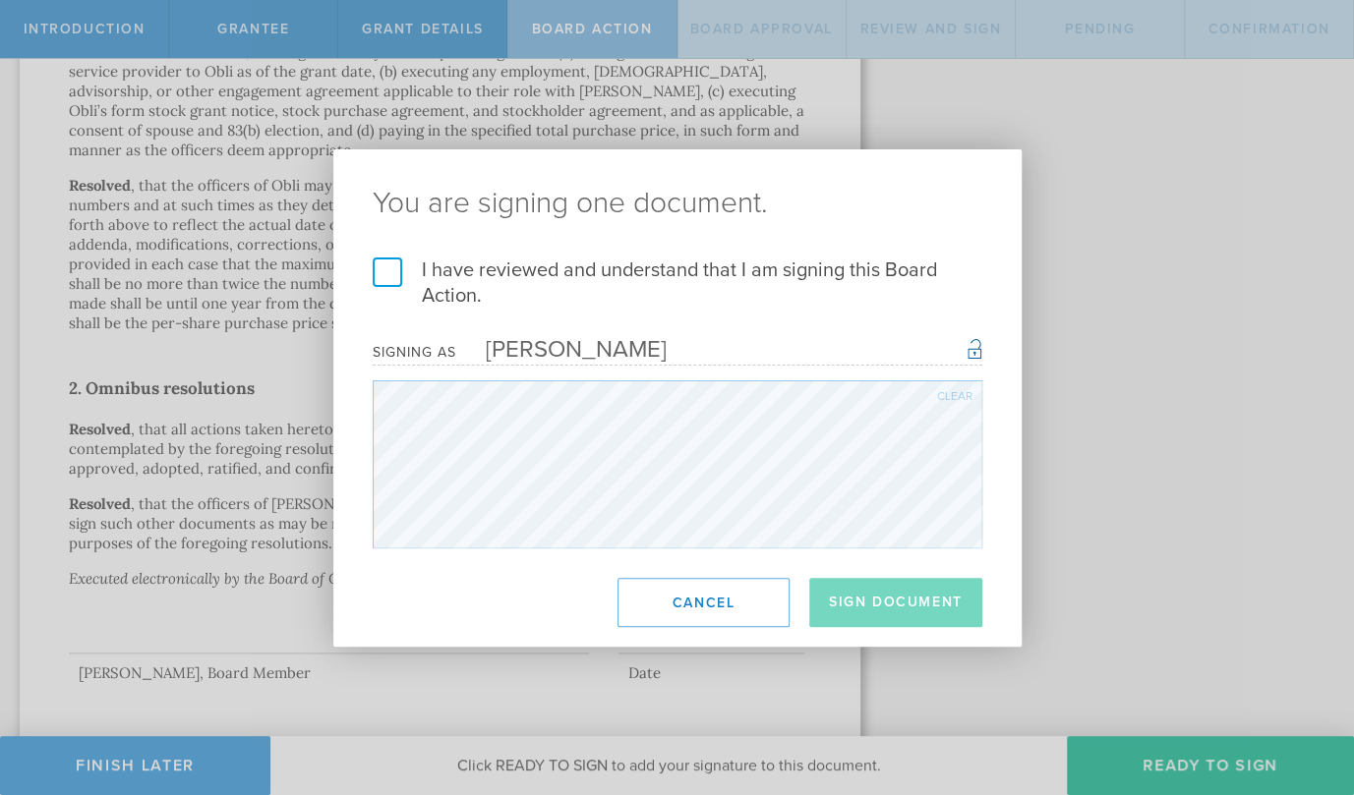
click at [397, 278] on label "I have reviewed and understand that I am signing this Board Action." at bounding box center [678, 283] width 610 height 51
click at [0, 0] on input "I have reviewed and understand that I am signing this Board Action." at bounding box center [0, 0] width 0 height 0
click at [908, 607] on button "Sign Document" at bounding box center [895, 602] width 173 height 49
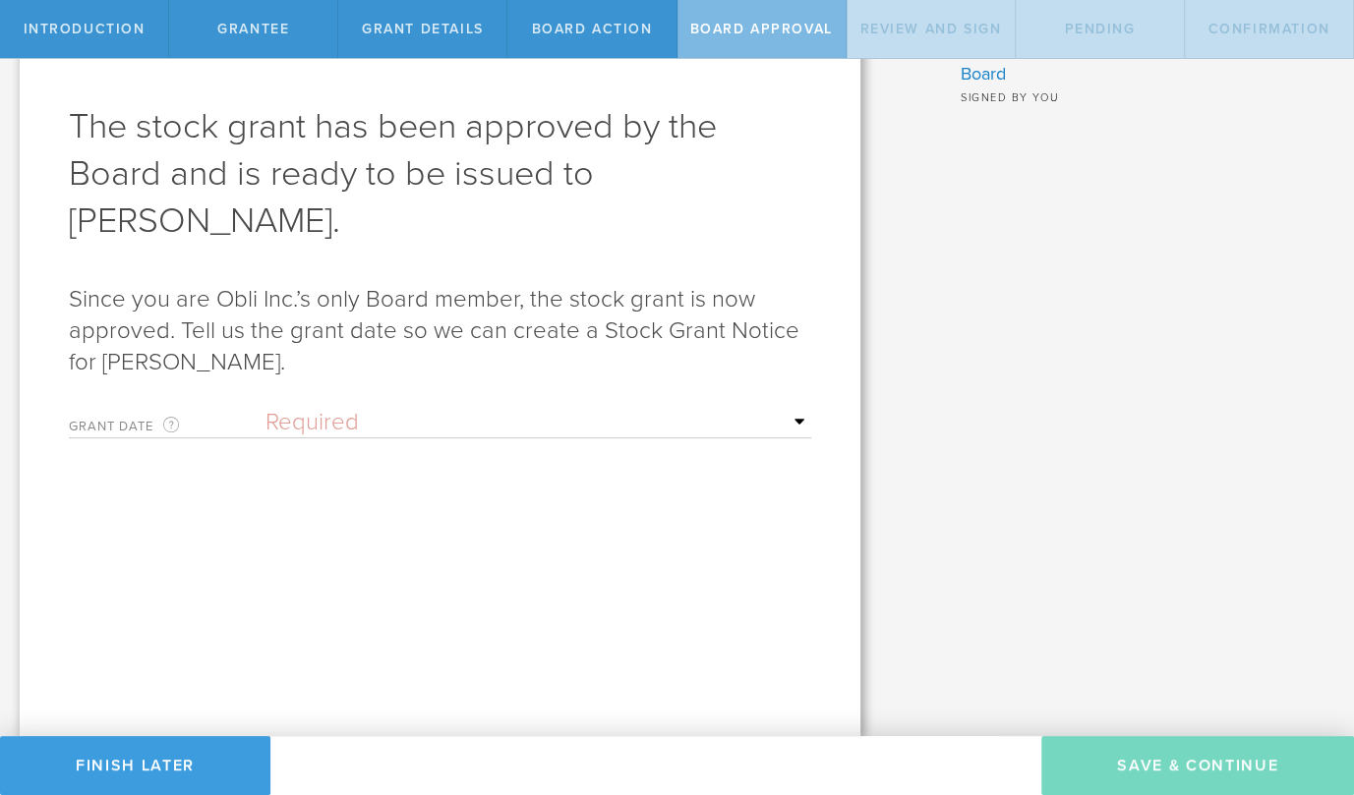
scroll to position [0, 0]
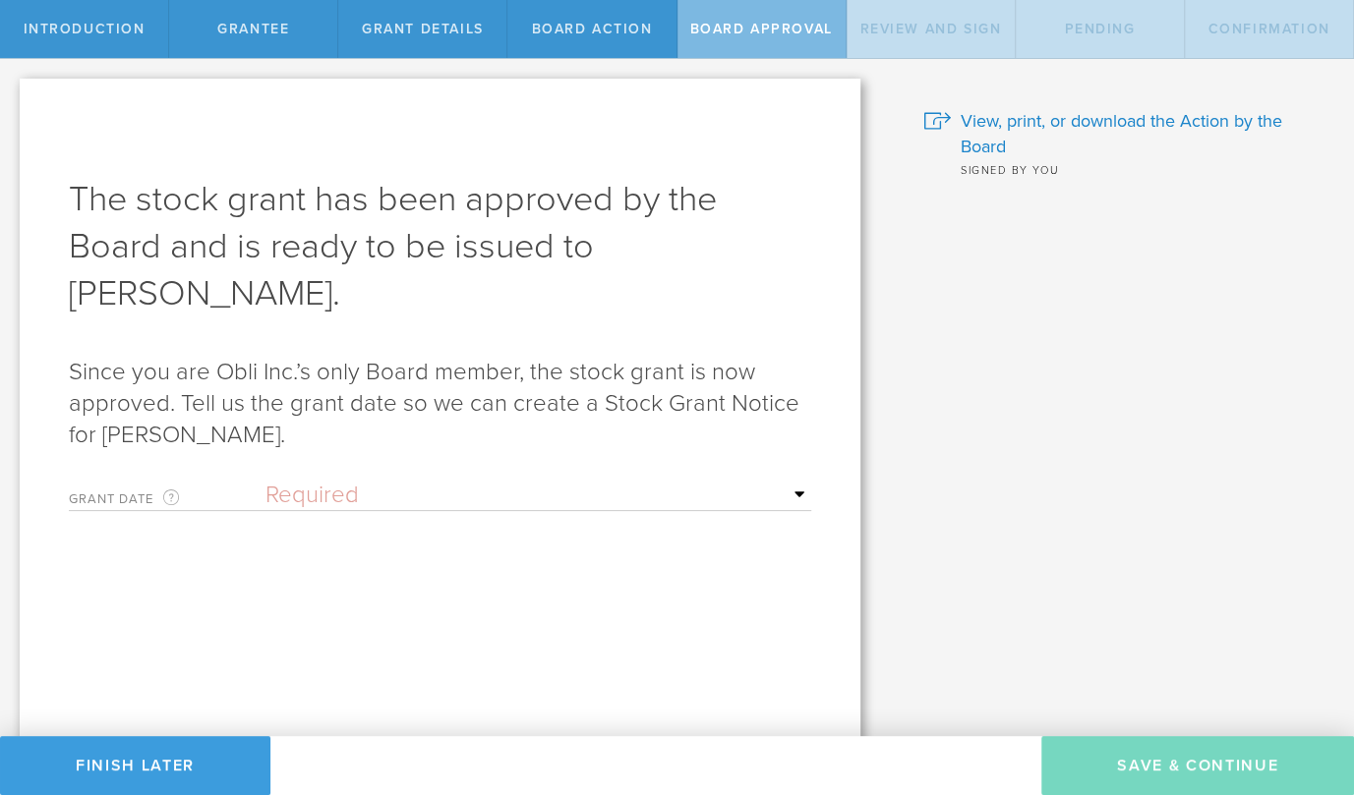
click at [791, 481] on select "Required Upon grantee's signature A specific date" at bounding box center [538, 495] width 546 height 29
select select "uponGranteeSignature"
click at [265, 481] on select "Required Upon grantee's signature A specific date" at bounding box center [538, 495] width 546 height 29
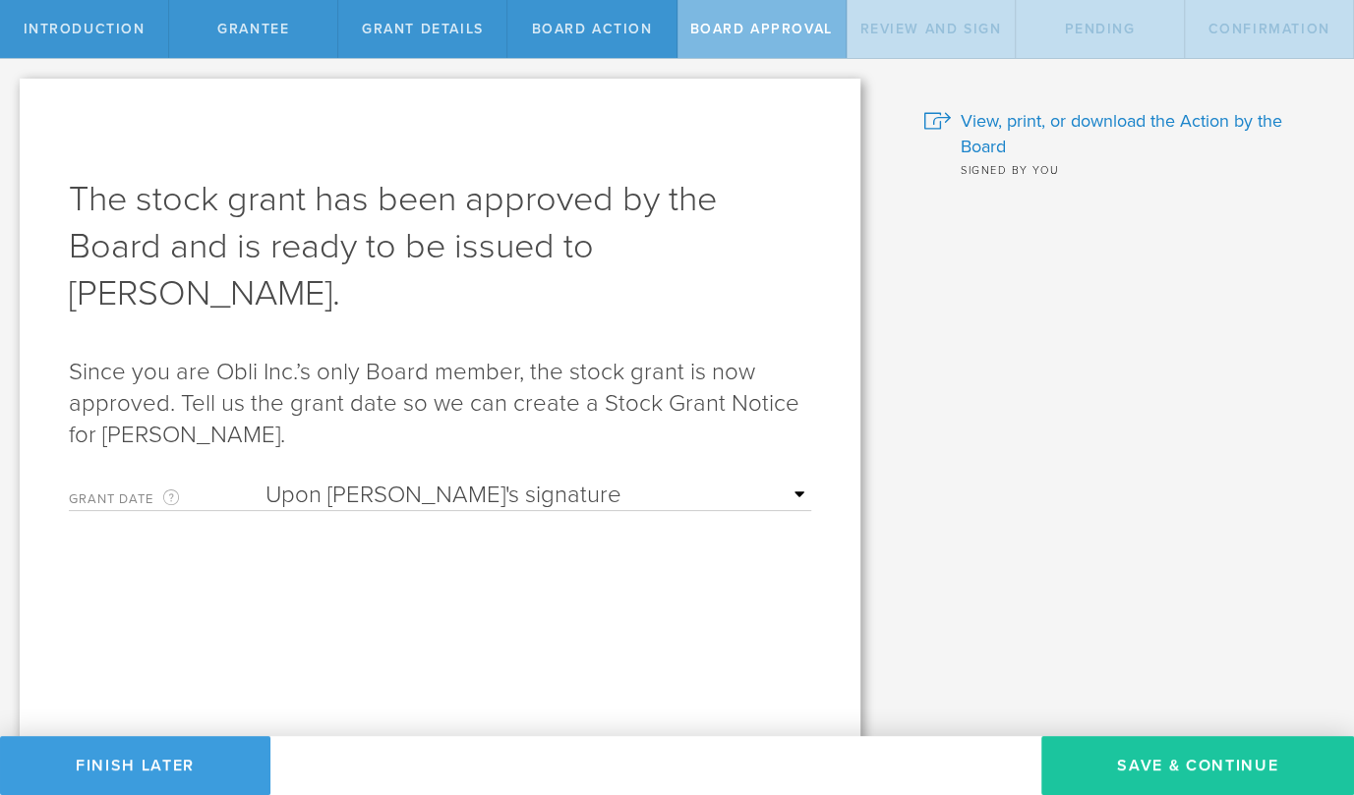
click at [1158, 753] on button "Save & Continue" at bounding box center [1197, 765] width 313 height 59
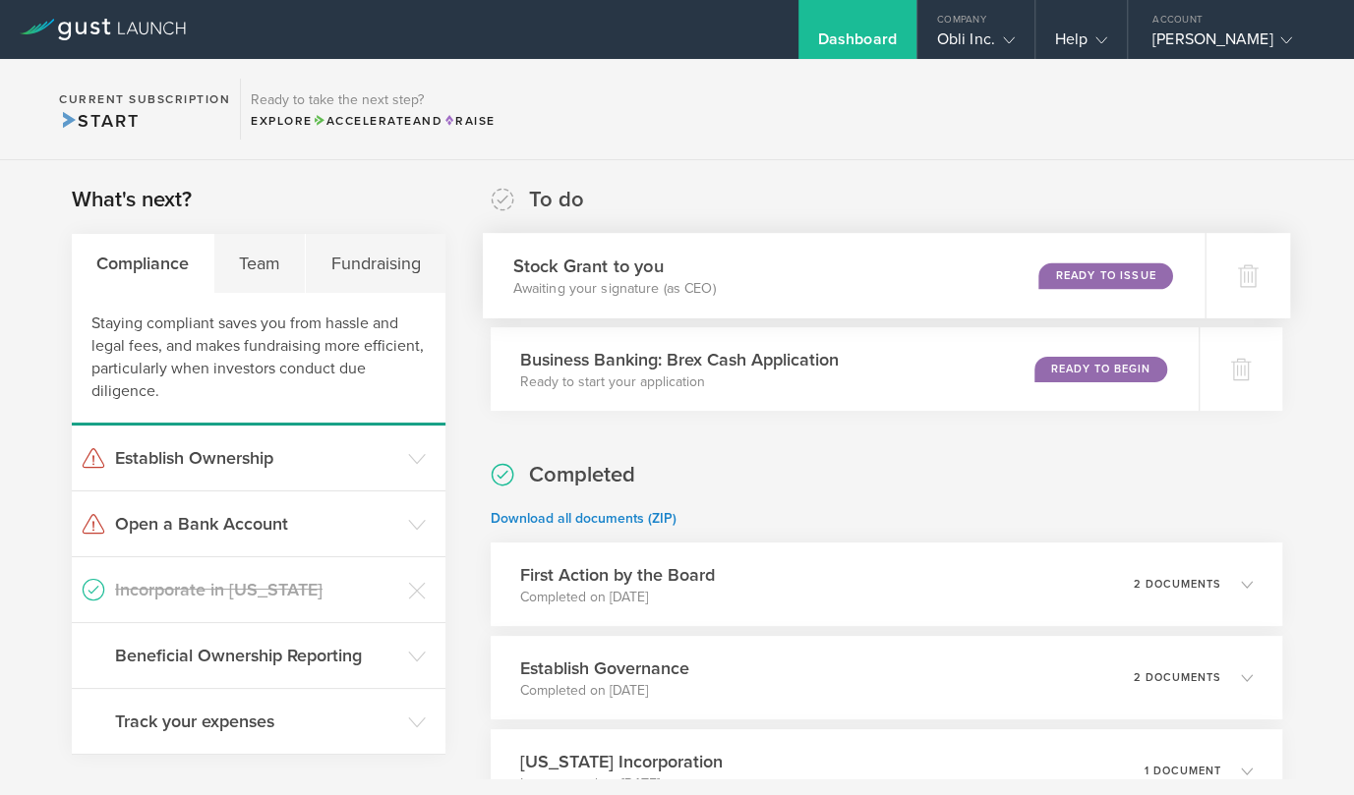
click at [1100, 287] on div "Ready to Issue" at bounding box center [1105, 276] width 134 height 27
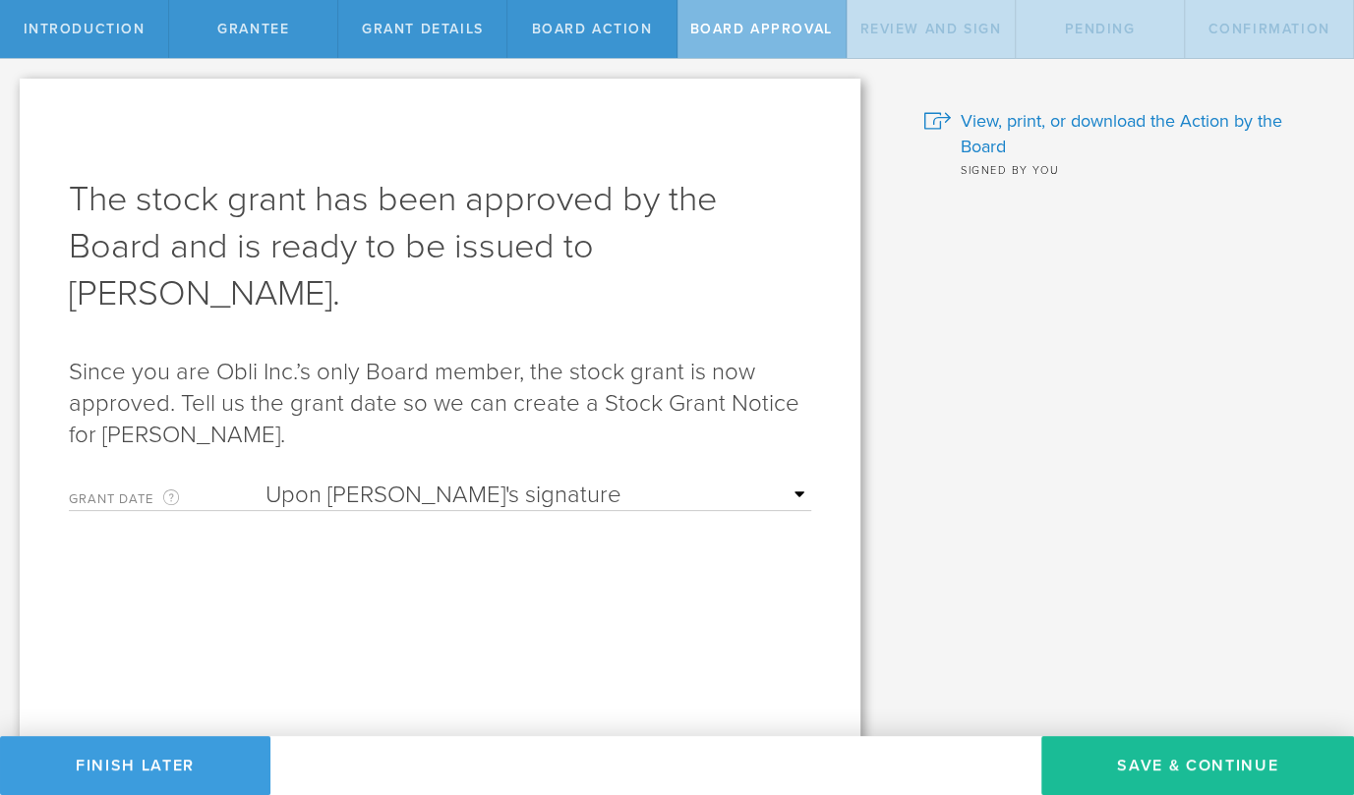
click at [463, 481] on select "Required Upon grantee's signature A specific date" at bounding box center [538, 495] width 546 height 29
select select "setByFounder"
click at [265, 481] on select "Required Upon [PERSON_NAME]'s signature A specific date" at bounding box center [538, 495] width 546 height 29
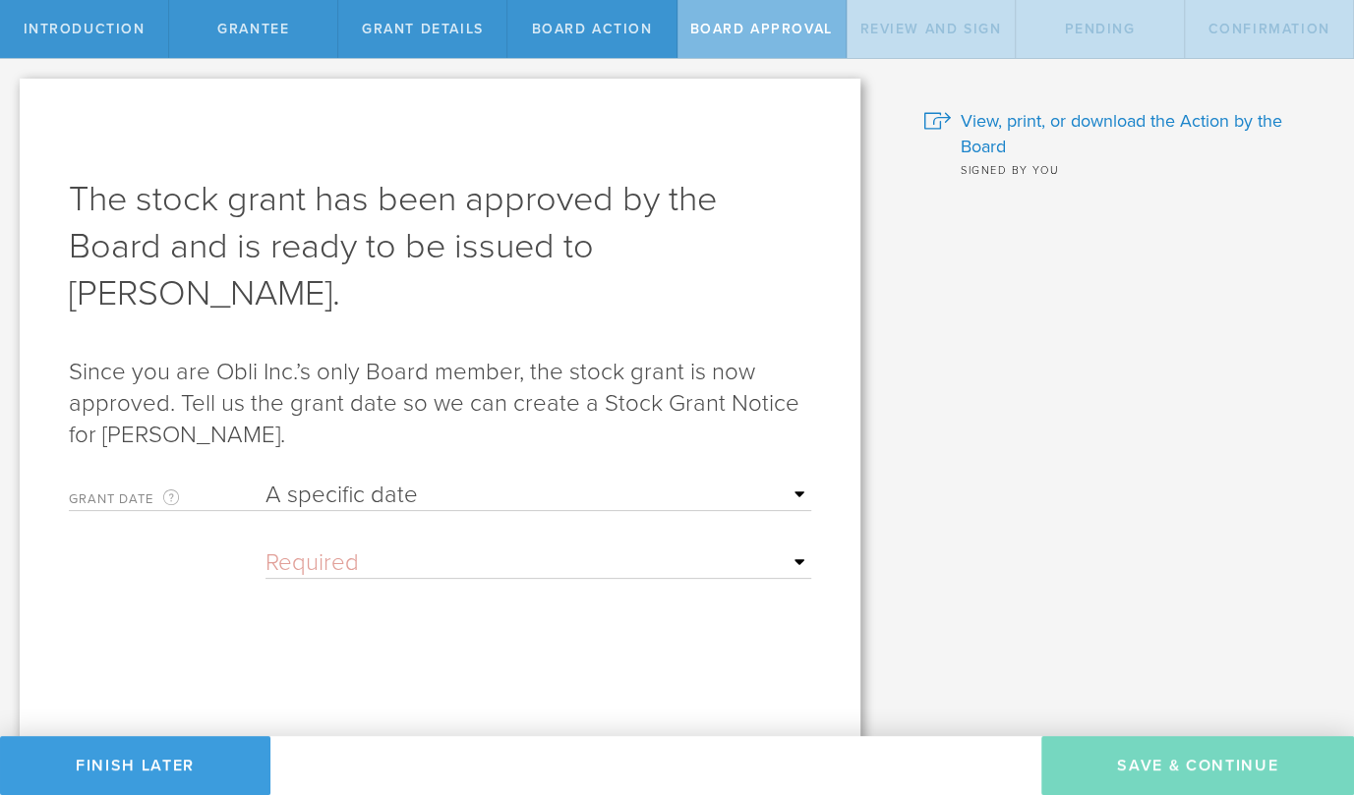
click at [390, 549] on input "text" at bounding box center [538, 563] width 546 height 29
click at [348, 701] on span "15" at bounding box center [352, 718] width 35 height 34
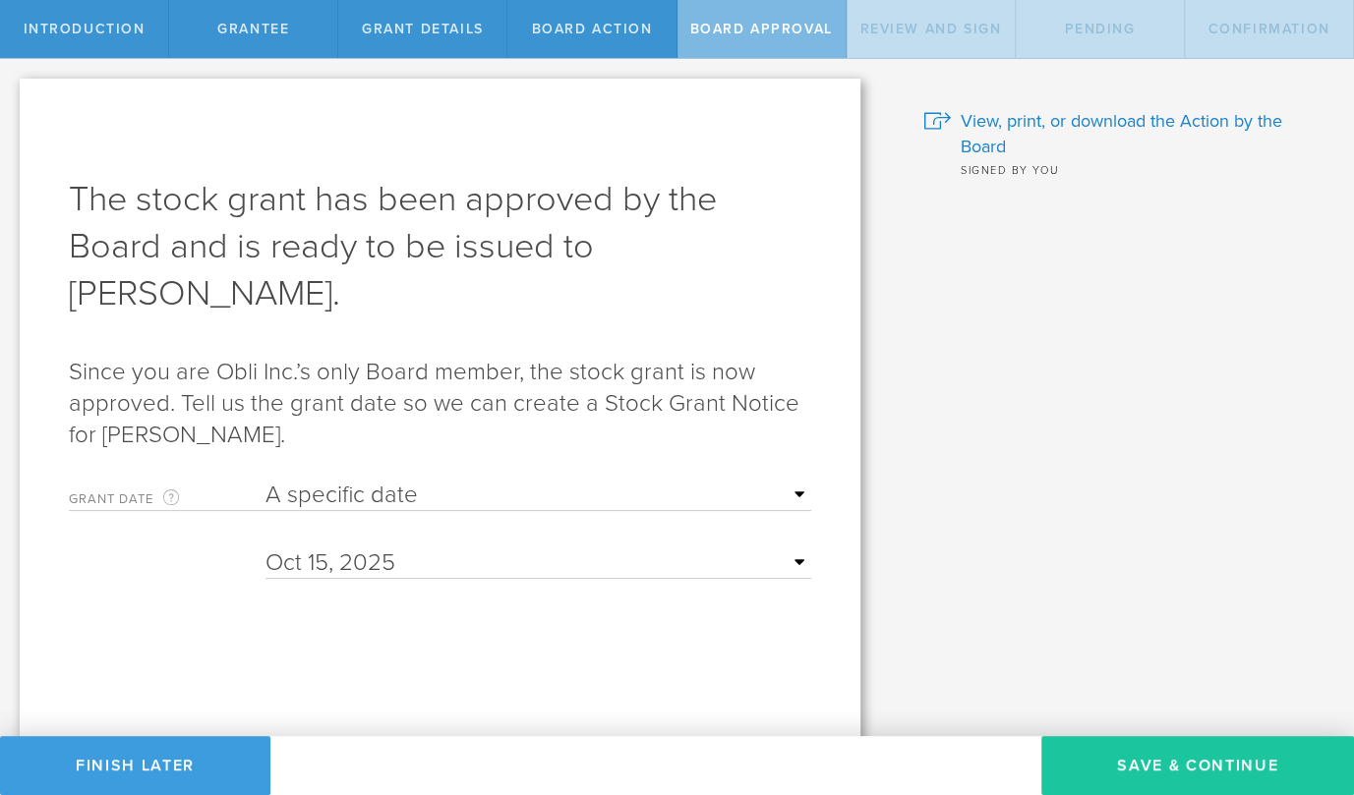
click at [1207, 763] on button "Save & Continue" at bounding box center [1197, 765] width 313 height 59
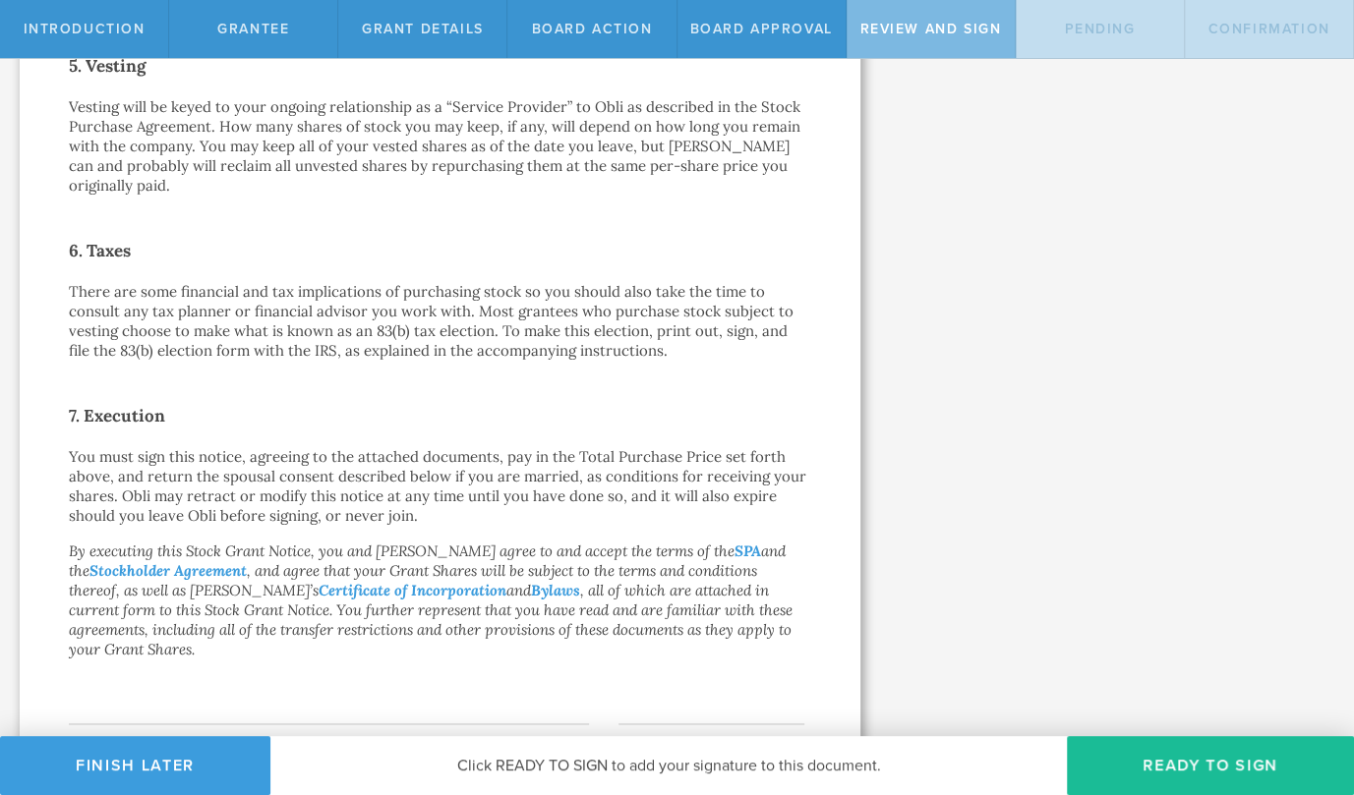
scroll to position [1254, 0]
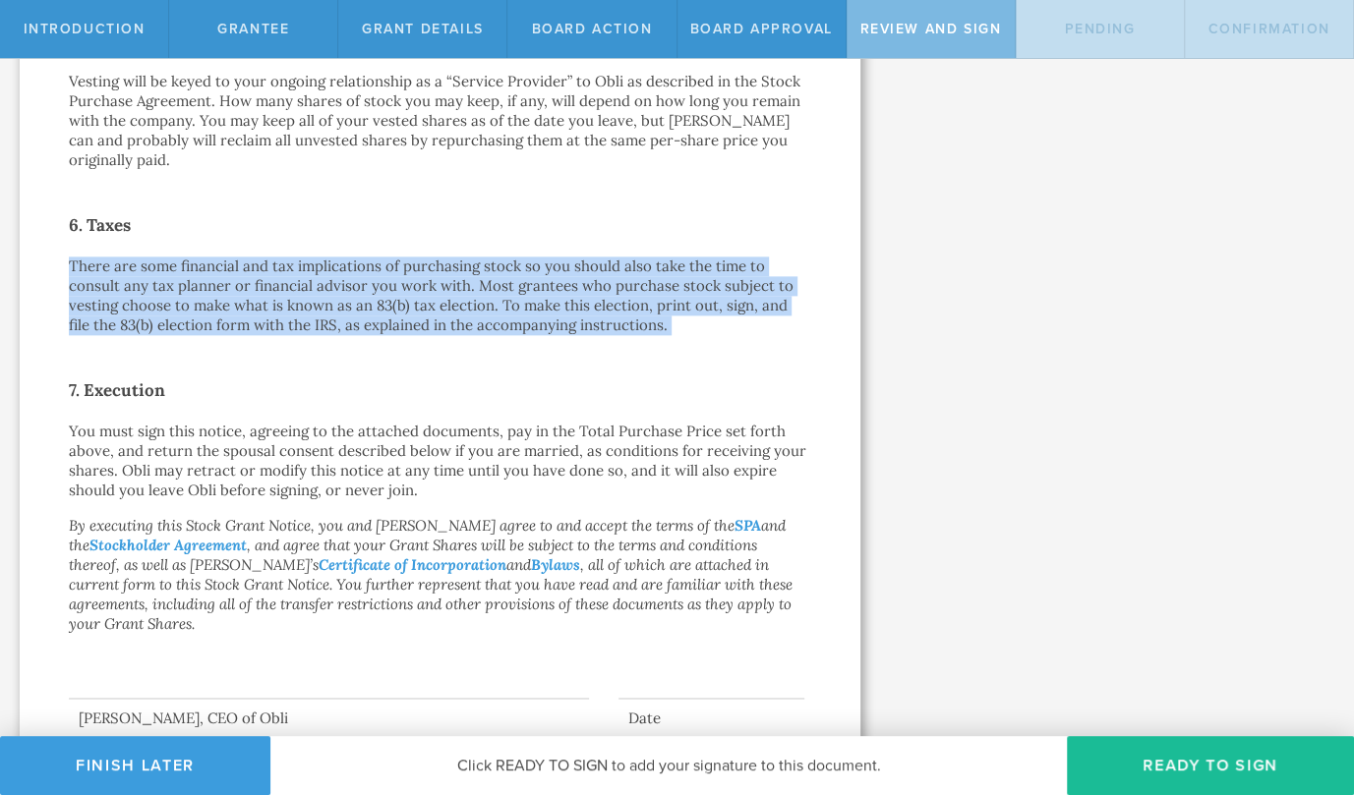
drag, startPoint x: 426, startPoint y: 237, endPoint x: 417, endPoint y: 340, distance: 103.6
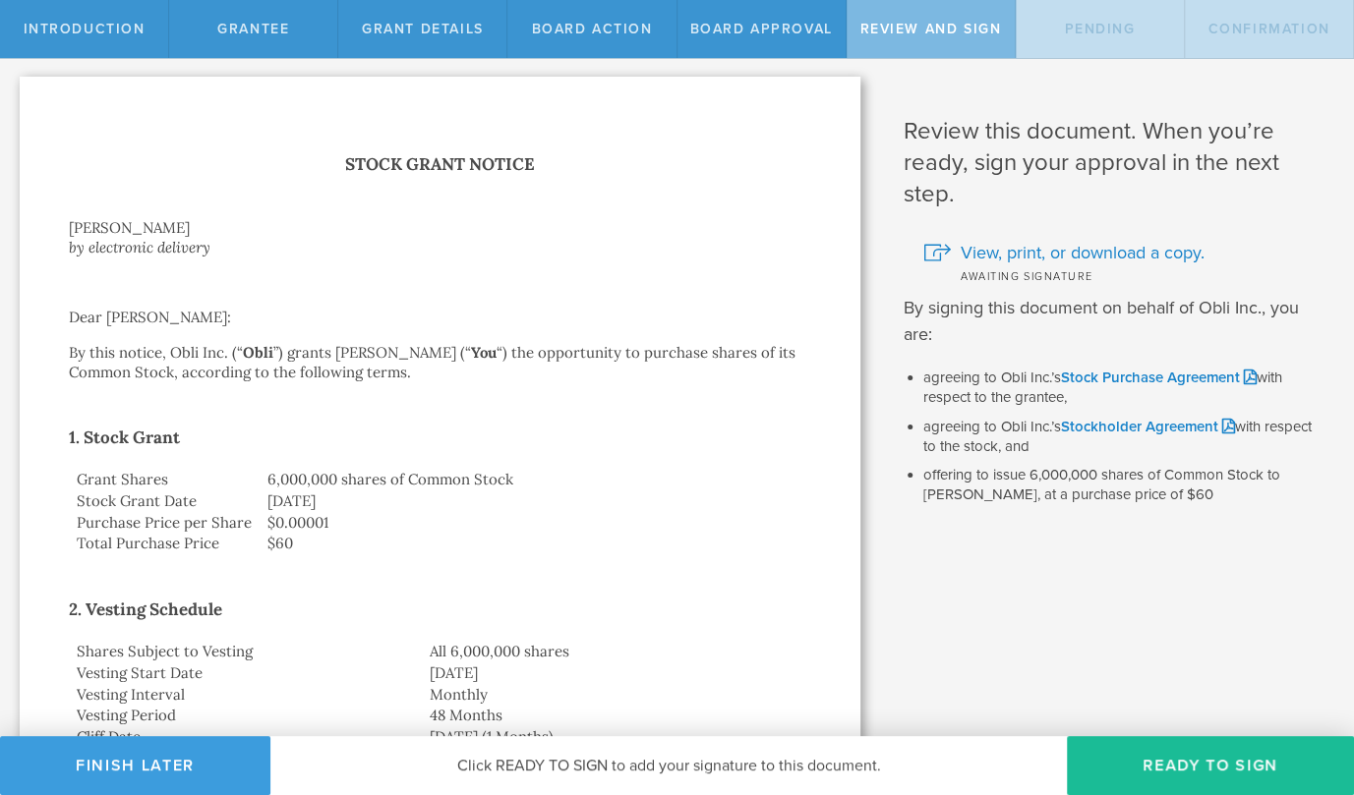
scroll to position [0, 0]
click at [388, 310] on p "Dear [PERSON_NAME]:" at bounding box center [440, 320] width 742 height 20
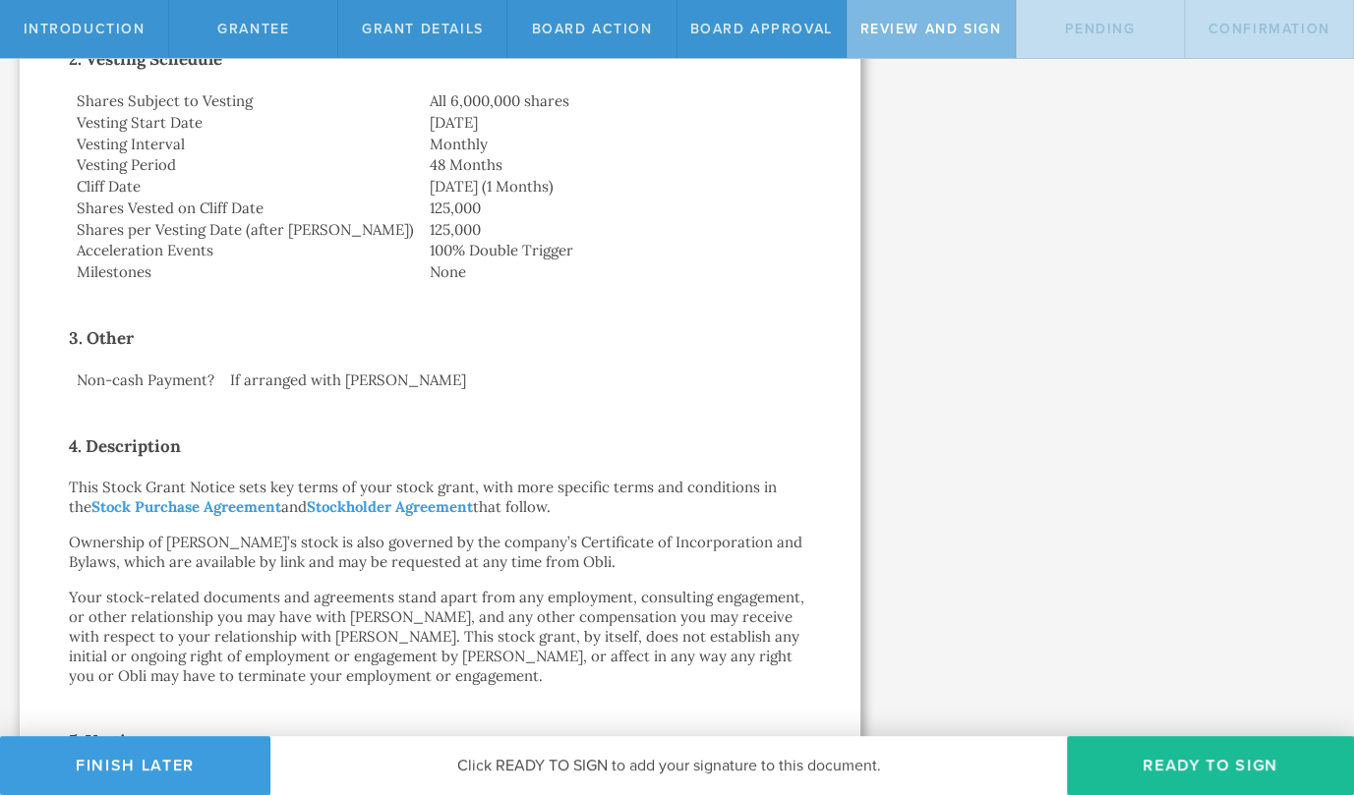
scroll to position [730, 0]
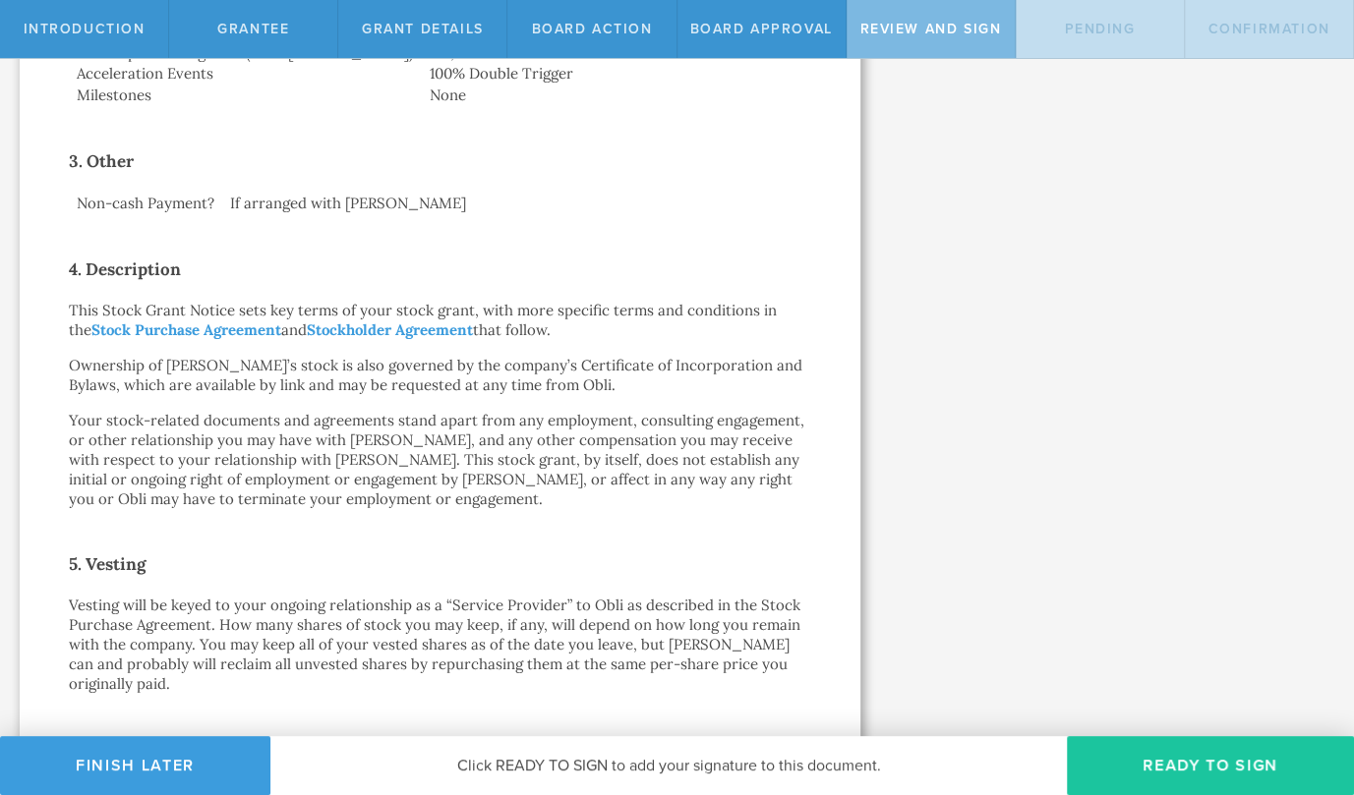
click at [1147, 768] on button "Ready to Sign" at bounding box center [1210, 765] width 287 height 59
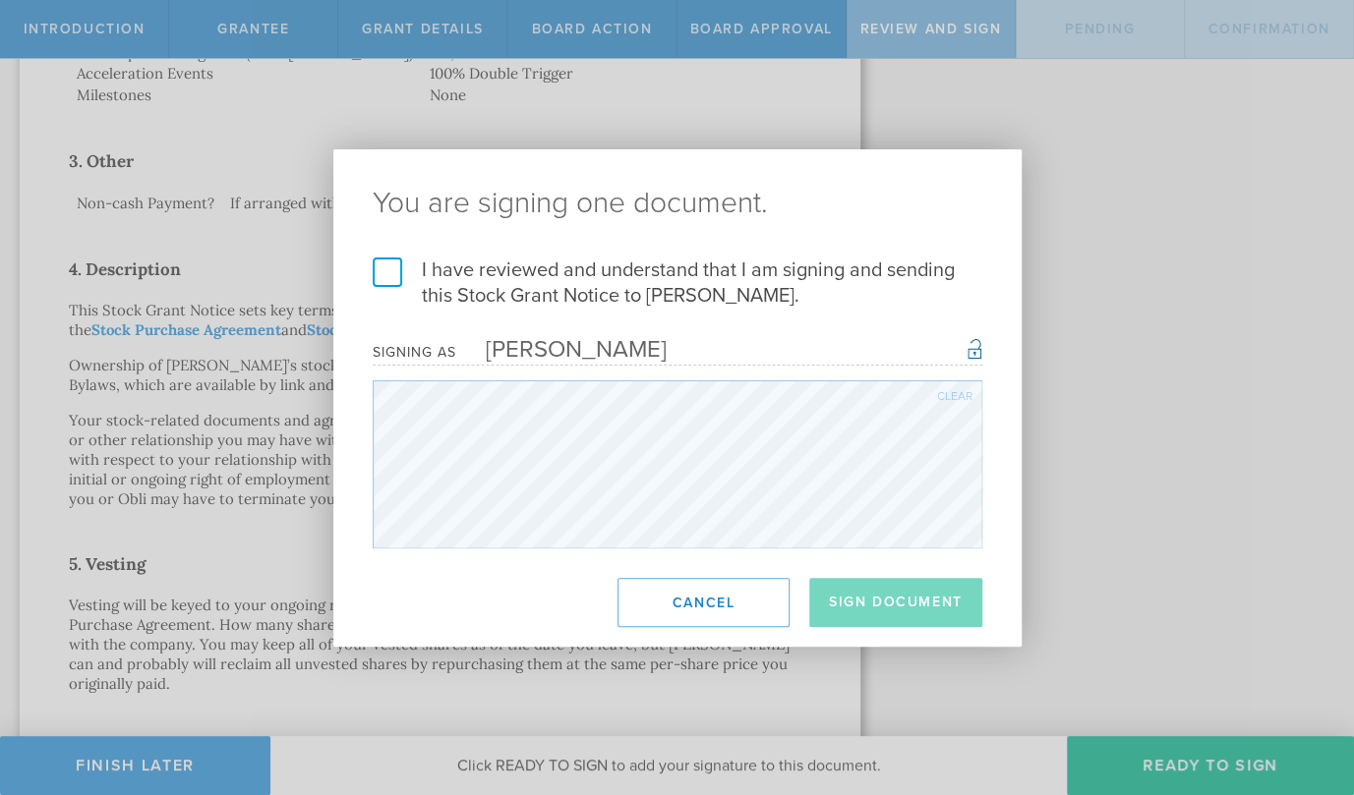
click at [513, 272] on label "I have reviewed and understand that I am signing and sending this Stock Grant N…" at bounding box center [678, 283] width 610 height 51
click at [0, 0] on input "I have reviewed and understand that I am signing and sending this Stock Grant N…" at bounding box center [0, 0] width 0 height 0
click at [909, 605] on button "Sign Document" at bounding box center [895, 602] width 173 height 49
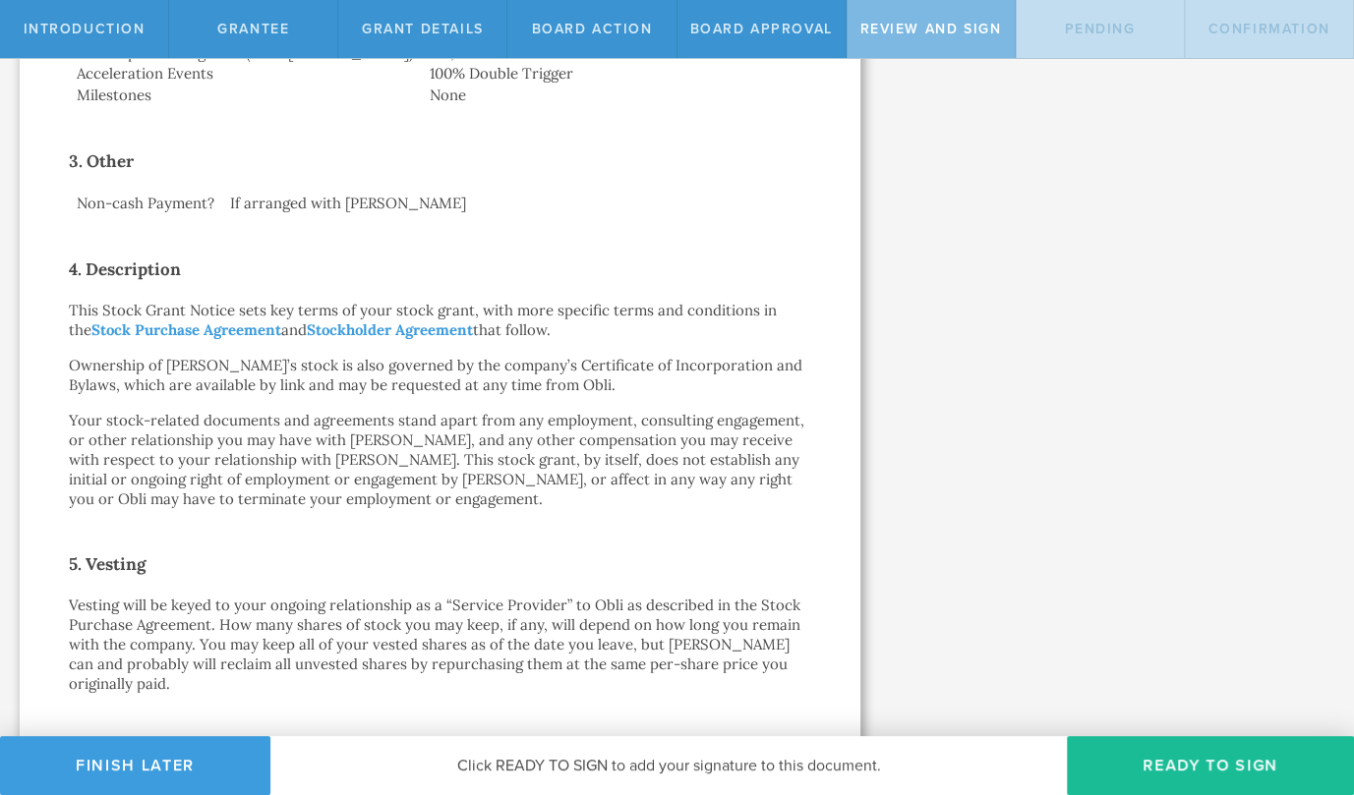
scroll to position [0, 0]
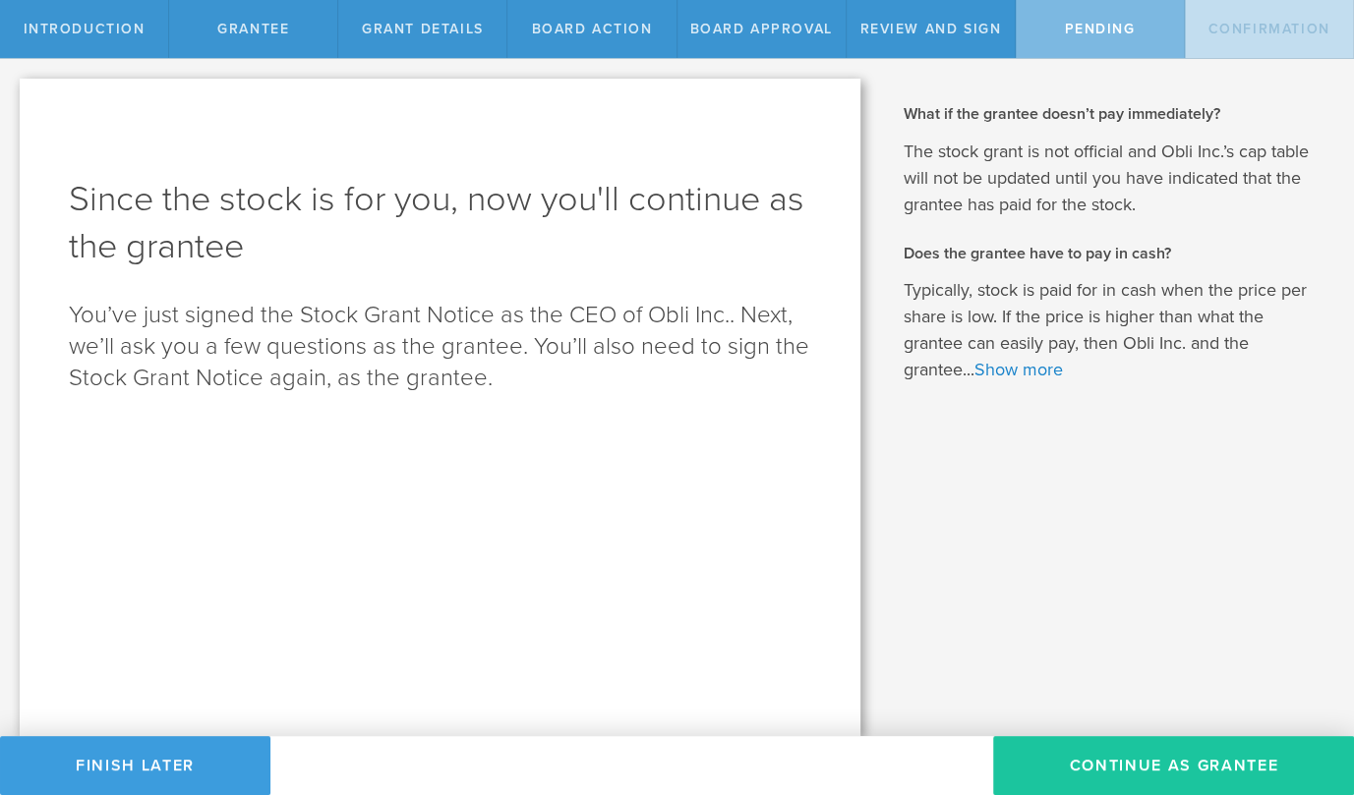
click at [1148, 753] on button "Continue as Grantee" at bounding box center [1173, 765] width 361 height 59
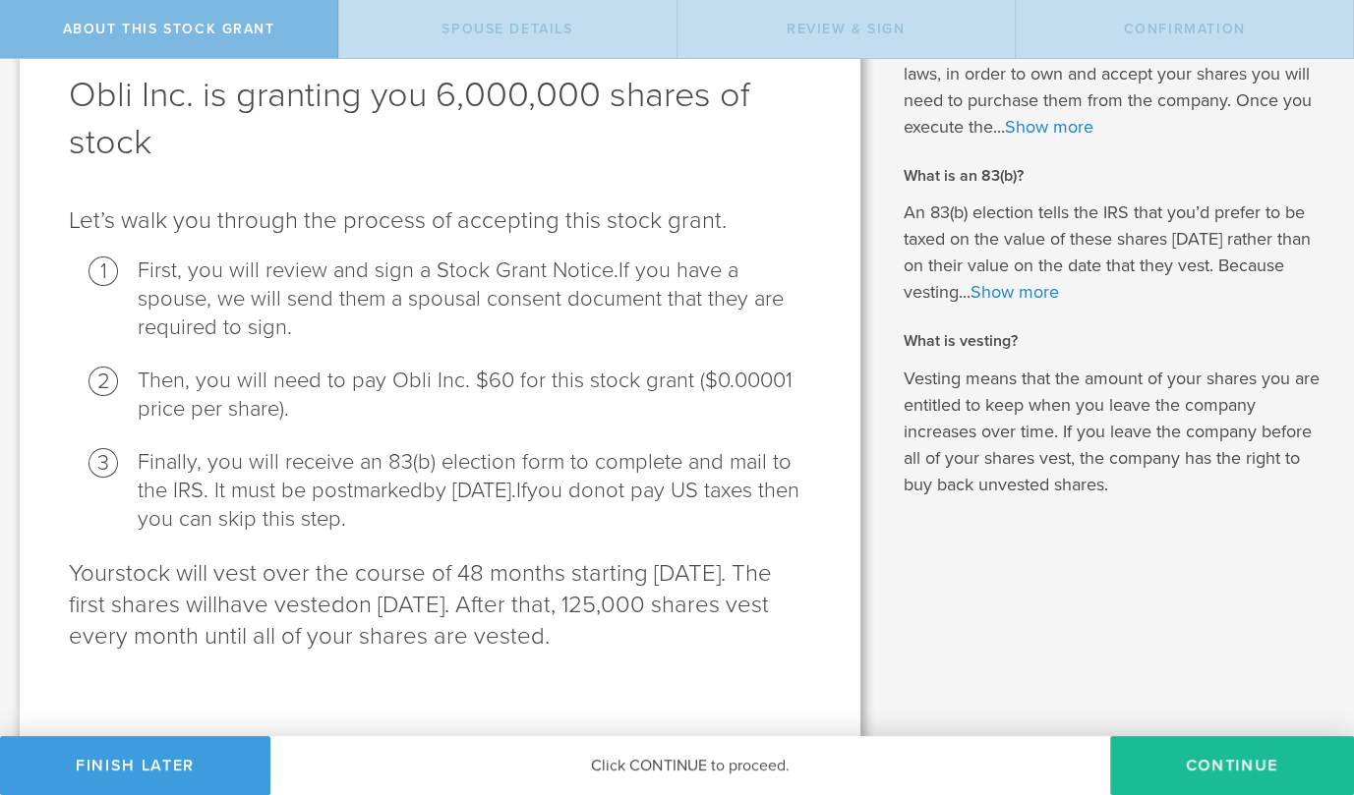
scroll to position [114, 0]
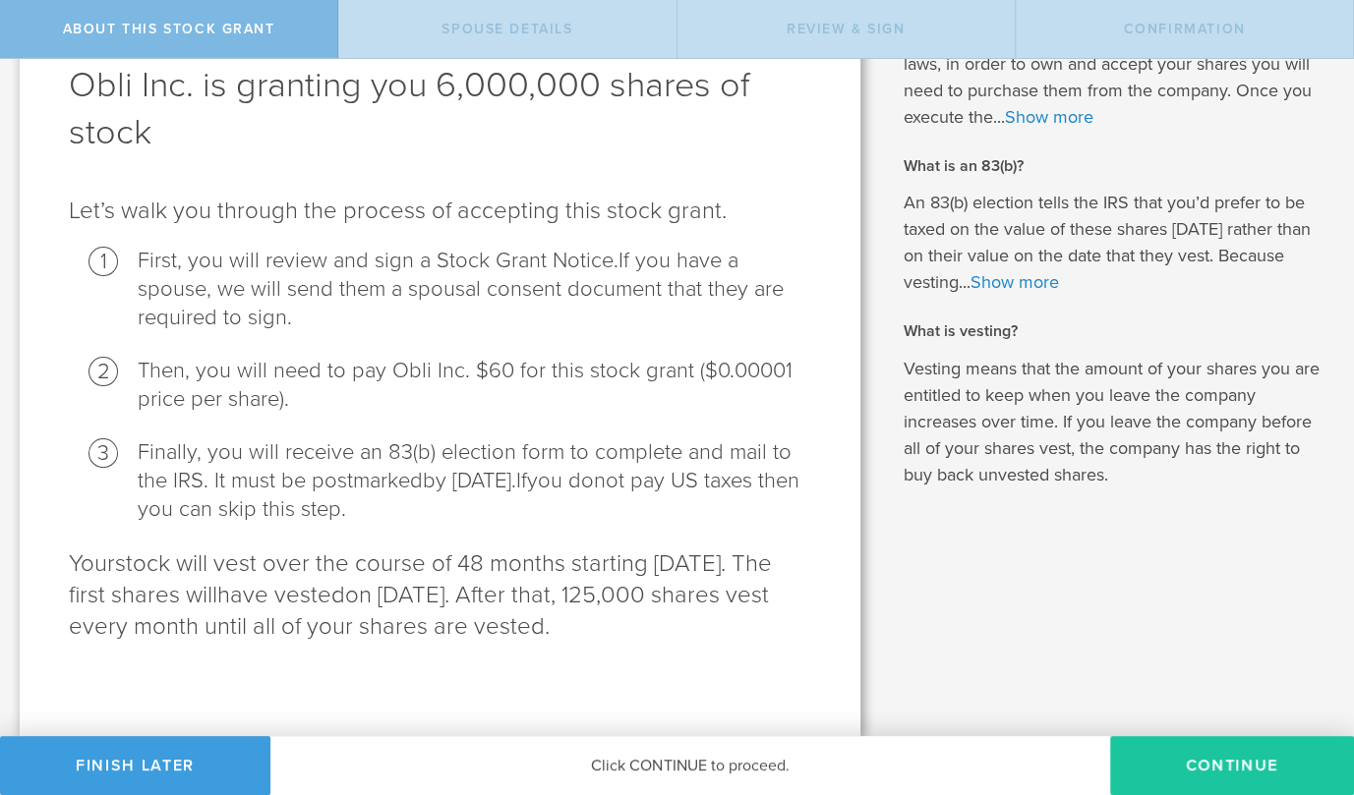
click at [1180, 753] on button "CONTINUE" at bounding box center [1232, 765] width 244 height 59
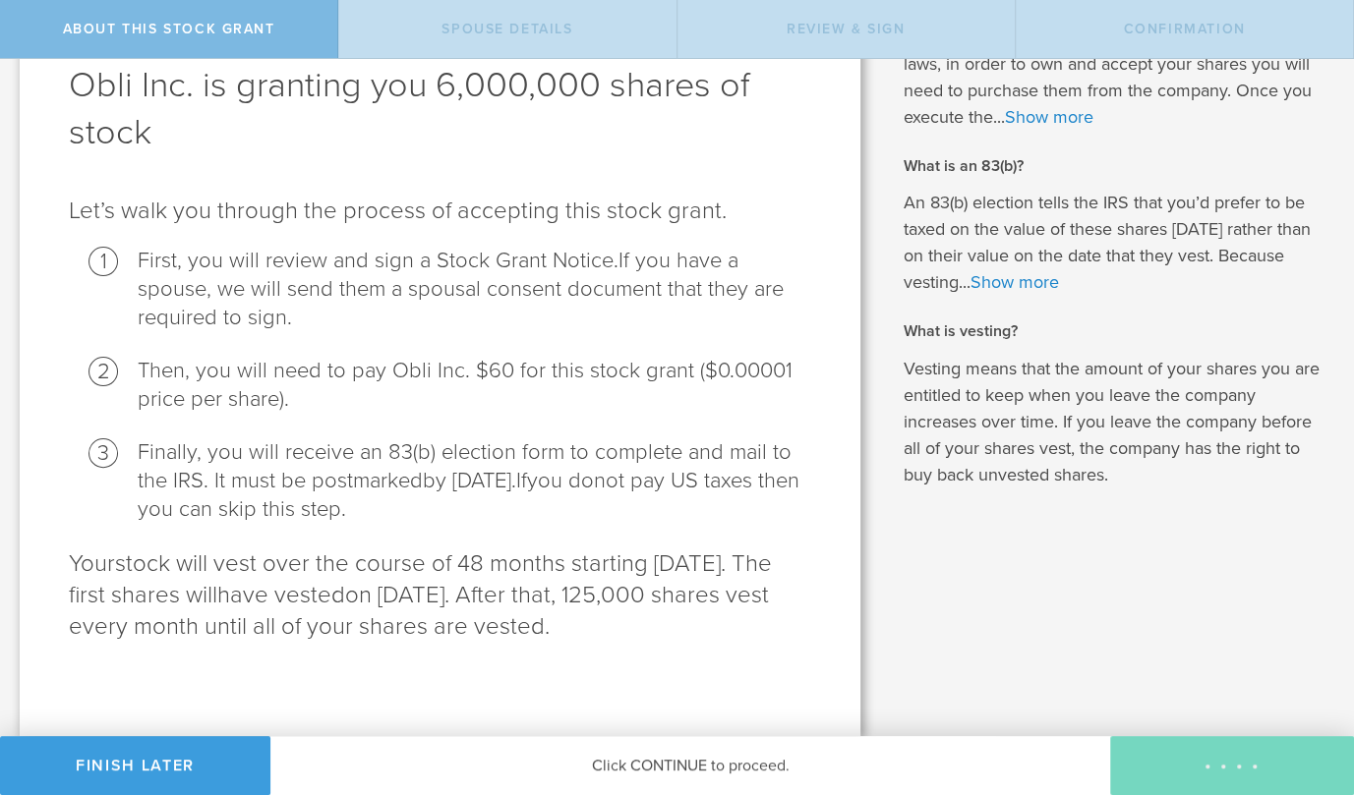
scroll to position [0, 0]
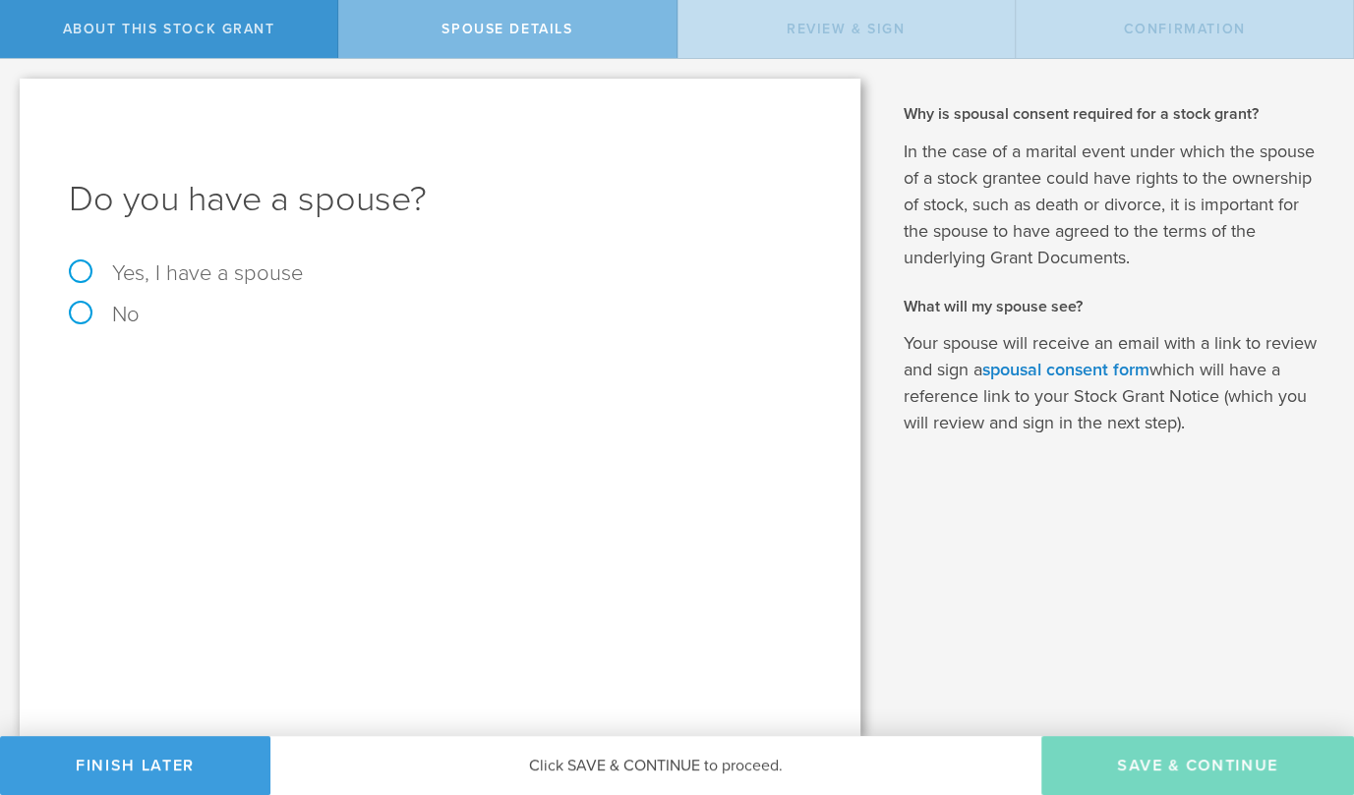
click at [232, 266] on label "Yes, I have a spouse" at bounding box center [440, 274] width 742 height 22
click at [13, 90] on input "Yes, I have a spouse" at bounding box center [6, 74] width 13 height 31
radio input "true"
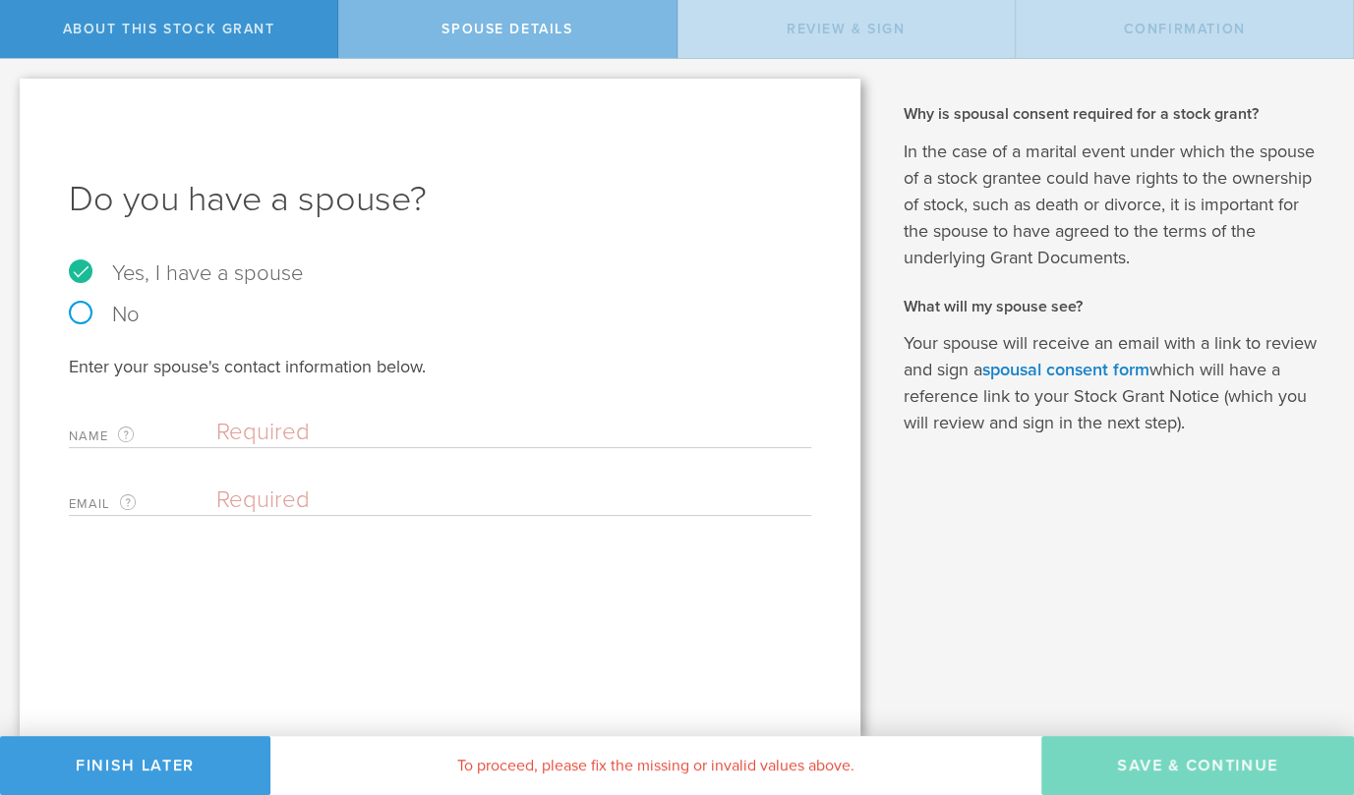
click at [297, 433] on input "text" at bounding box center [508, 432] width 585 height 29
type input "Ama [PERSON_NAME]"
paste input "[EMAIL_ADDRESS][DOMAIN_NAME]"
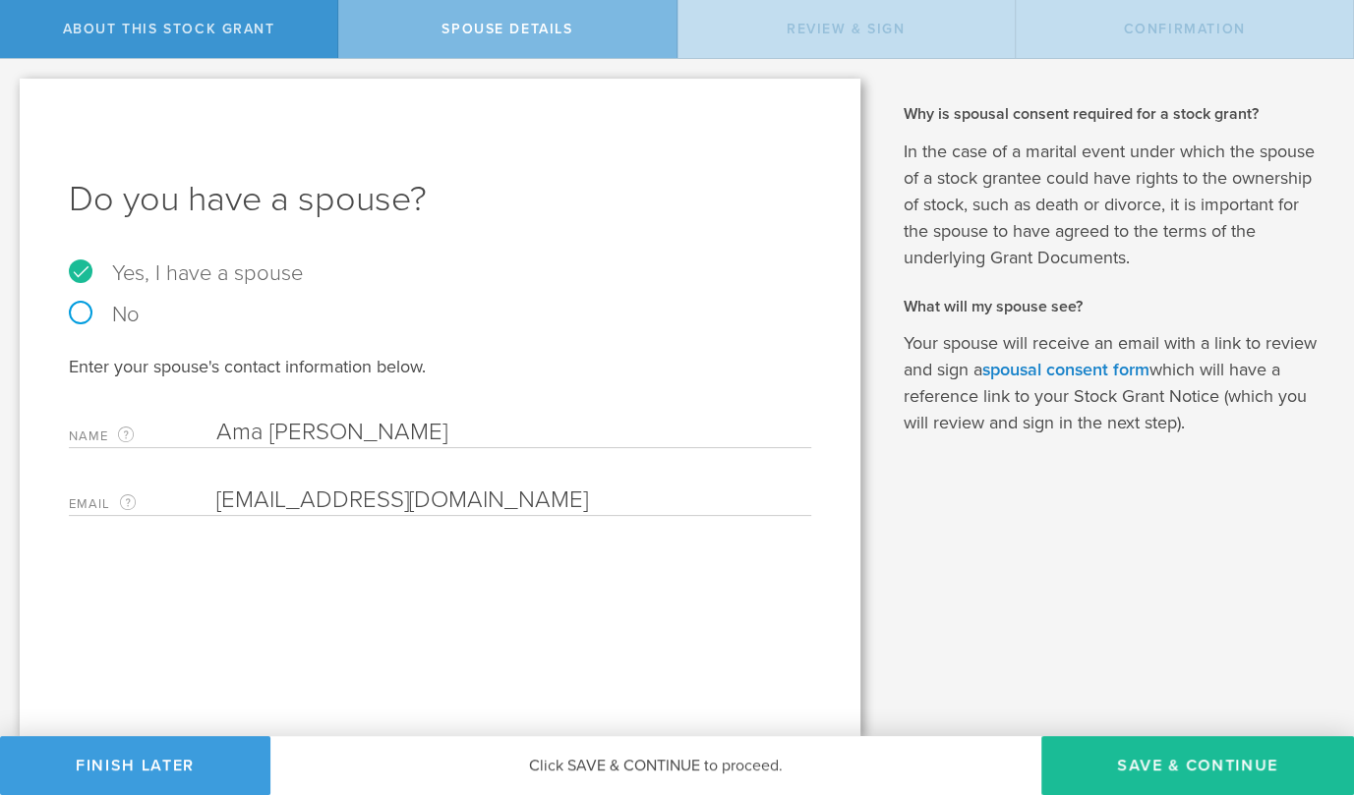
type input "[EMAIL_ADDRESS][DOMAIN_NAME]"
click at [682, 587] on div "Do you have a spouse? Yes, I have a spouse No Enter your spouse's contact infor…" at bounding box center [440, 408] width 841 height 658
click at [1158, 771] on button "Save & Continue" at bounding box center [1197, 765] width 313 height 59
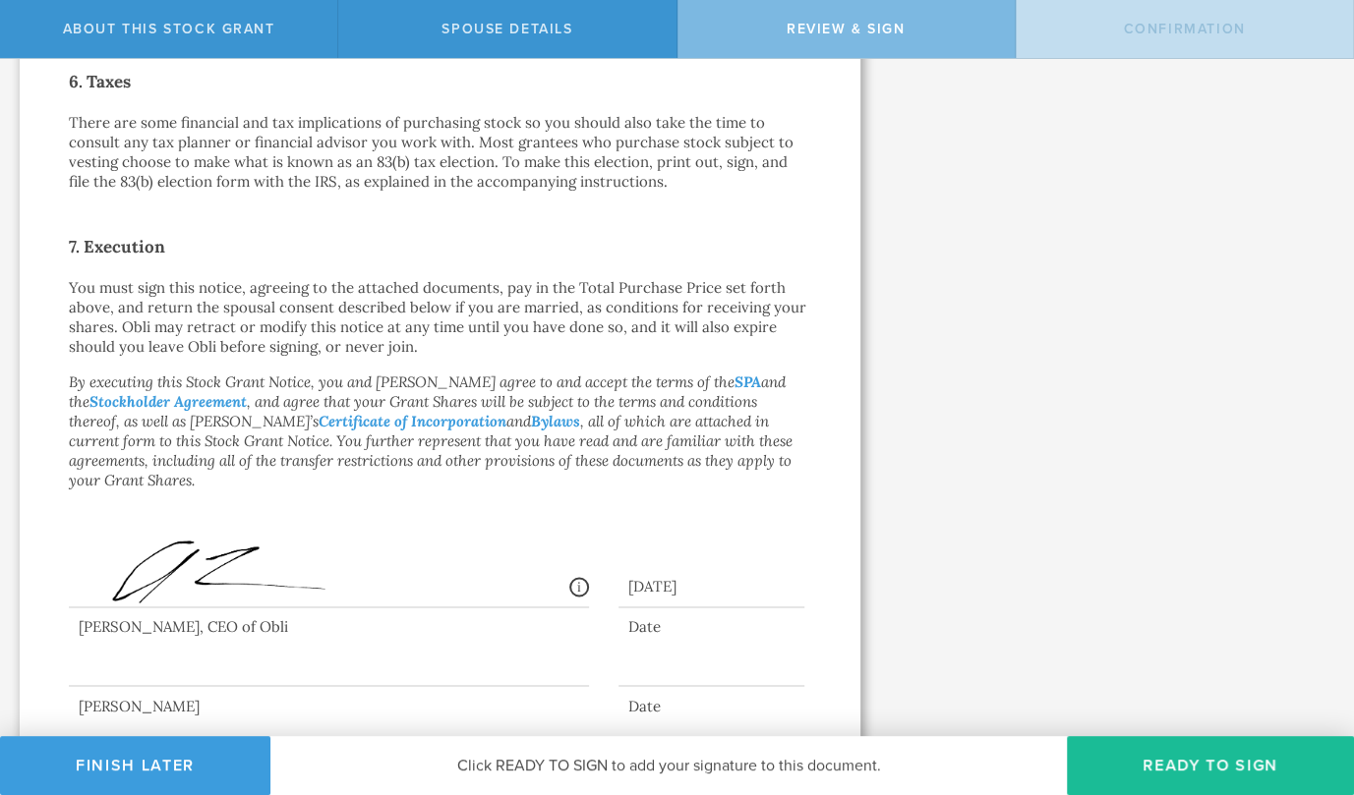
scroll to position [1449, 0]
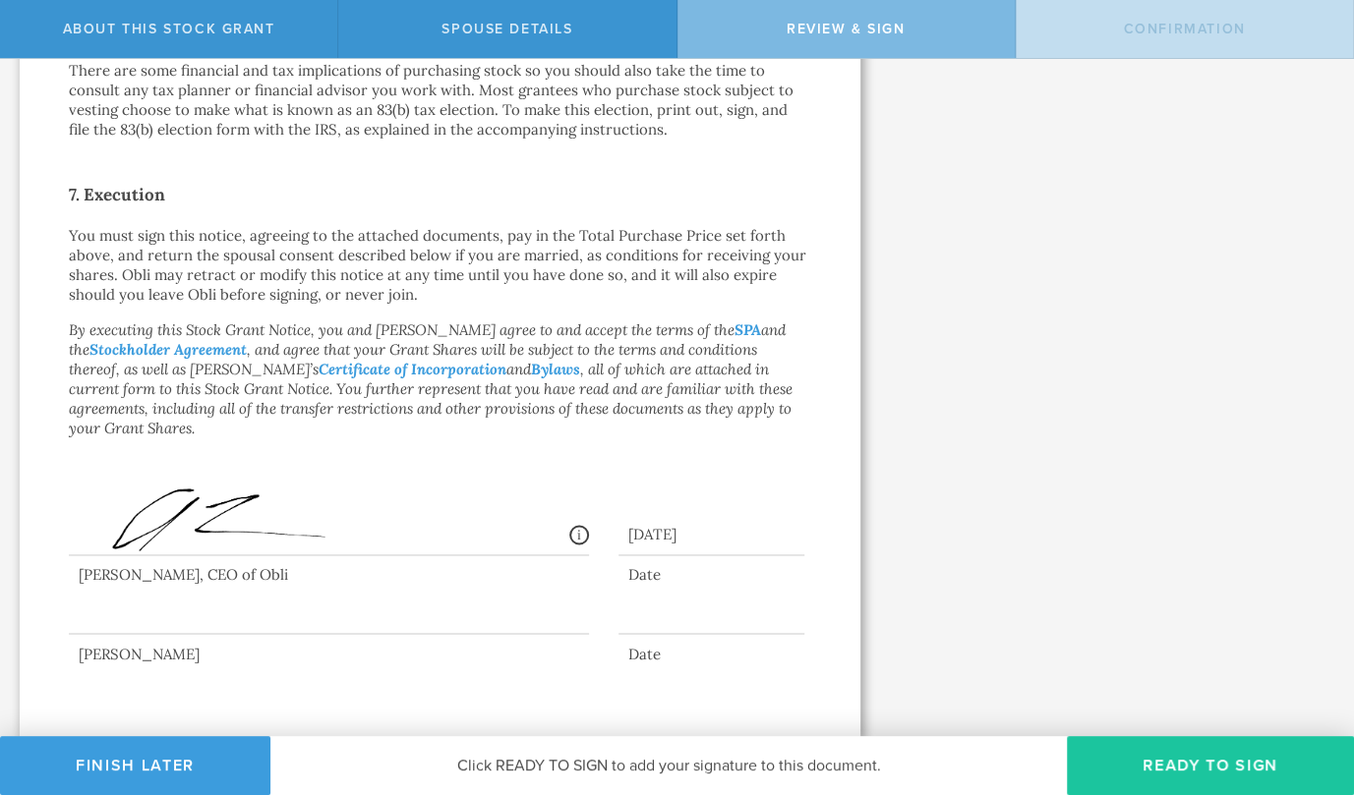
click at [1251, 762] on button "Ready to Sign" at bounding box center [1210, 765] width 287 height 59
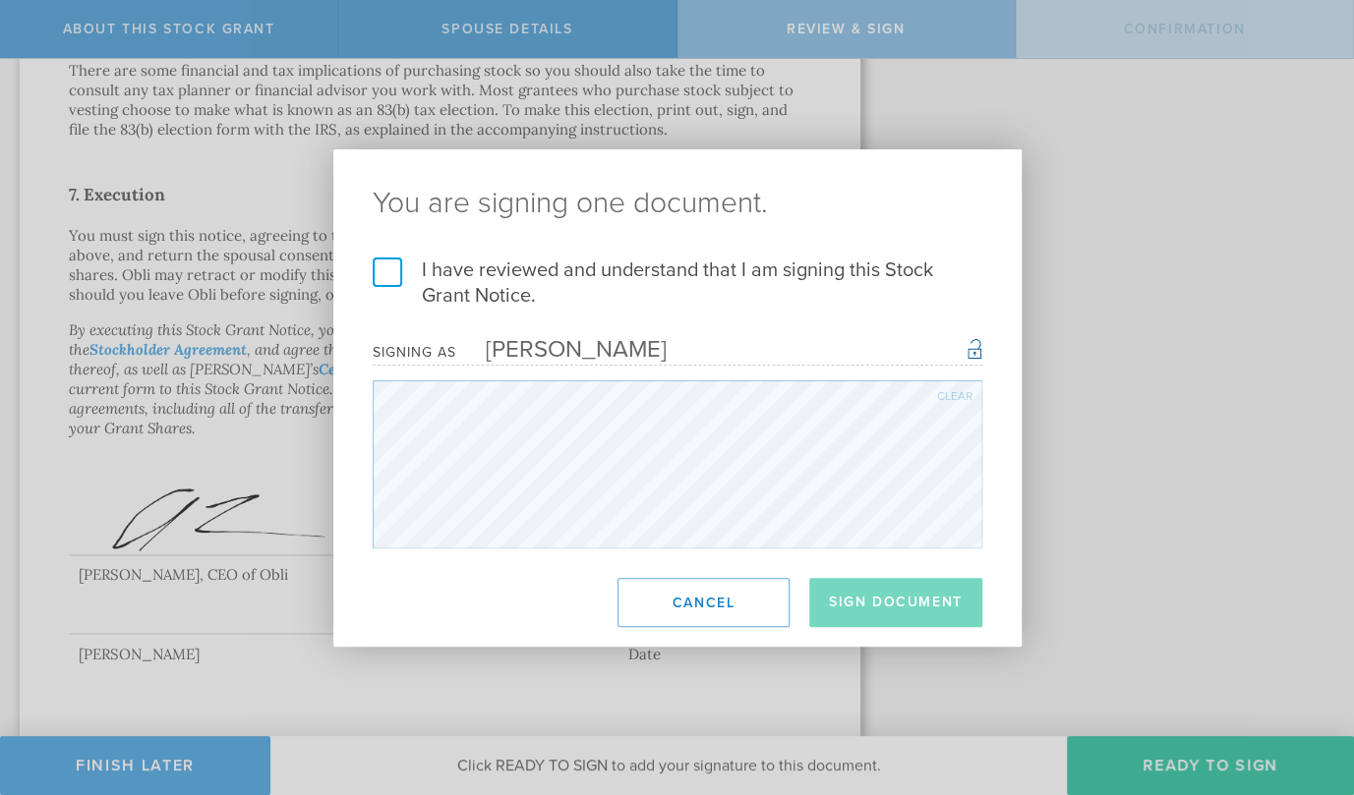
click at [394, 266] on label "I have reviewed and understand that I am signing this Stock Grant Notice." at bounding box center [678, 283] width 610 height 51
click at [0, 0] on input "I have reviewed and understand that I am signing this Stock Grant Notice." at bounding box center [0, 0] width 0 height 0
click at [930, 604] on button "Sign Document" at bounding box center [895, 602] width 173 height 49
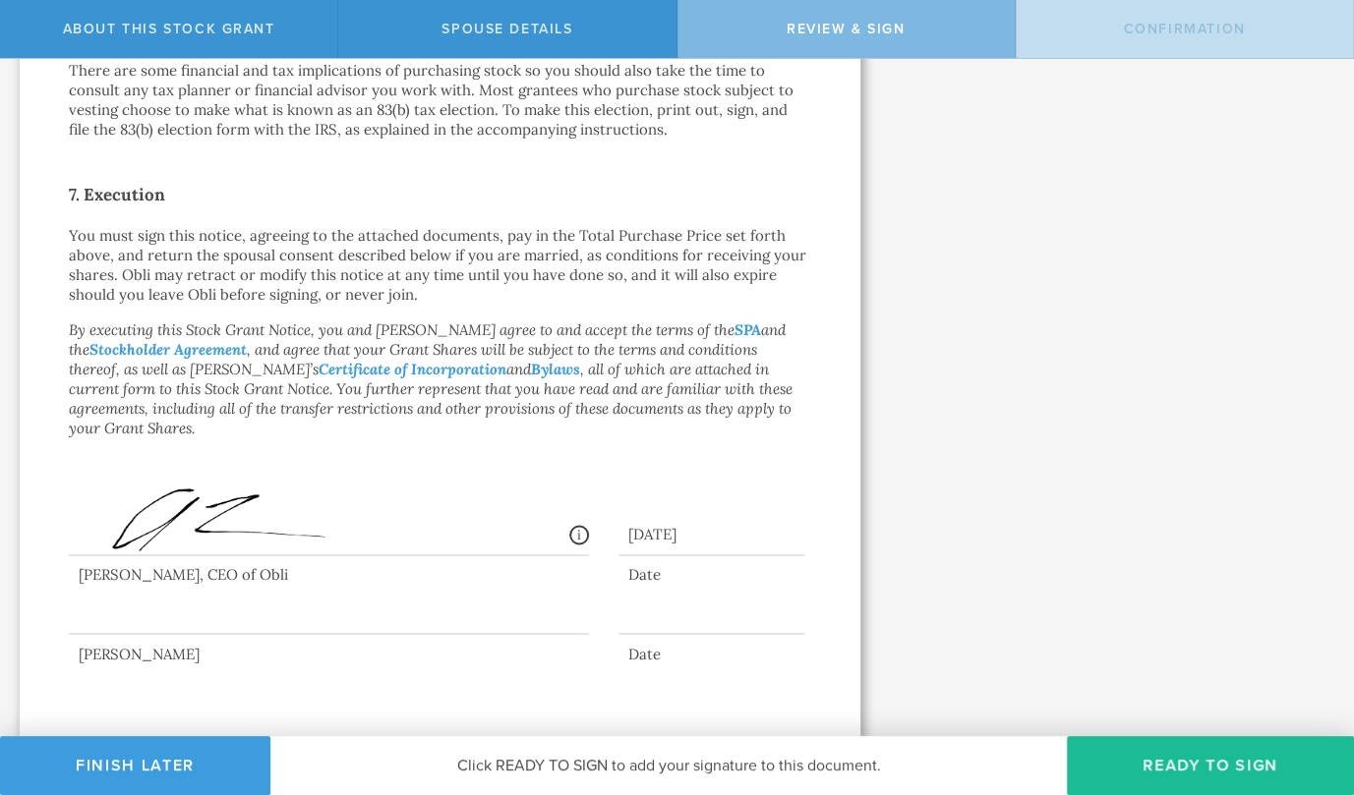
scroll to position [0, 0]
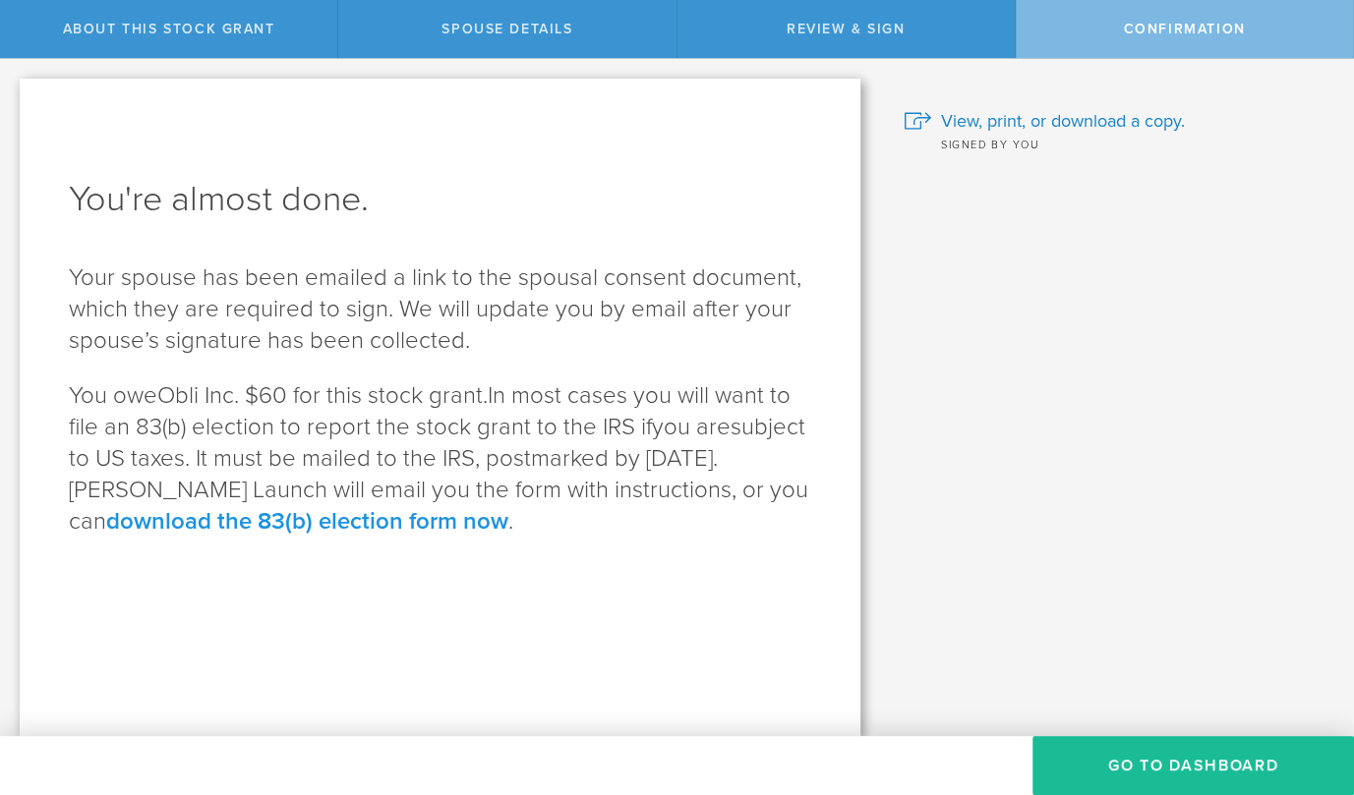
click at [301, 522] on link "download the 83(b) election form now" at bounding box center [307, 521] width 402 height 29
click at [1139, 754] on button "Go to Dashboard" at bounding box center [1193, 765] width 322 height 59
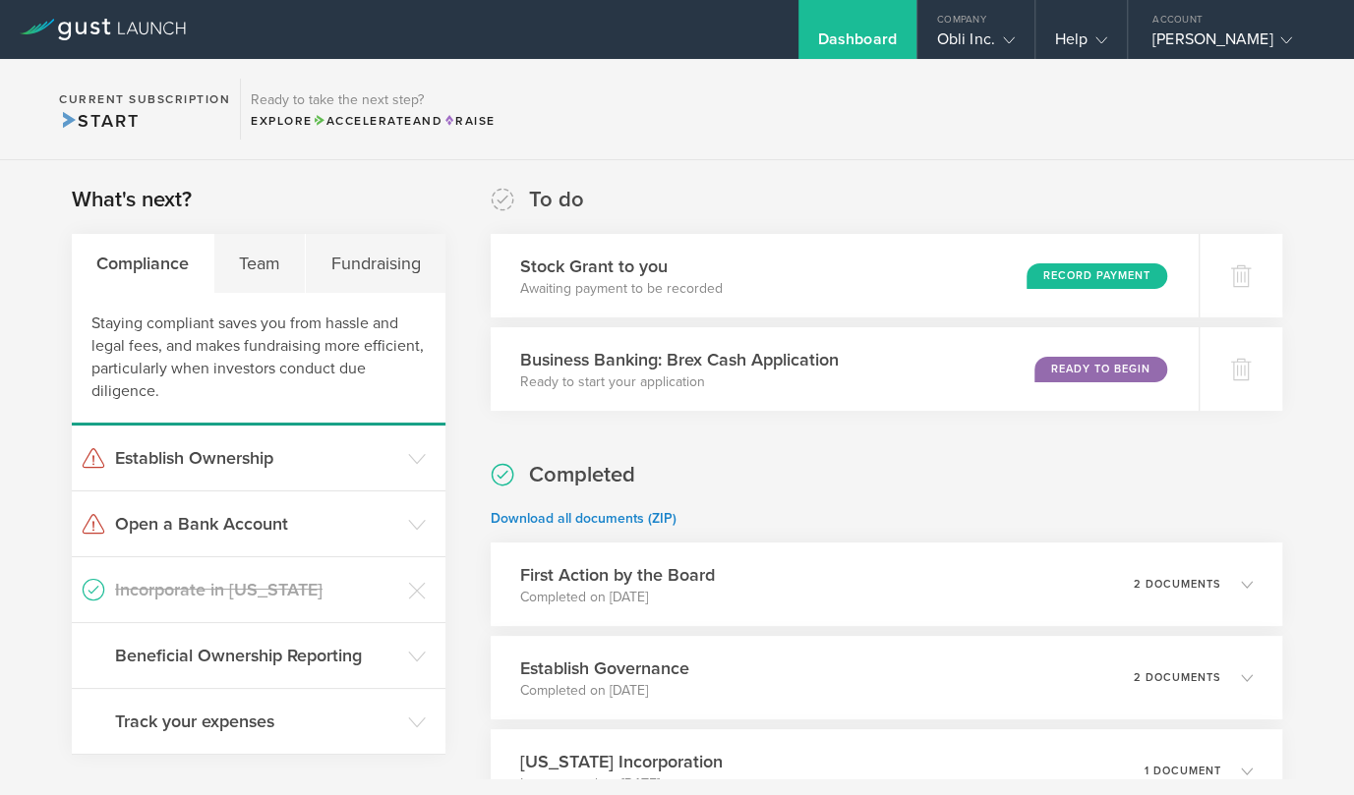
scroll to position [208, 0]
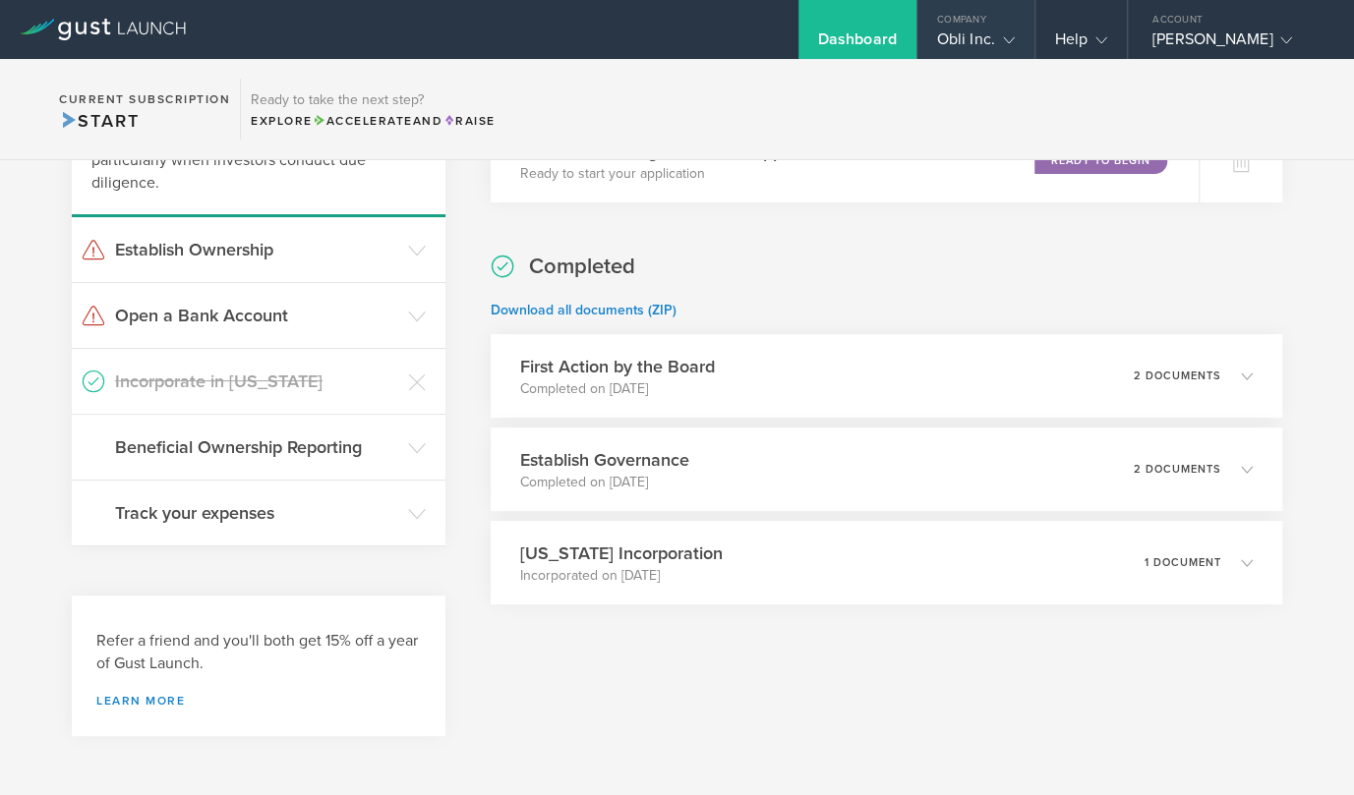
click at [1016, 40] on div "Obli Inc." at bounding box center [975, 43] width 117 height 29
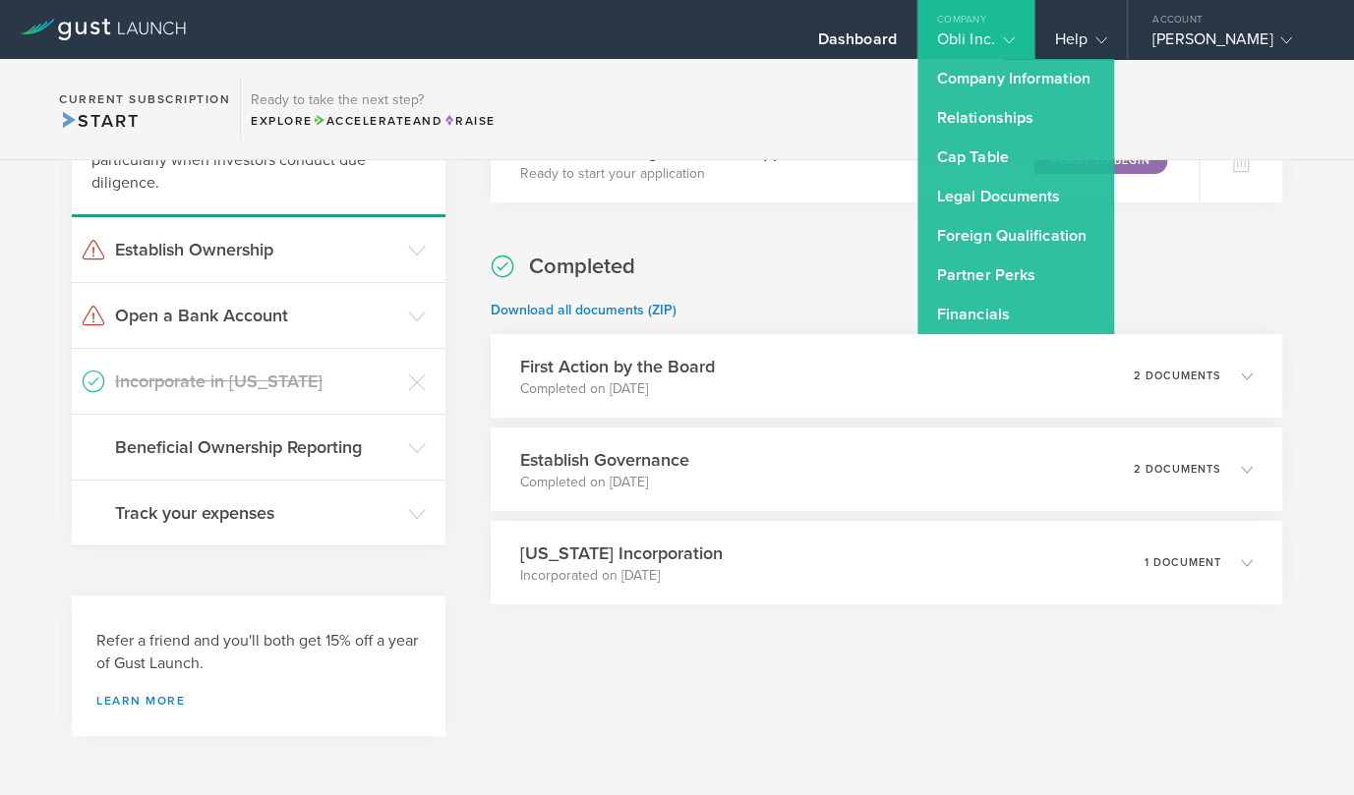
click at [1016, 40] on div "Obli Inc." at bounding box center [975, 43] width 117 height 29
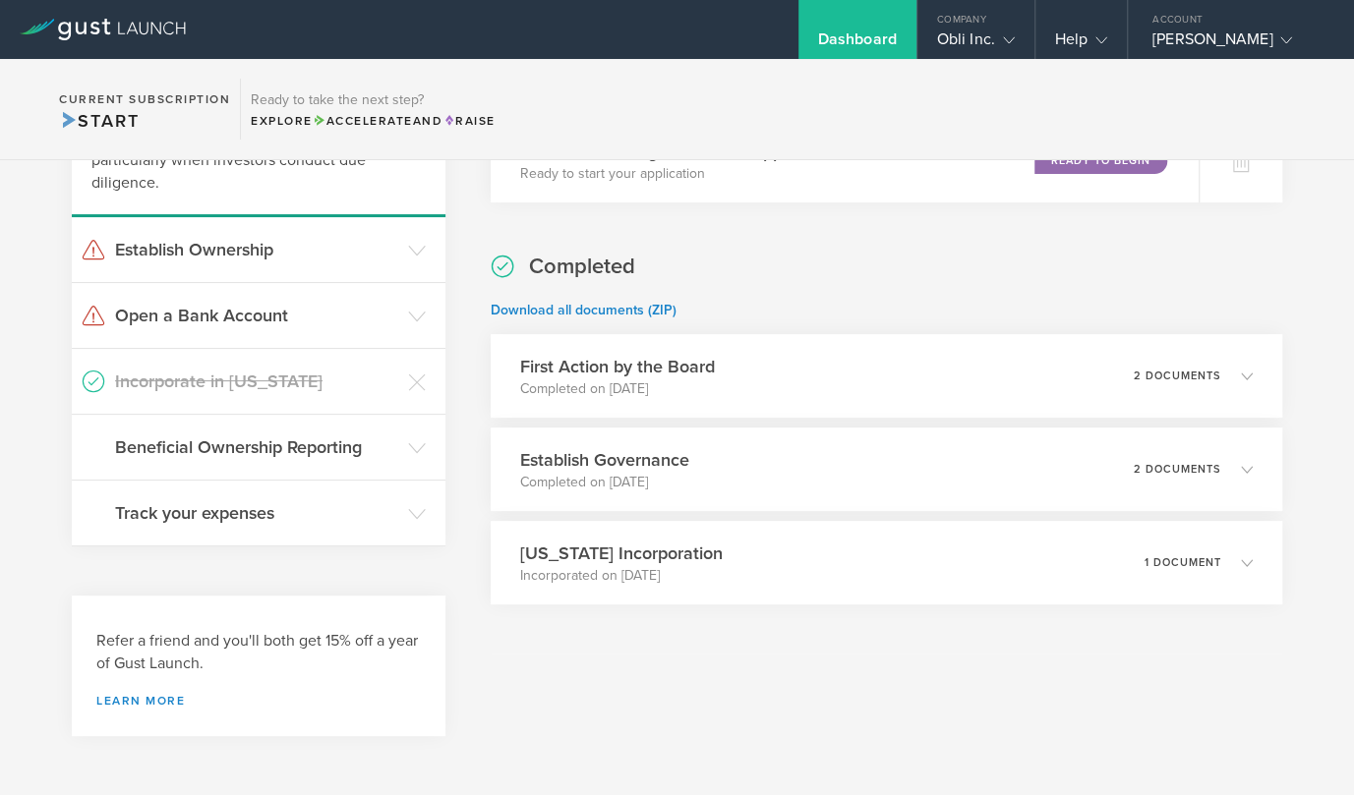
click at [803, 111] on section "Current Subscription Start Ready to take the next step? Explore Accelerate and …" at bounding box center [677, 109] width 1354 height 101
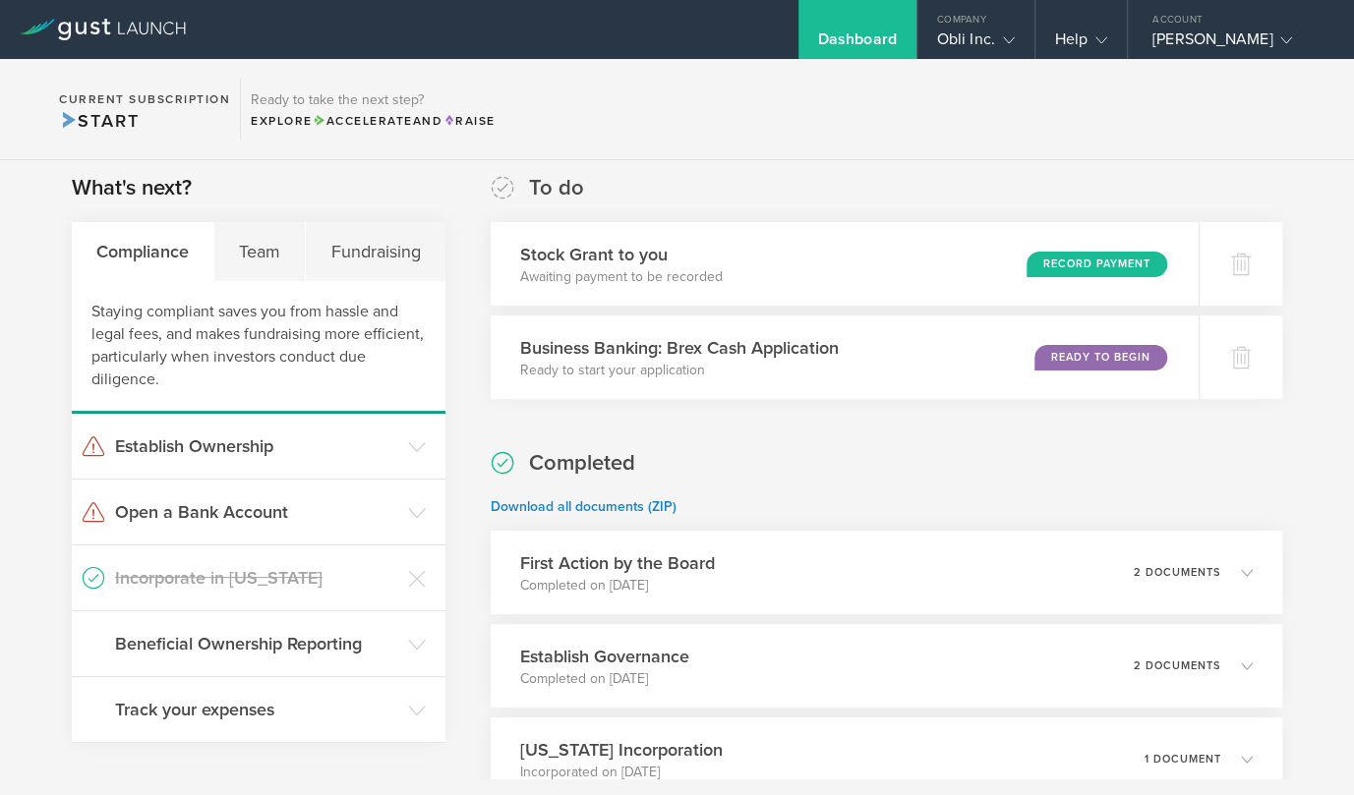
scroll to position [9, 0]
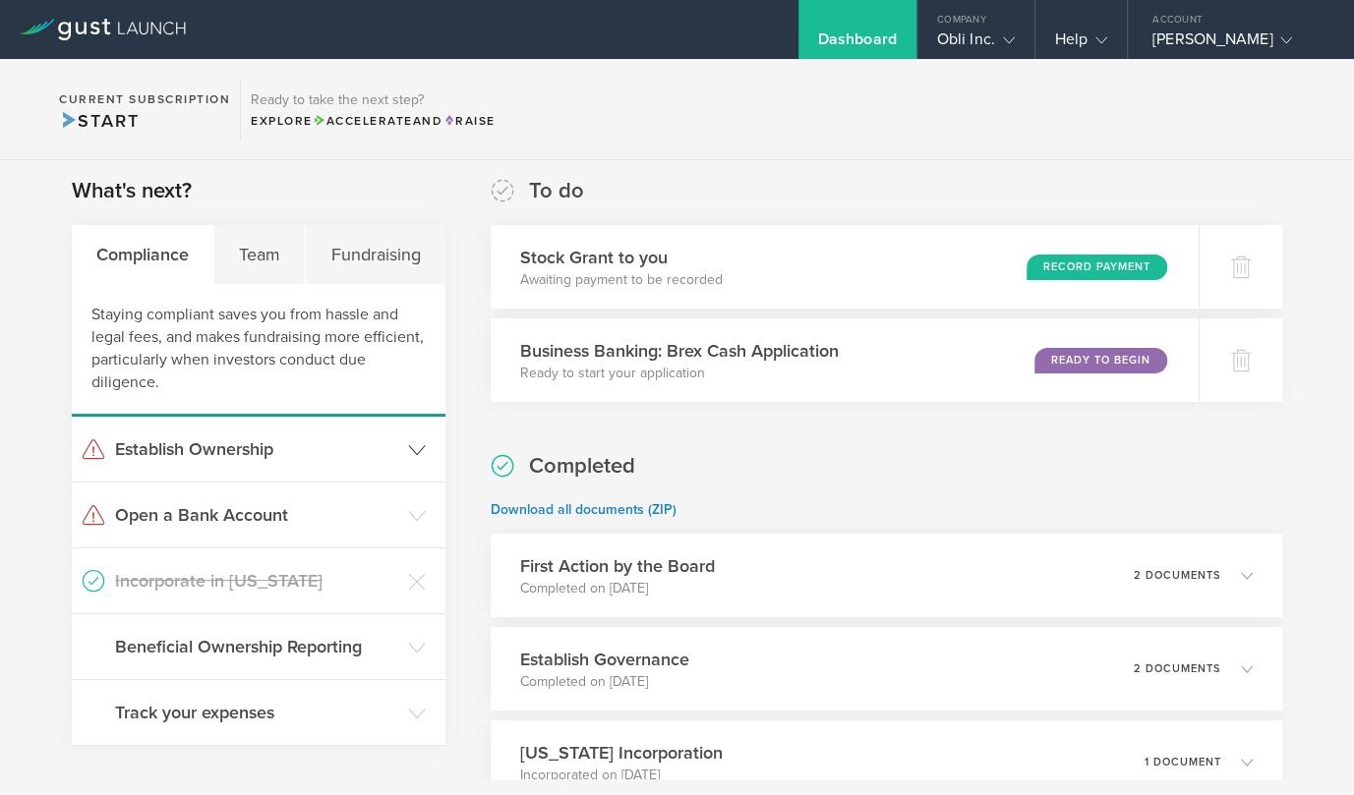
click at [305, 445] on h3 "Establish Ownership" at bounding box center [256, 450] width 283 height 26
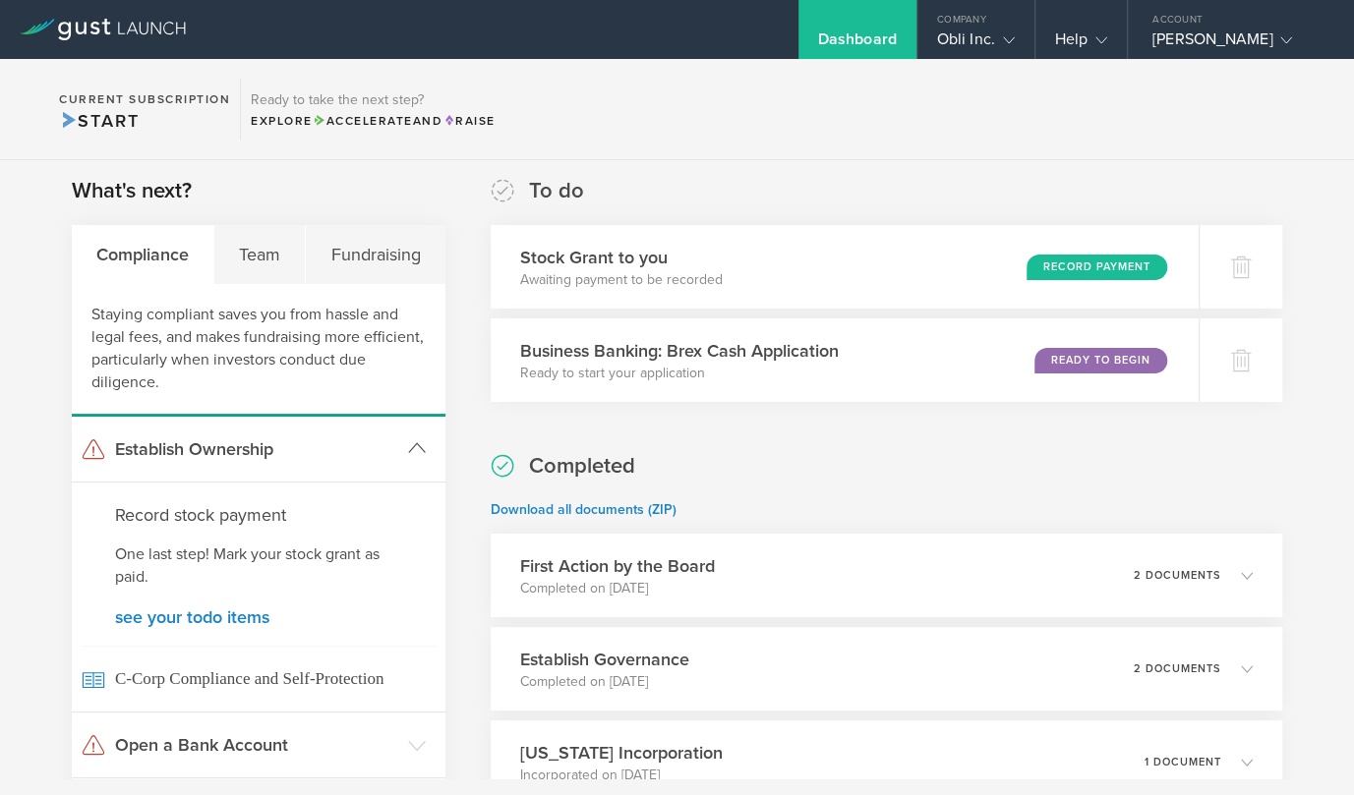
click at [305, 445] on h3 "Establish Ownership" at bounding box center [256, 450] width 283 height 26
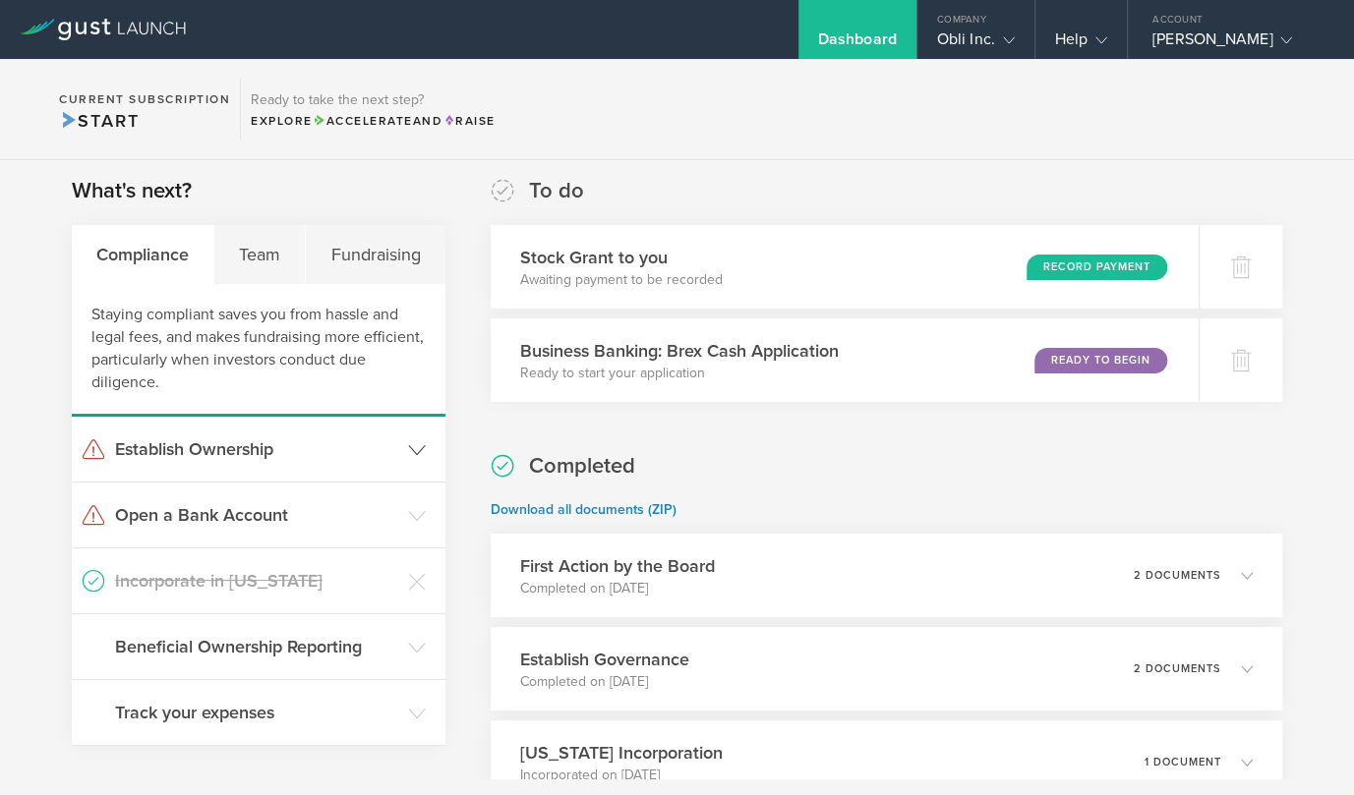
click at [367, 449] on h3 "Establish Ownership" at bounding box center [256, 450] width 283 height 26
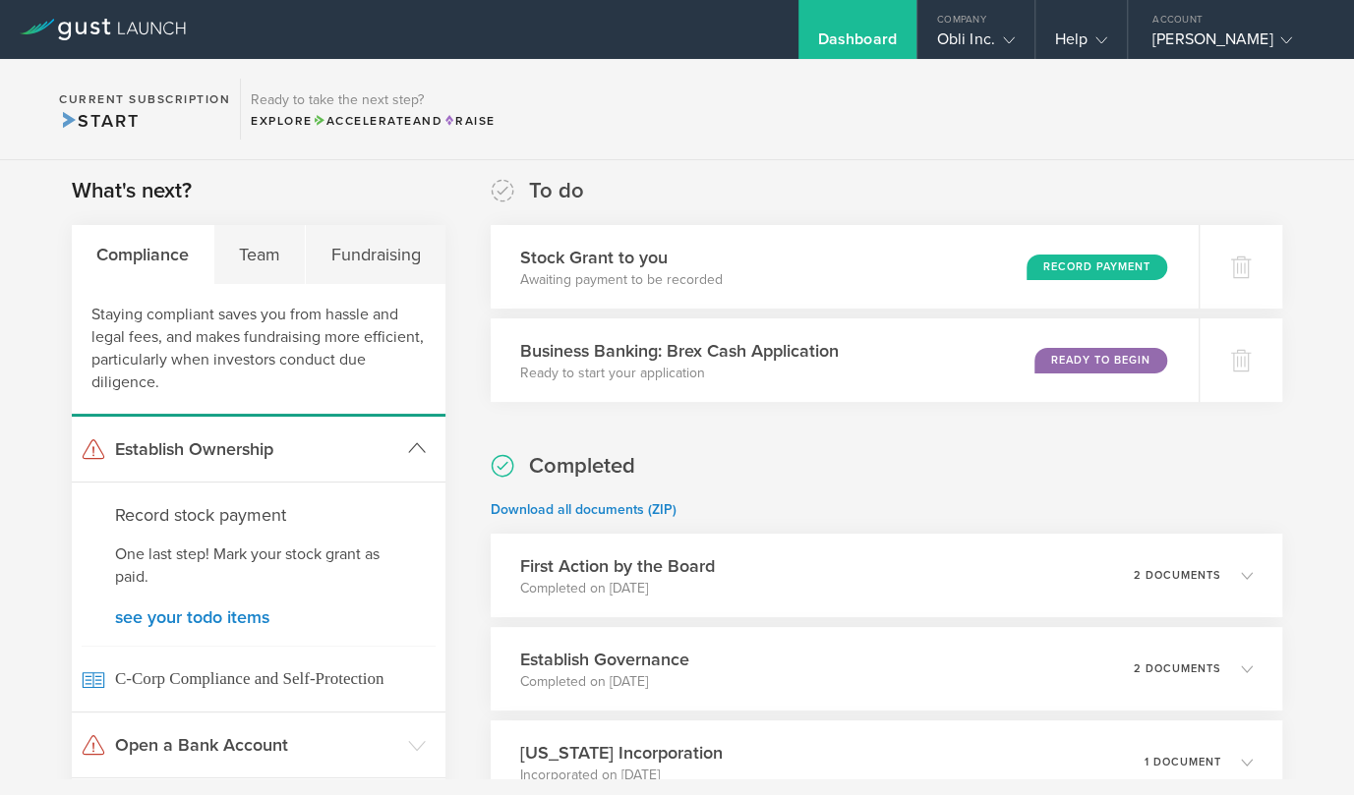
click at [367, 449] on h3 "Establish Ownership" at bounding box center [256, 450] width 283 height 26
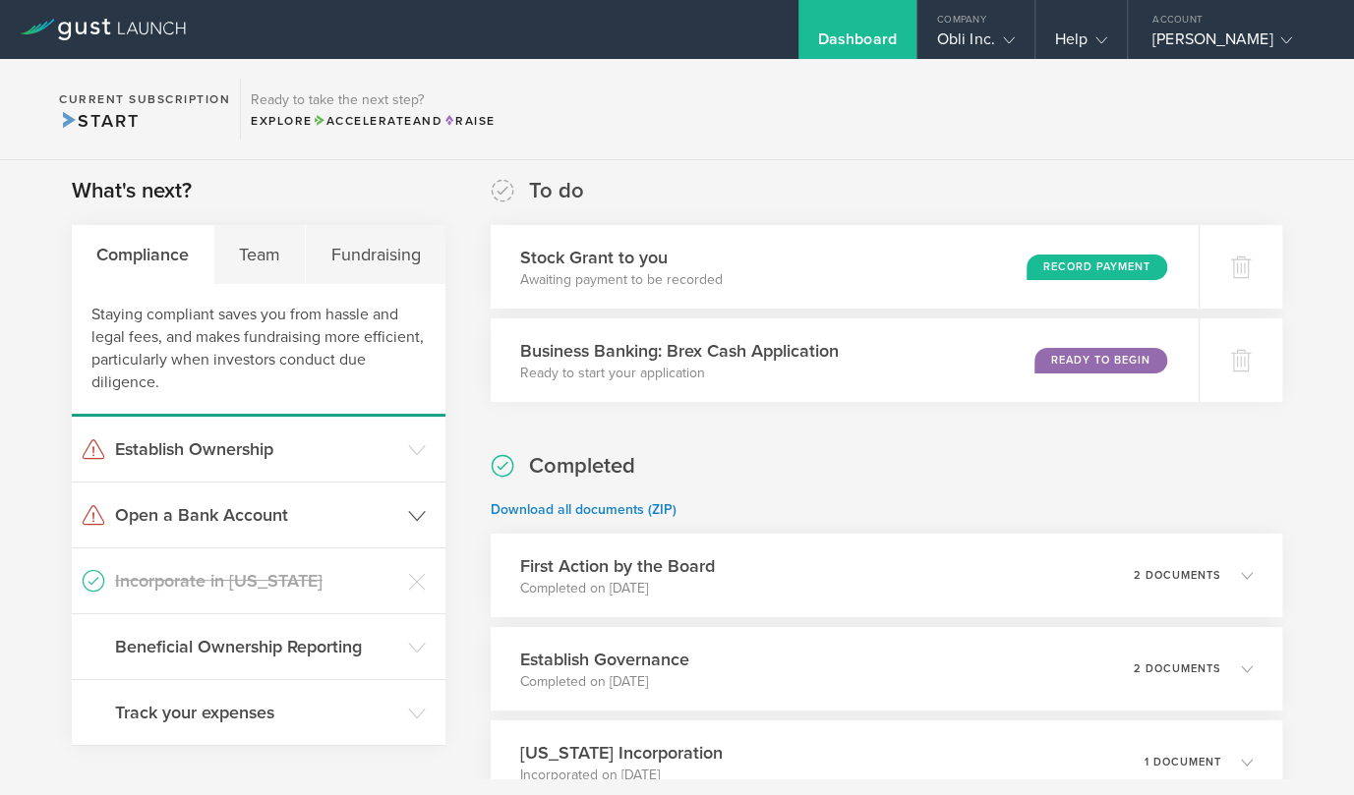
click at [346, 509] on h3 "Open a Bank Account" at bounding box center [256, 515] width 283 height 26
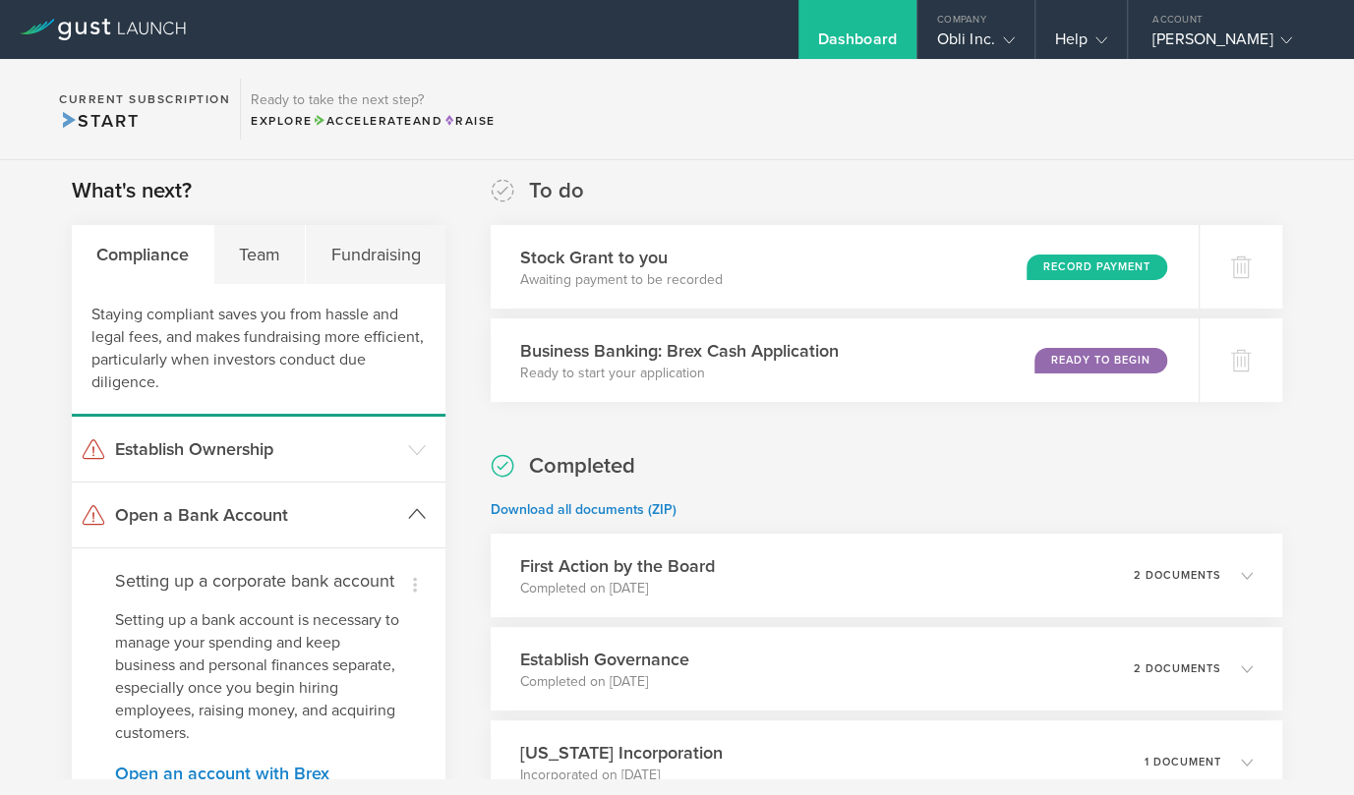
click at [346, 509] on h3 "Open a Bank Account" at bounding box center [256, 515] width 283 height 26
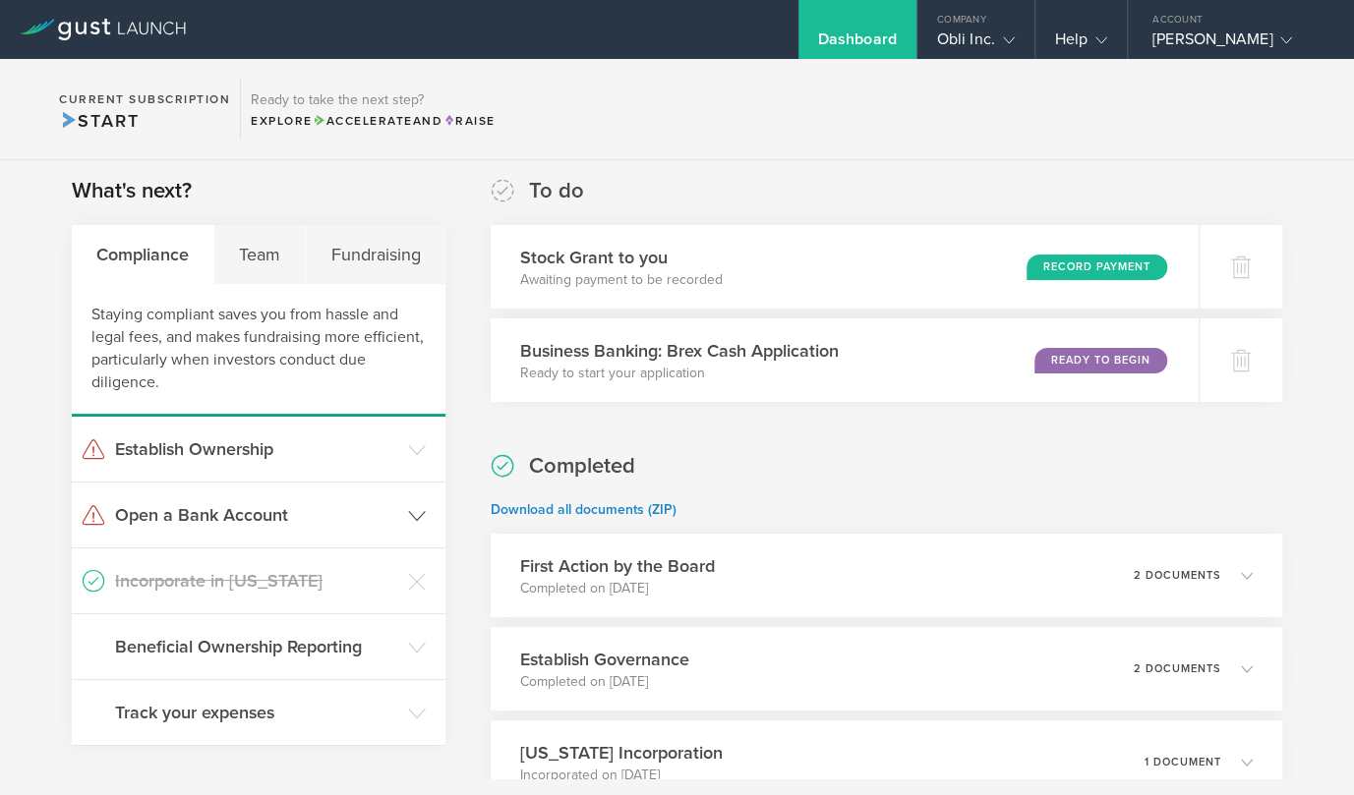
click at [346, 509] on h3 "Open a Bank Account" at bounding box center [256, 515] width 283 height 26
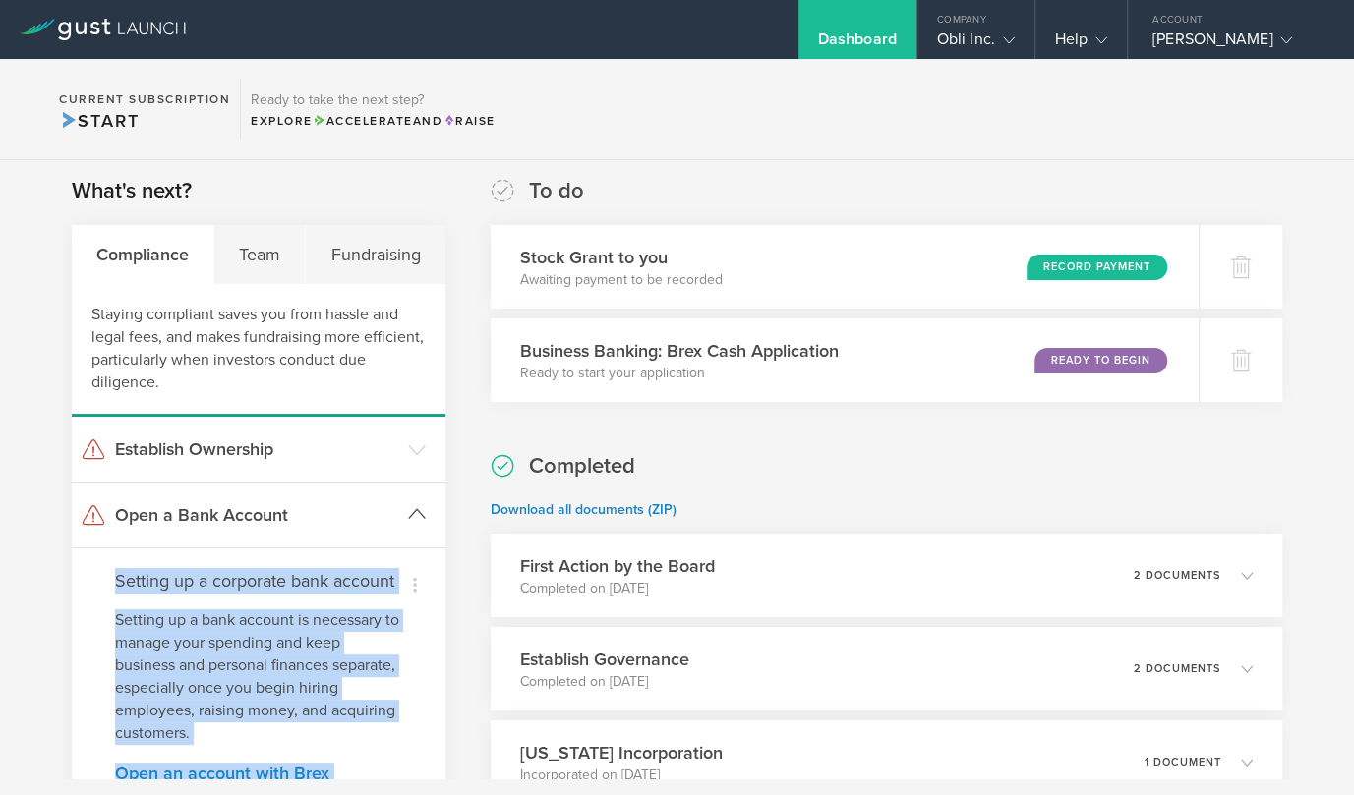
scroll to position [211, 0]
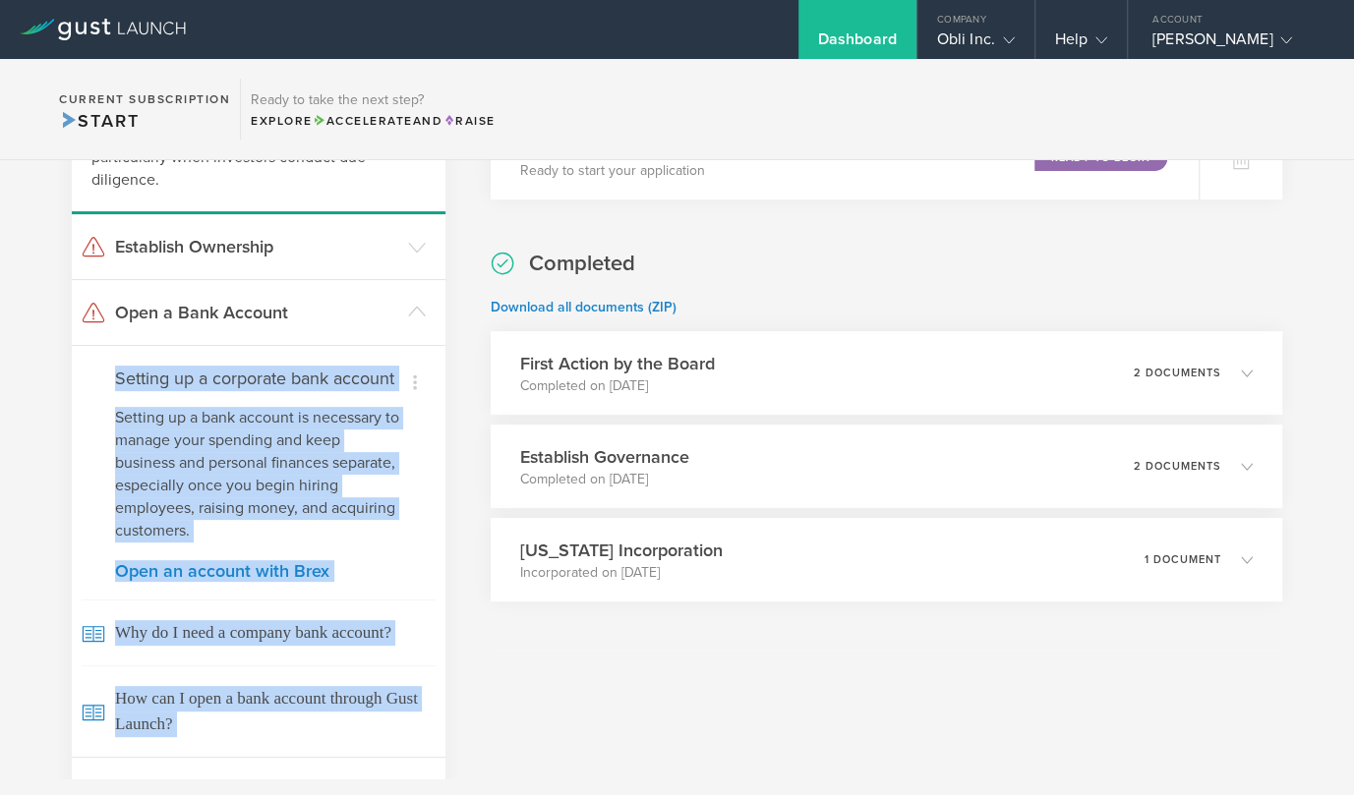
click at [438, 511] on div "Dismiss I already have a bank account Dismiss I don't need a bank right now Set…" at bounding box center [259, 551] width 374 height 412
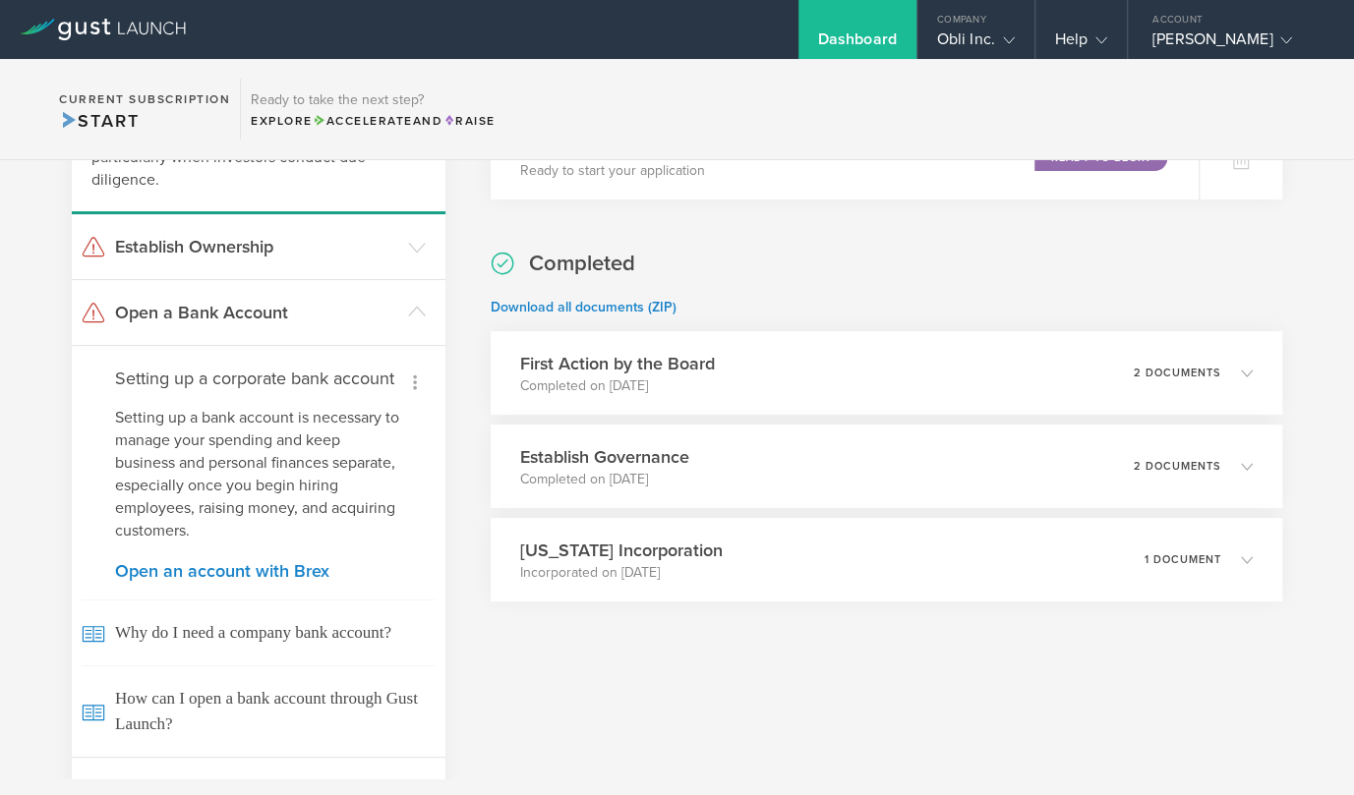
click at [419, 382] on icon at bounding box center [415, 383] width 24 height 24
click at [85, 437] on div at bounding box center [677, 397] width 1354 height 795
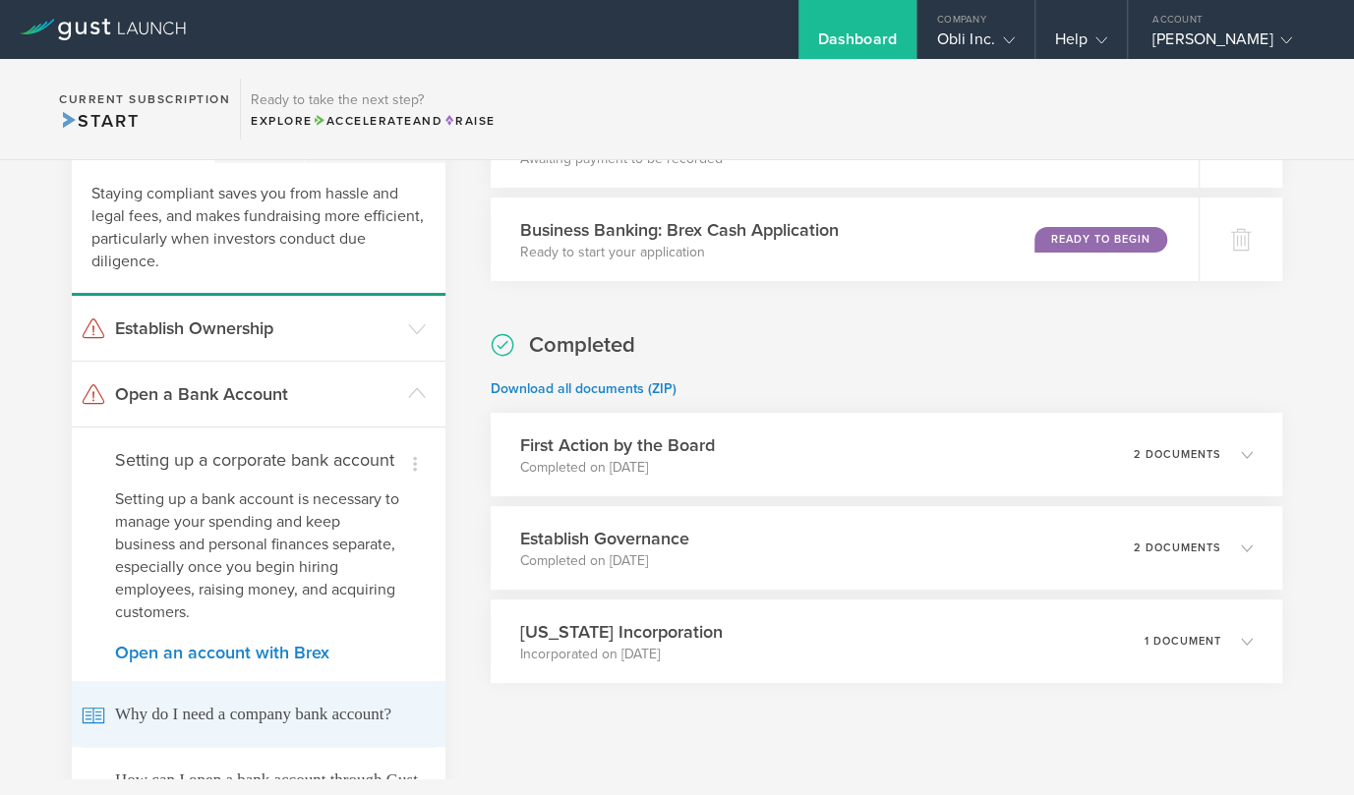
scroll to position [0, 0]
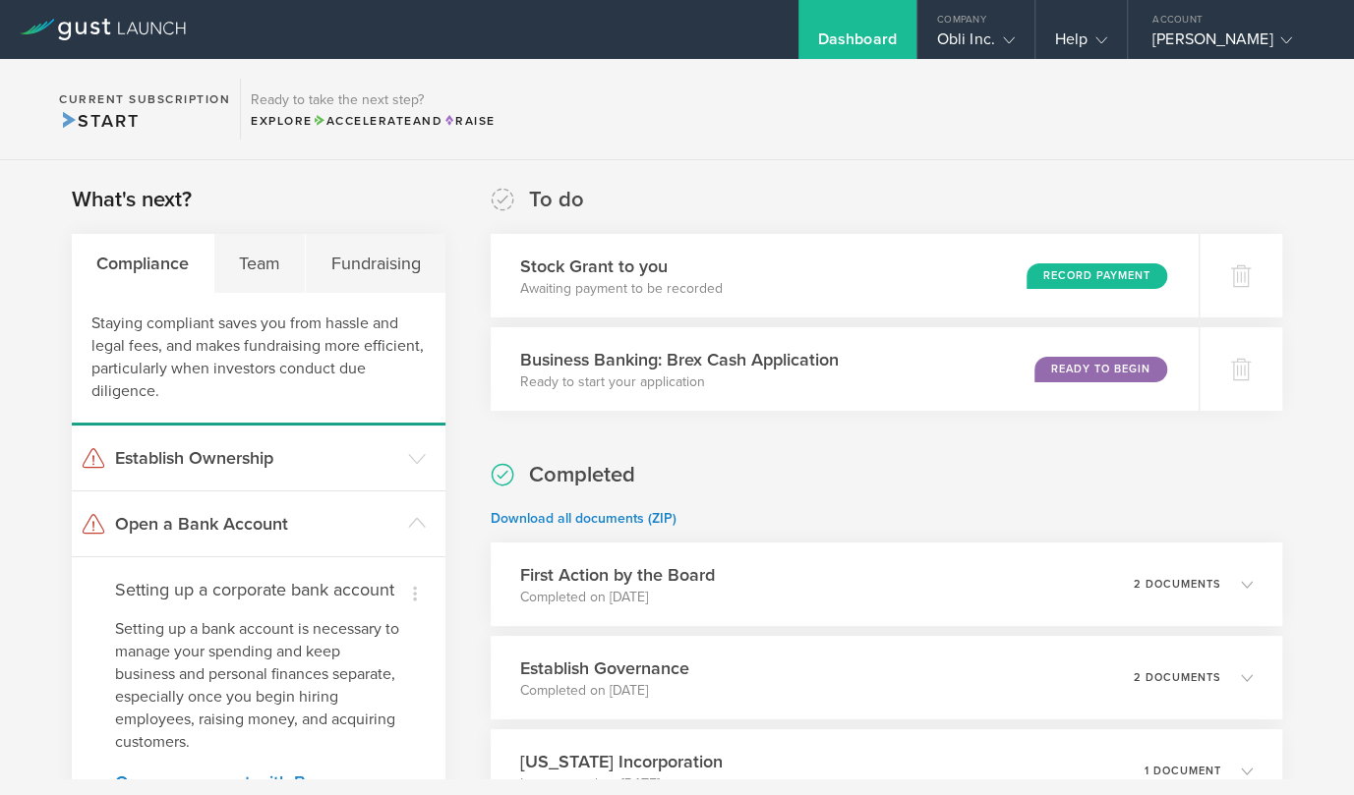
click at [690, 147] on section "Current Subscription Start Ready to take the next step? Explore Accelerate and …" at bounding box center [677, 109] width 1354 height 101
click at [996, 36] on gust-icon at bounding box center [1005, 39] width 20 height 20
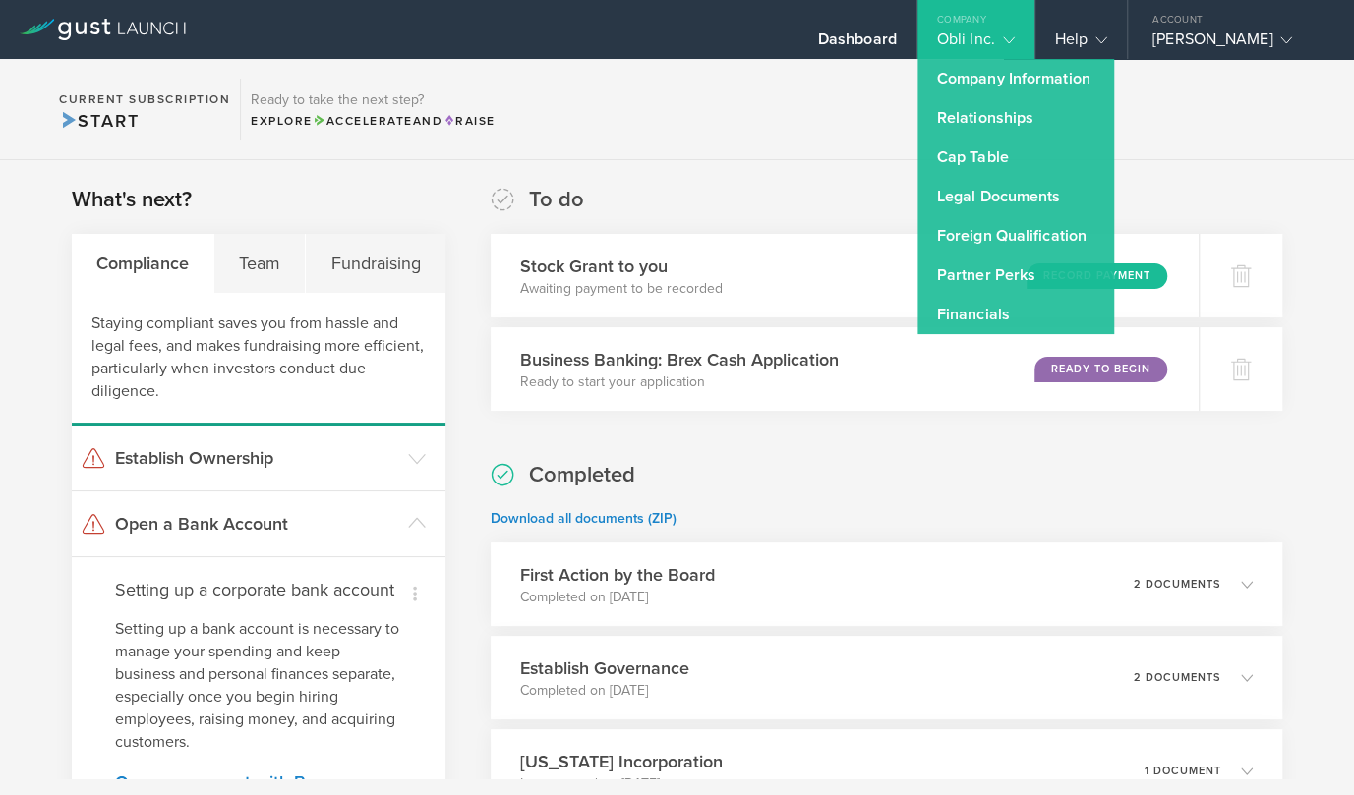
click at [796, 145] on section "Current Subscription Start Ready to take the next step? Explore Accelerate and …" at bounding box center [677, 109] width 1354 height 101
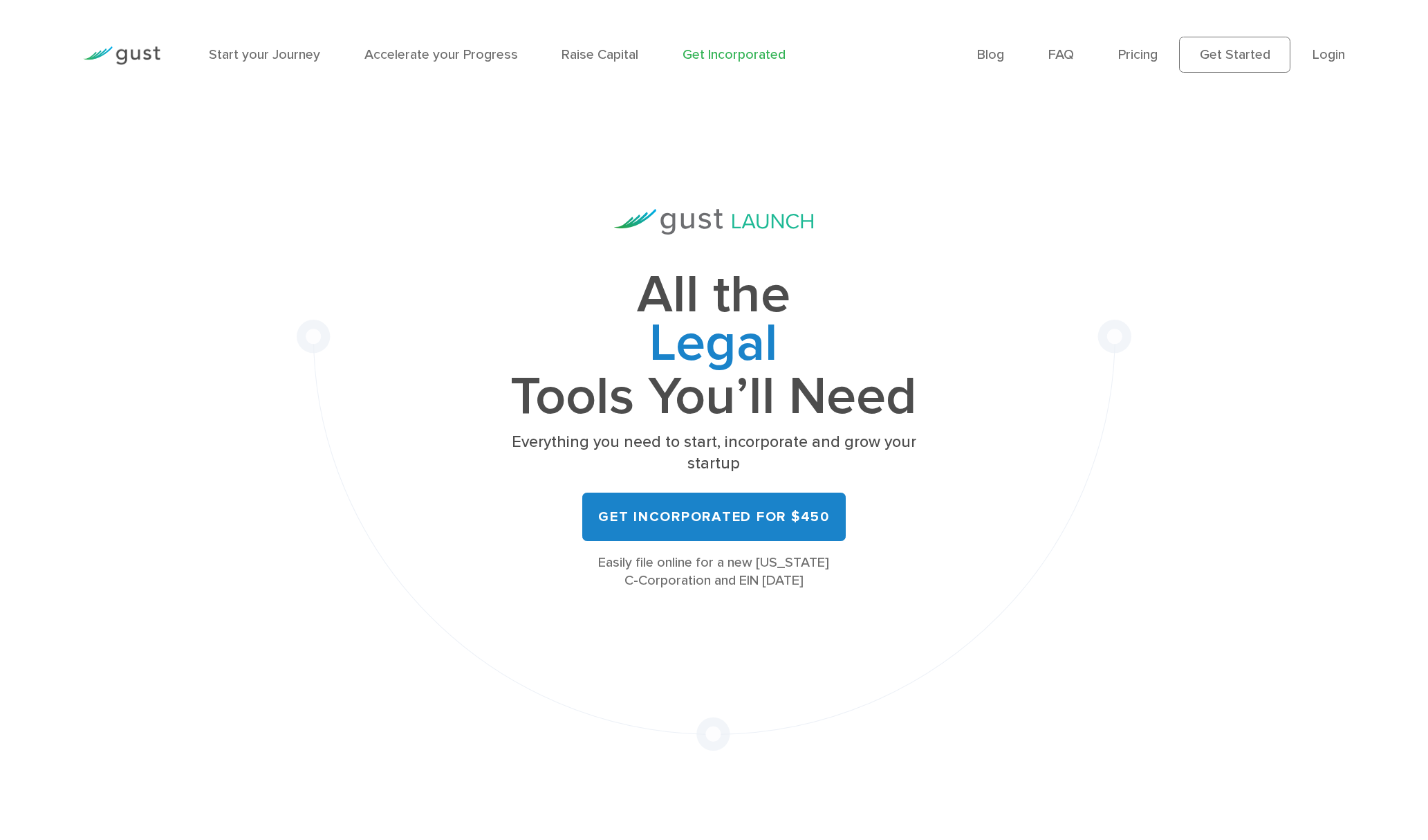
click at [1321, 70] on ul "Blog FAQ Pricing Get Started Login Login" at bounding box center [1161, 54] width 368 height 36
click at [1321, 58] on link "Login" at bounding box center [1329, 54] width 32 height 16
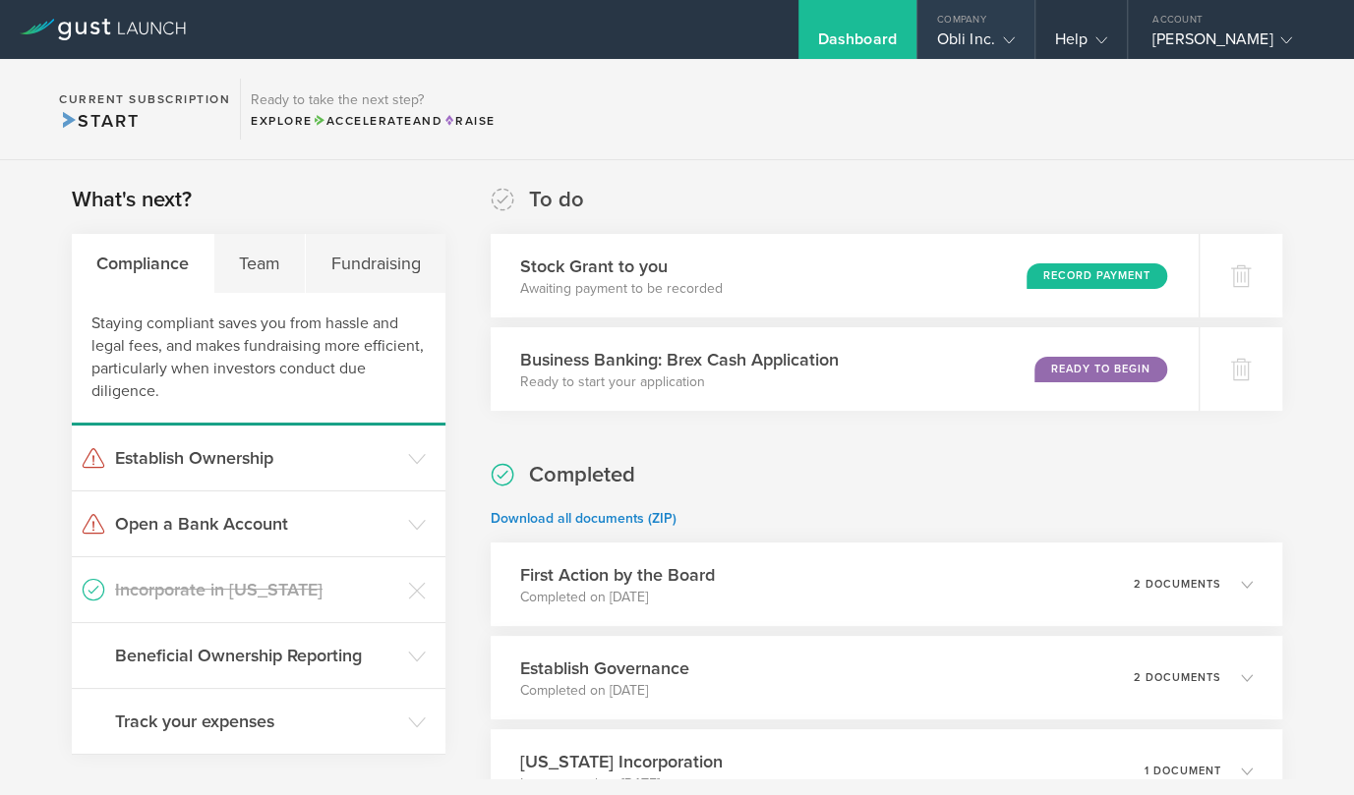
click at [1005, 19] on div "Company" at bounding box center [975, 14] width 117 height 29
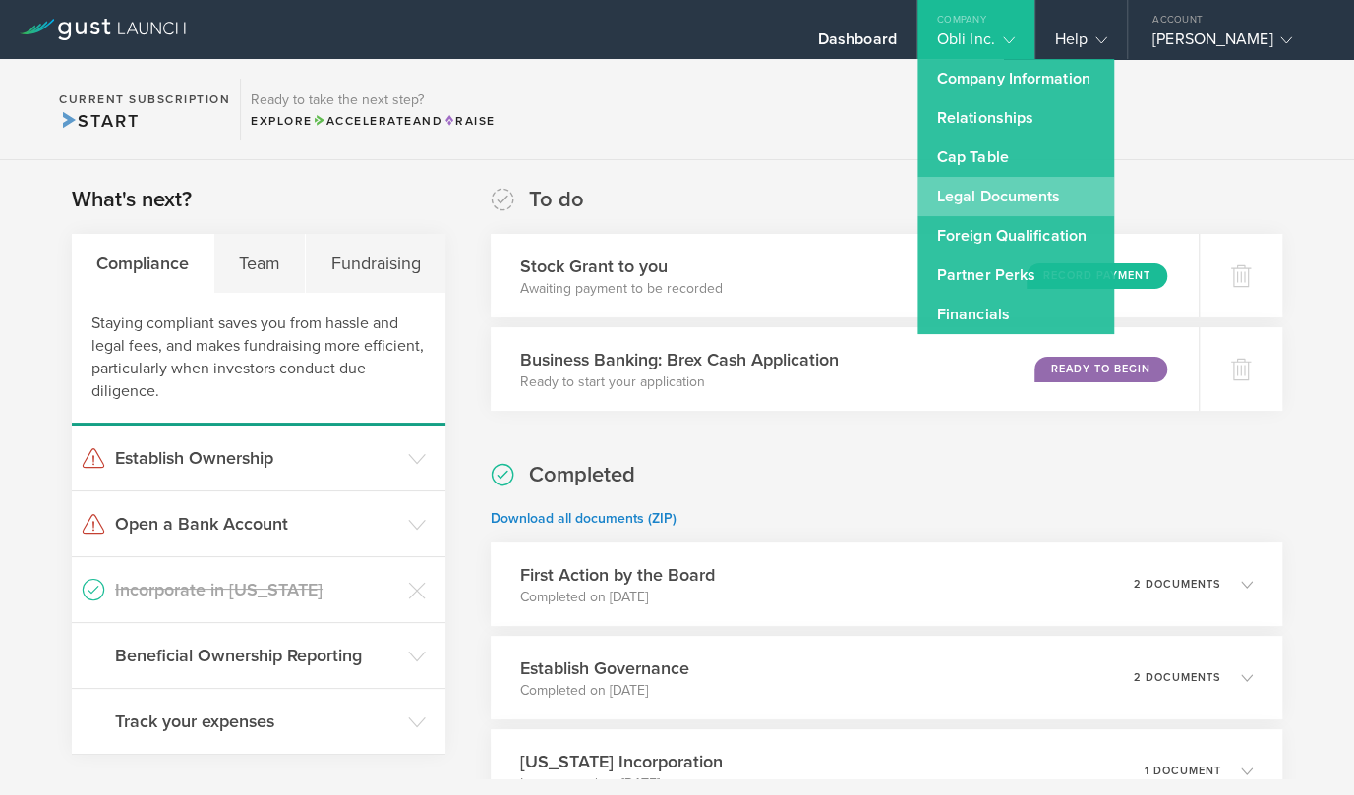
click at [974, 188] on link "Legal Documents" at bounding box center [1015, 196] width 197 height 39
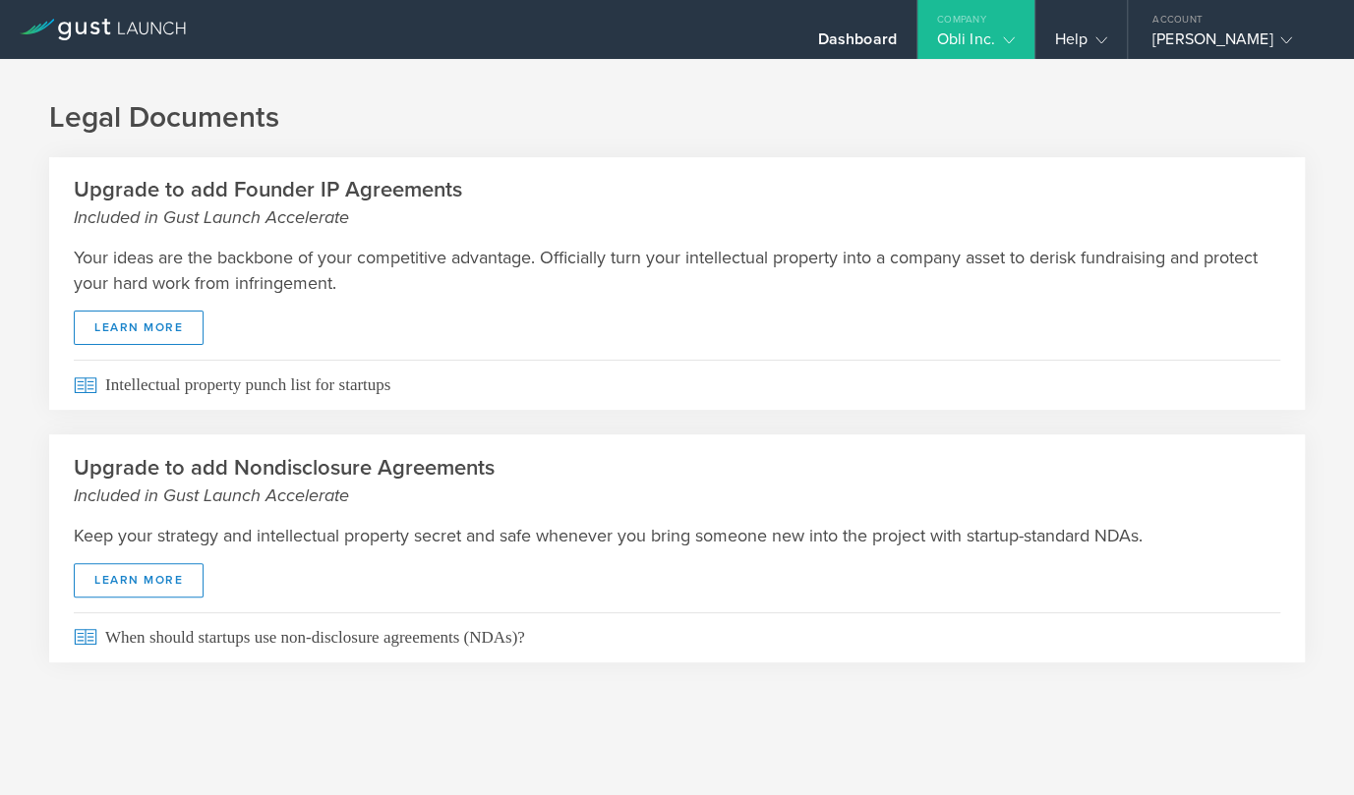
click at [974, 60] on div "Legal Documents Upgrade to add Founder IP Agreements Included in Gust Launch Ac…" at bounding box center [677, 397] width 1354 height 677
click at [999, 35] on gust-icon at bounding box center [1005, 39] width 20 height 20
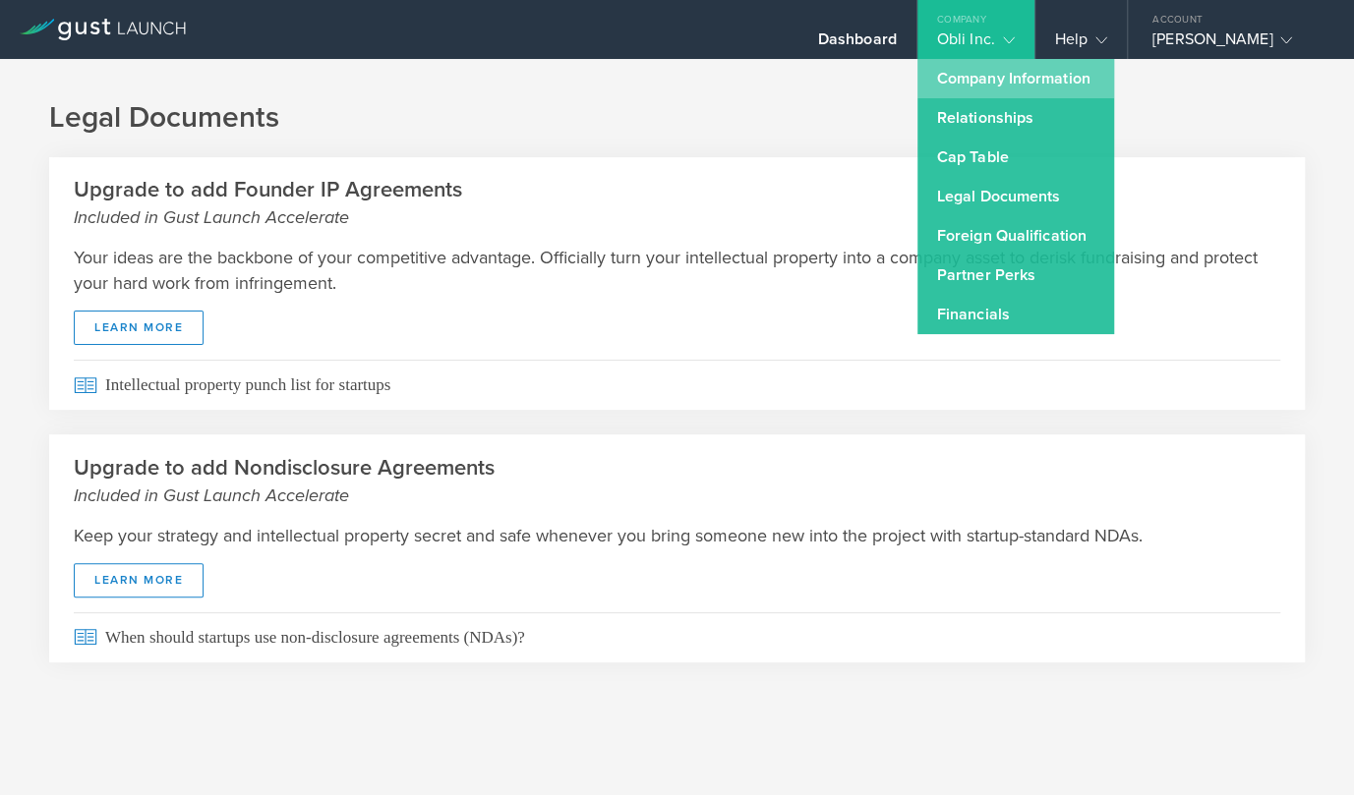
click at [981, 84] on link "Company Information" at bounding box center [1015, 78] width 197 height 39
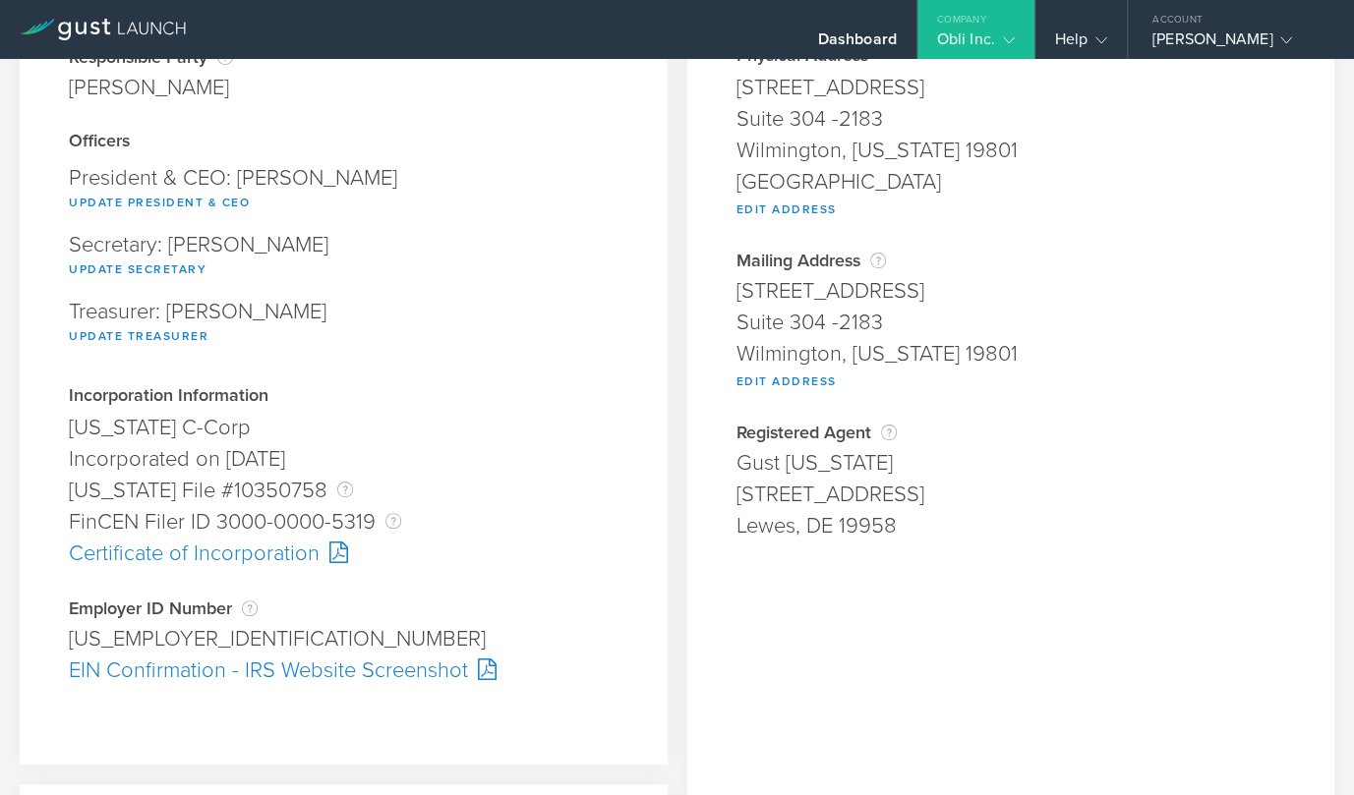
scroll to position [198, 0]
click at [206, 554] on div "Certificate of Incorporation" at bounding box center [344, 551] width 550 height 31
